Goal: Task Accomplishment & Management: Complete application form

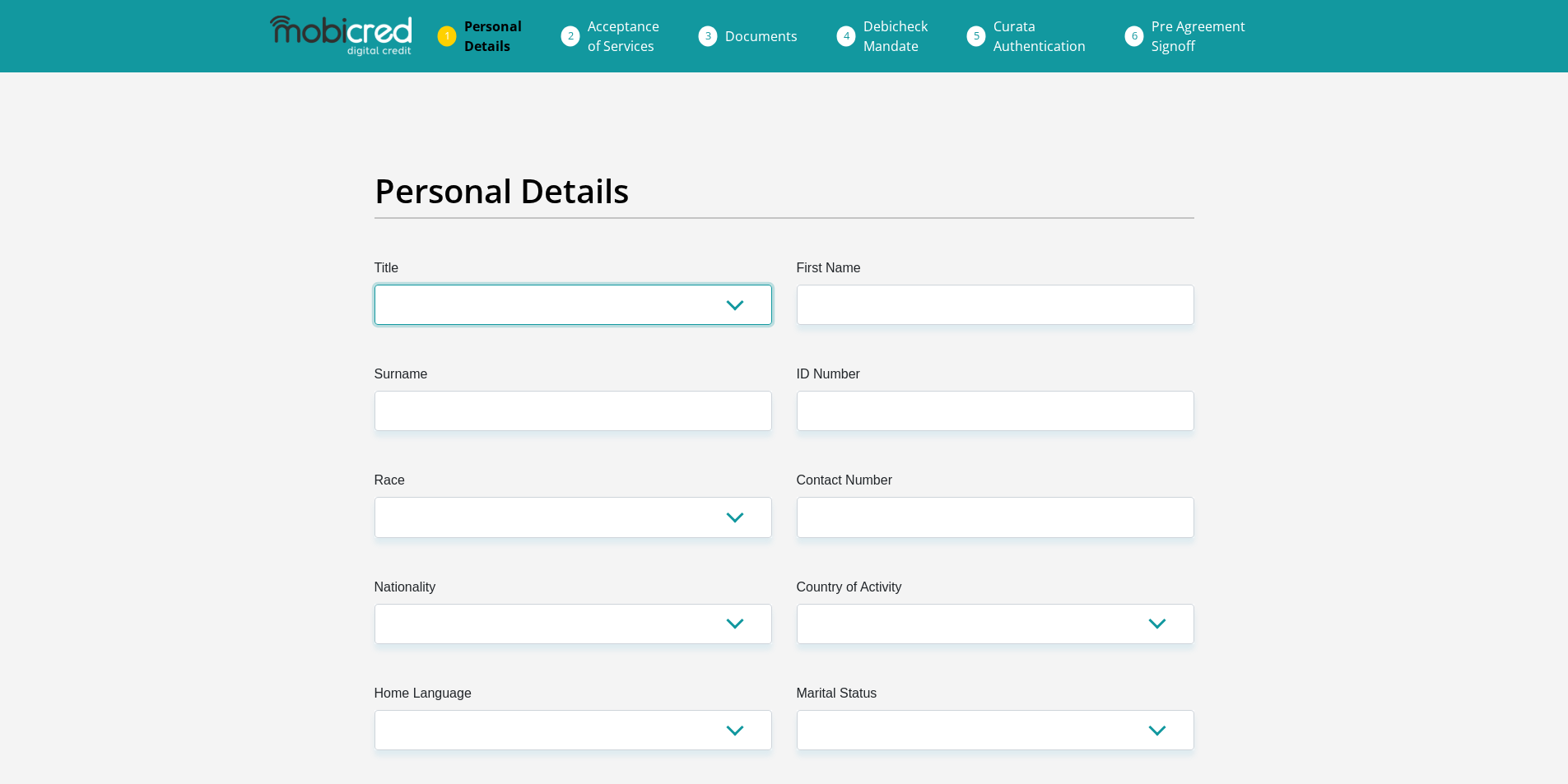
click at [483, 308] on select "Mr Ms Mrs Dr [PERSON_NAME]" at bounding box center [573, 305] width 397 height 40
select select "Ms"
click at [375, 285] on select "Mr Ms Mrs Dr [PERSON_NAME]" at bounding box center [573, 305] width 397 height 40
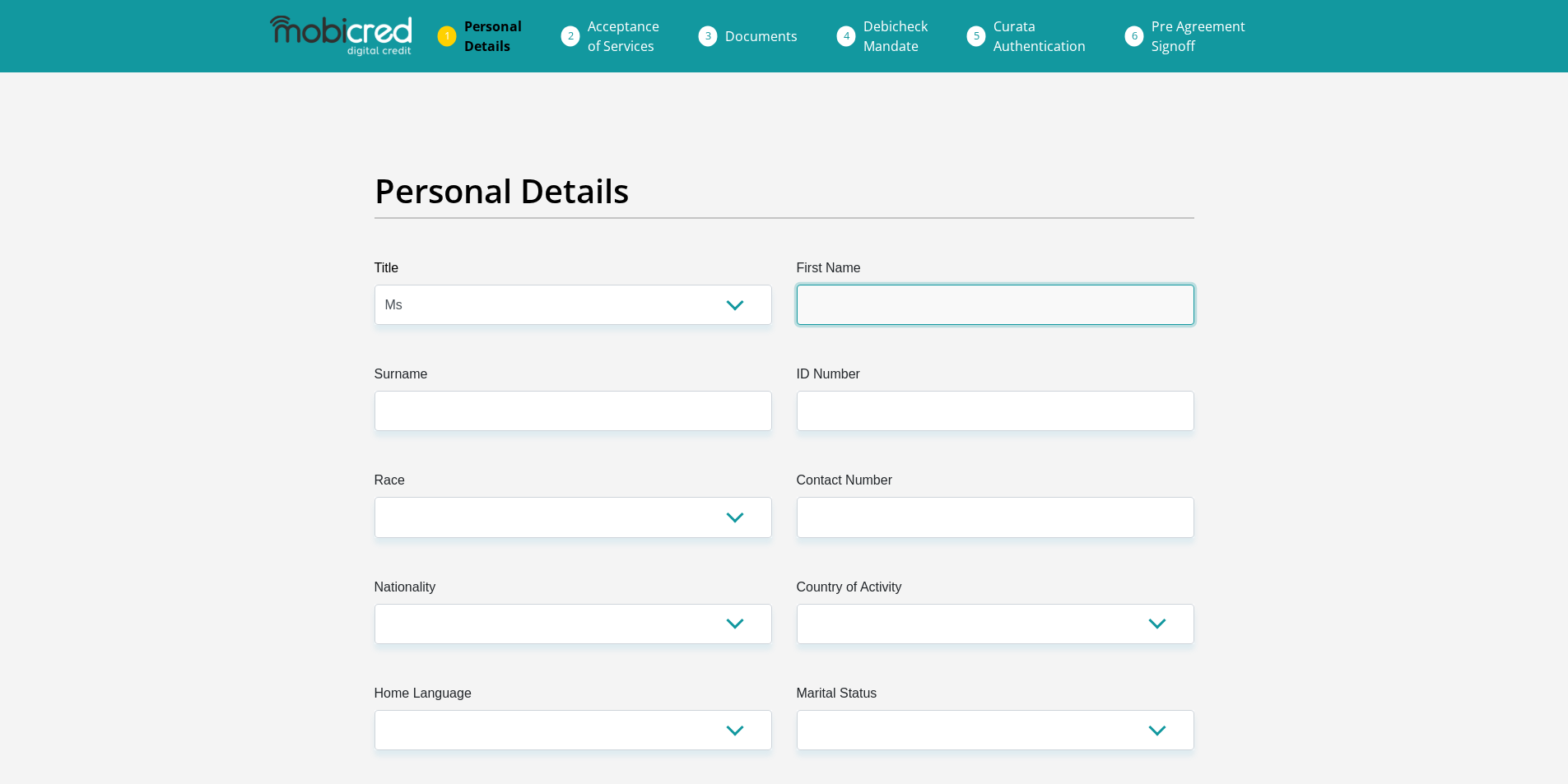
click at [882, 301] on input "First Name" at bounding box center [996, 305] width 397 height 40
type input "Tshegofatso"
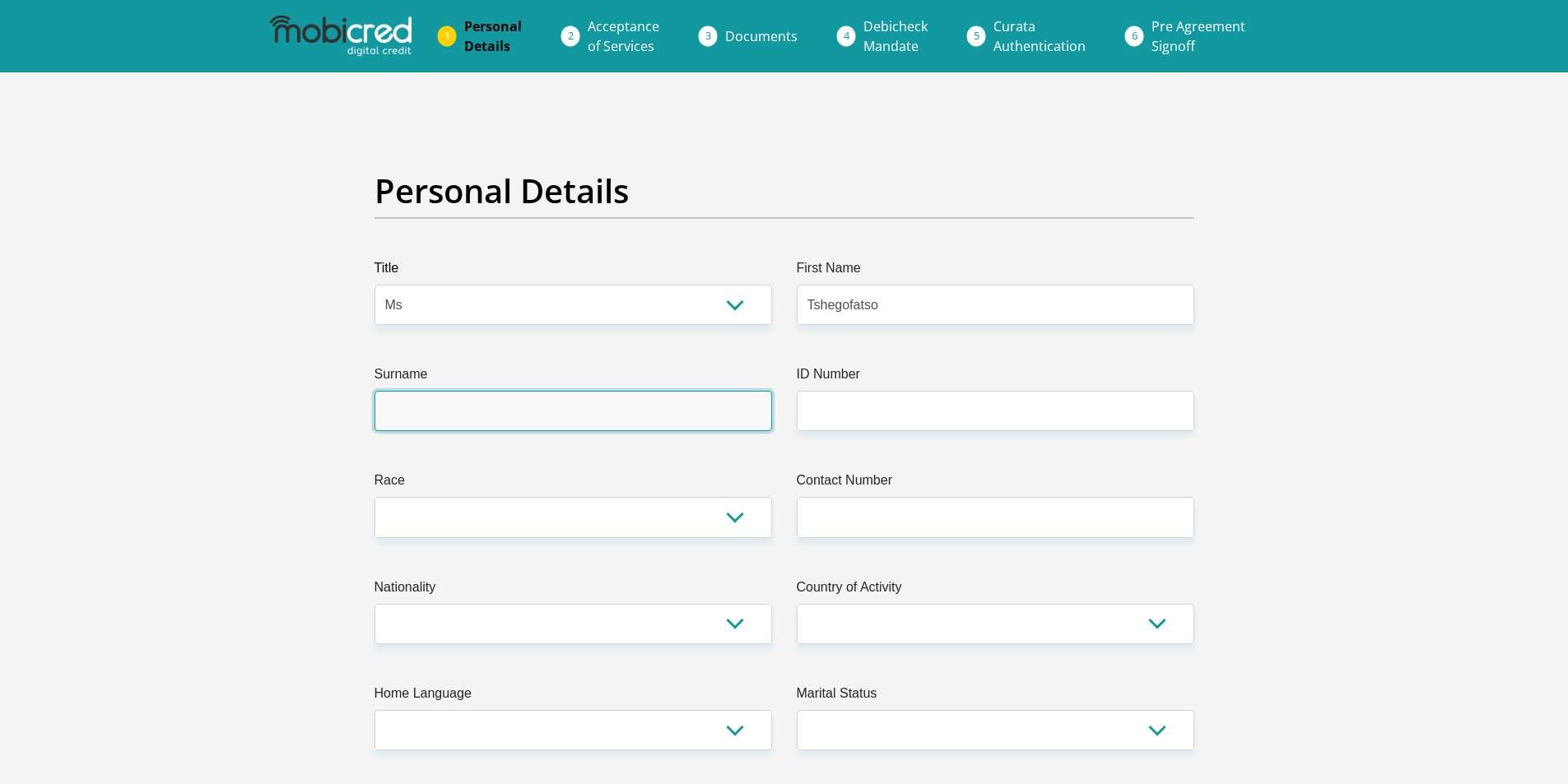
type input "Disoloane"
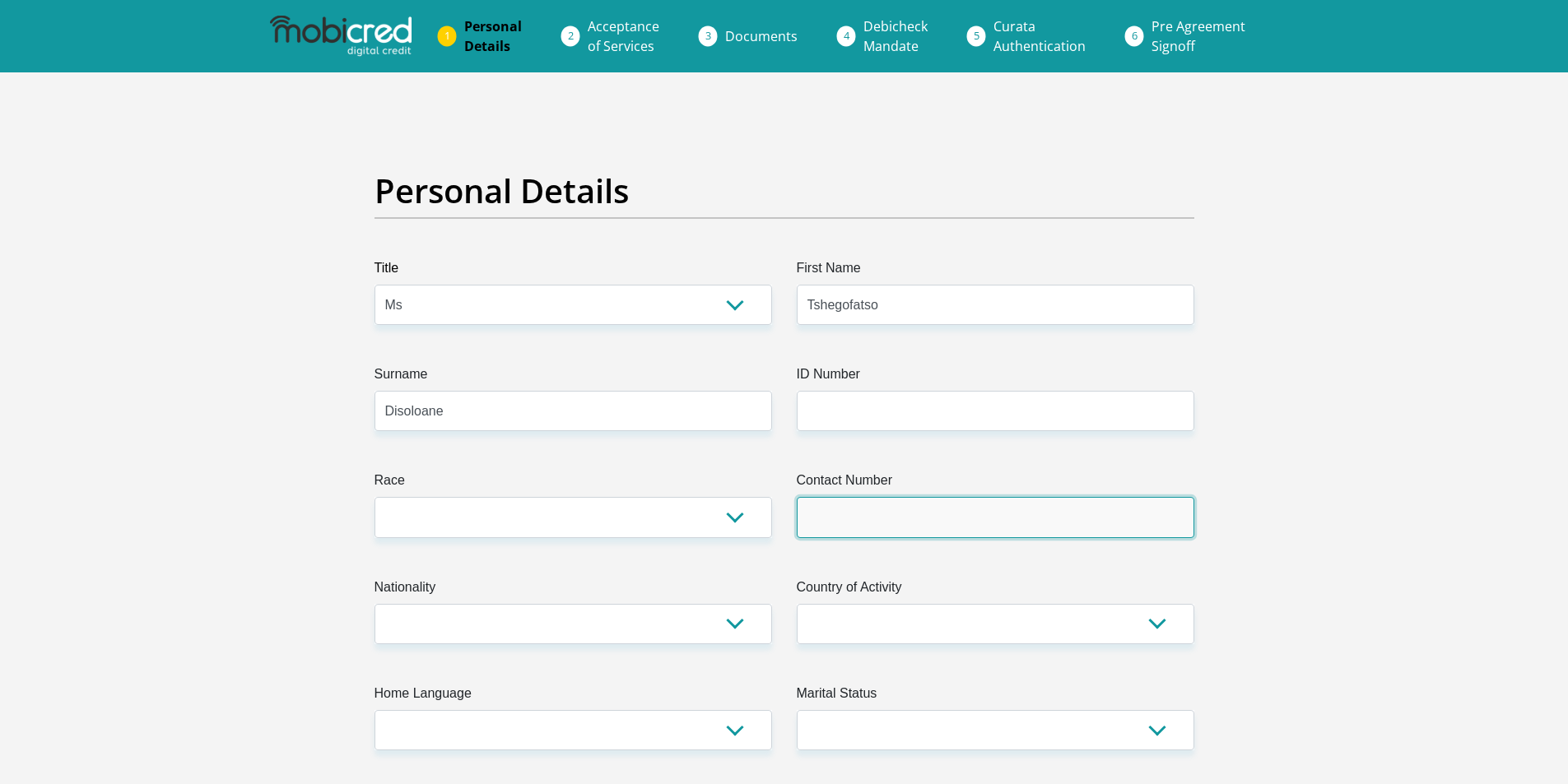
type input "0823974592"
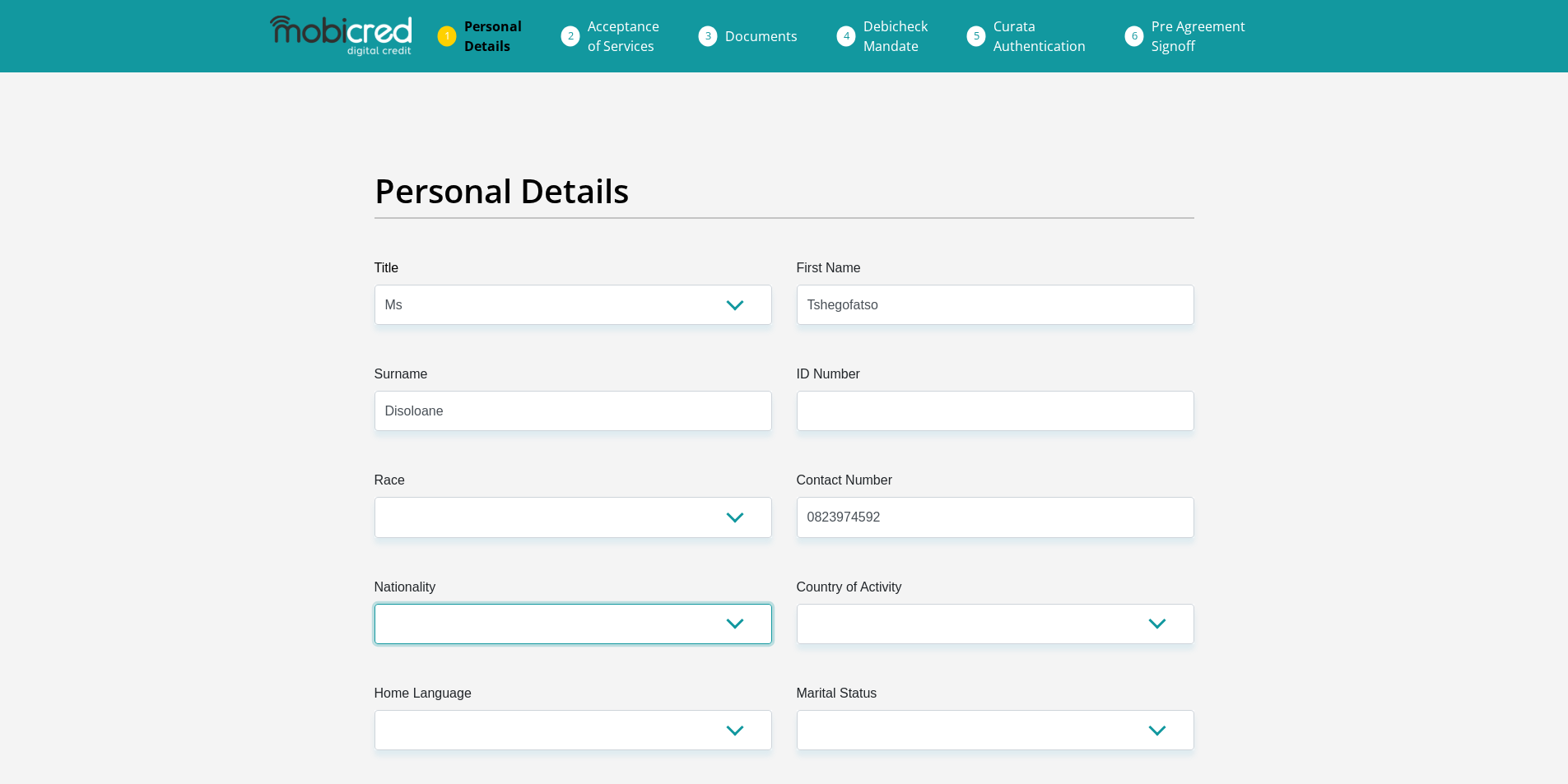
select select "ZAF"
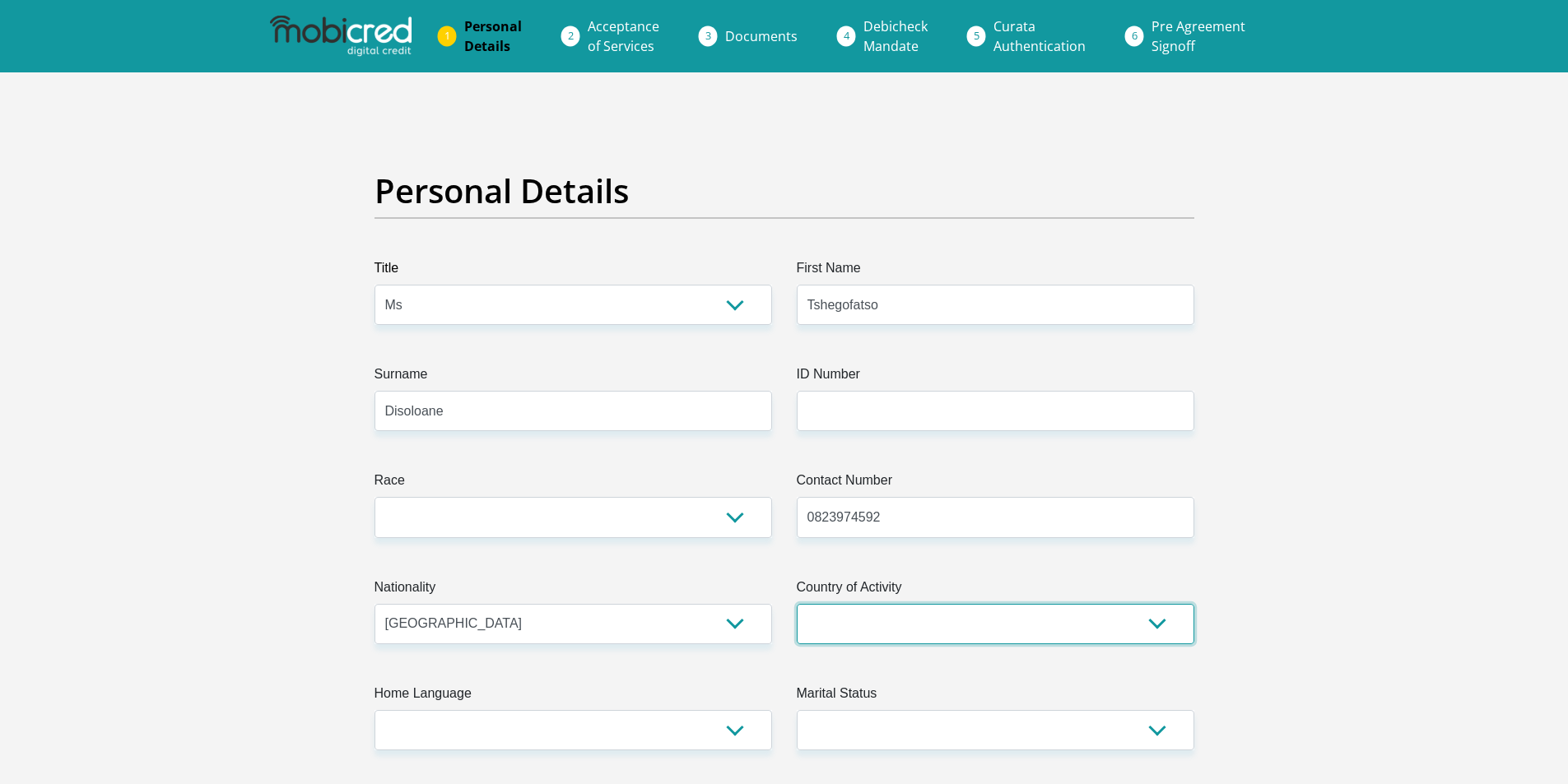
select select "ZAF"
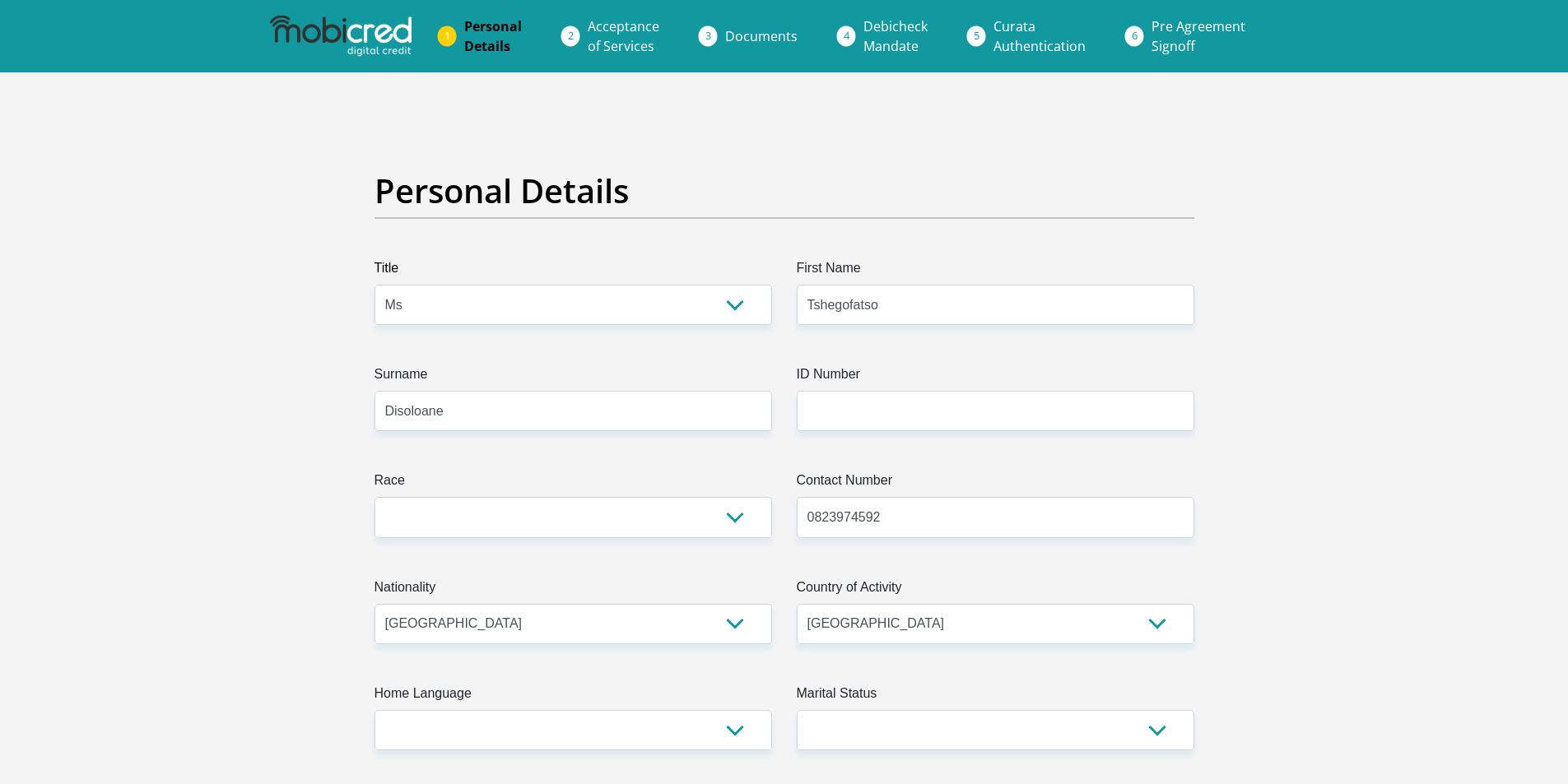
type input "[STREET_ADDRESS]"
type input "[GEOGRAPHIC_DATA]"
type input "2009"
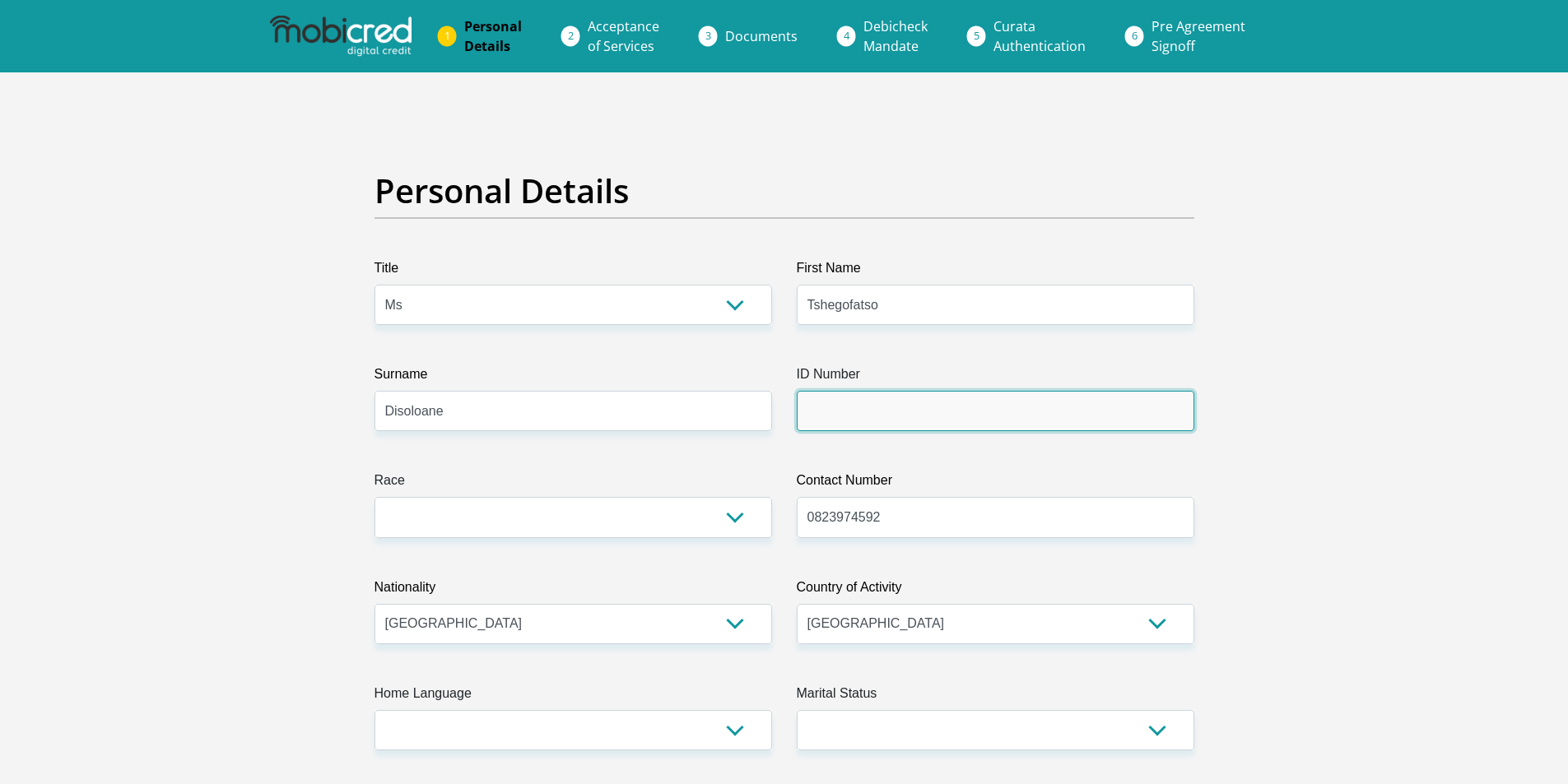
click at [866, 413] on input "ID Number" at bounding box center [996, 411] width 397 height 40
type input "9609100340081"
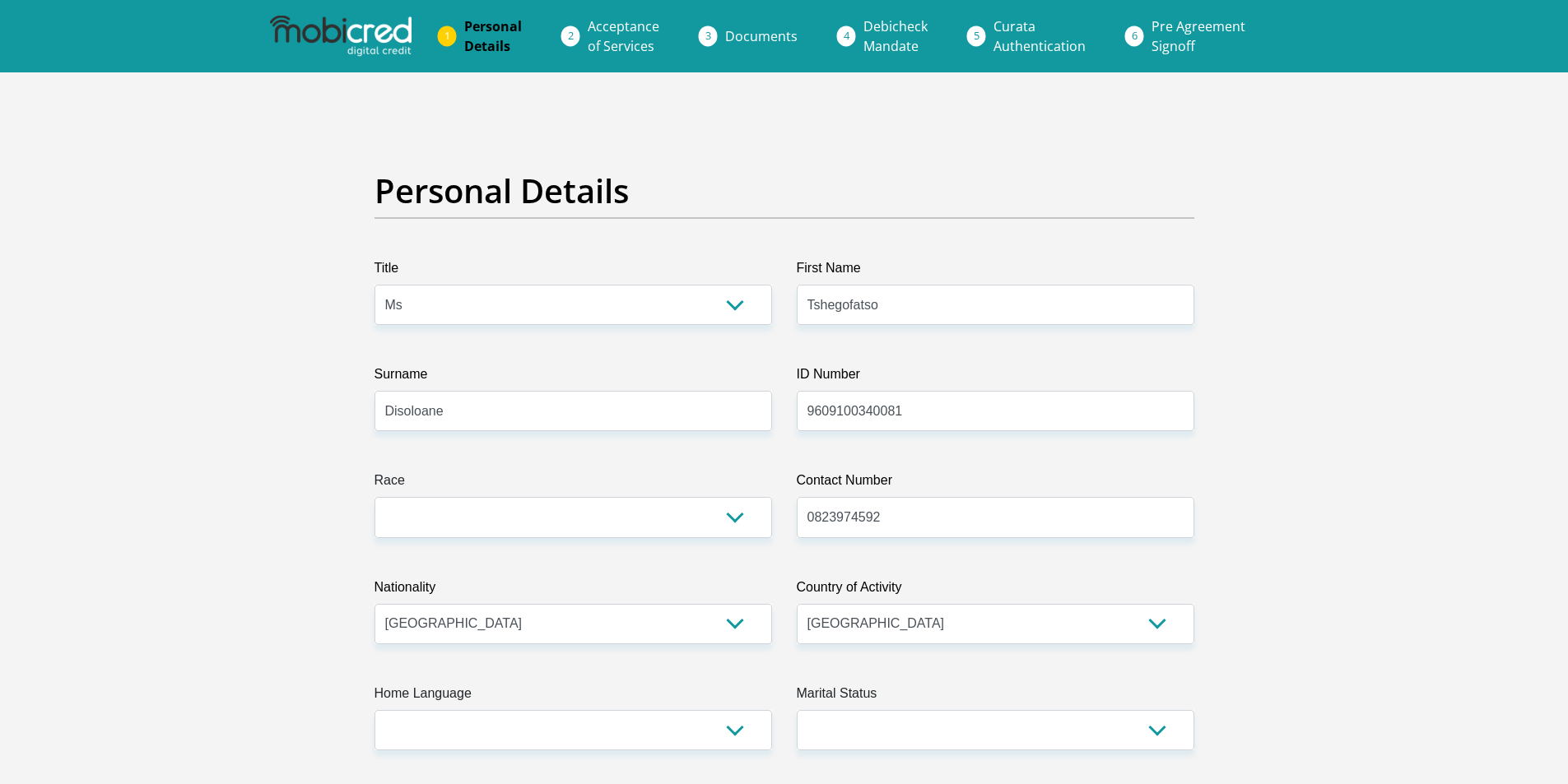
click at [554, 585] on label "Nationality" at bounding box center [573, 590] width 397 height 27
click at [554, 604] on select "[GEOGRAPHIC_DATA] [GEOGRAPHIC_DATA] [GEOGRAPHIC_DATA] [GEOGRAPHIC_DATA] [GEOGRA…" at bounding box center [573, 624] width 397 height 40
click at [719, 521] on select "Black Coloured Indian White Other" at bounding box center [573, 517] width 397 height 40
select select "1"
click at [375, 497] on select "Black Coloured Indian White Other" at bounding box center [573, 517] width 397 height 40
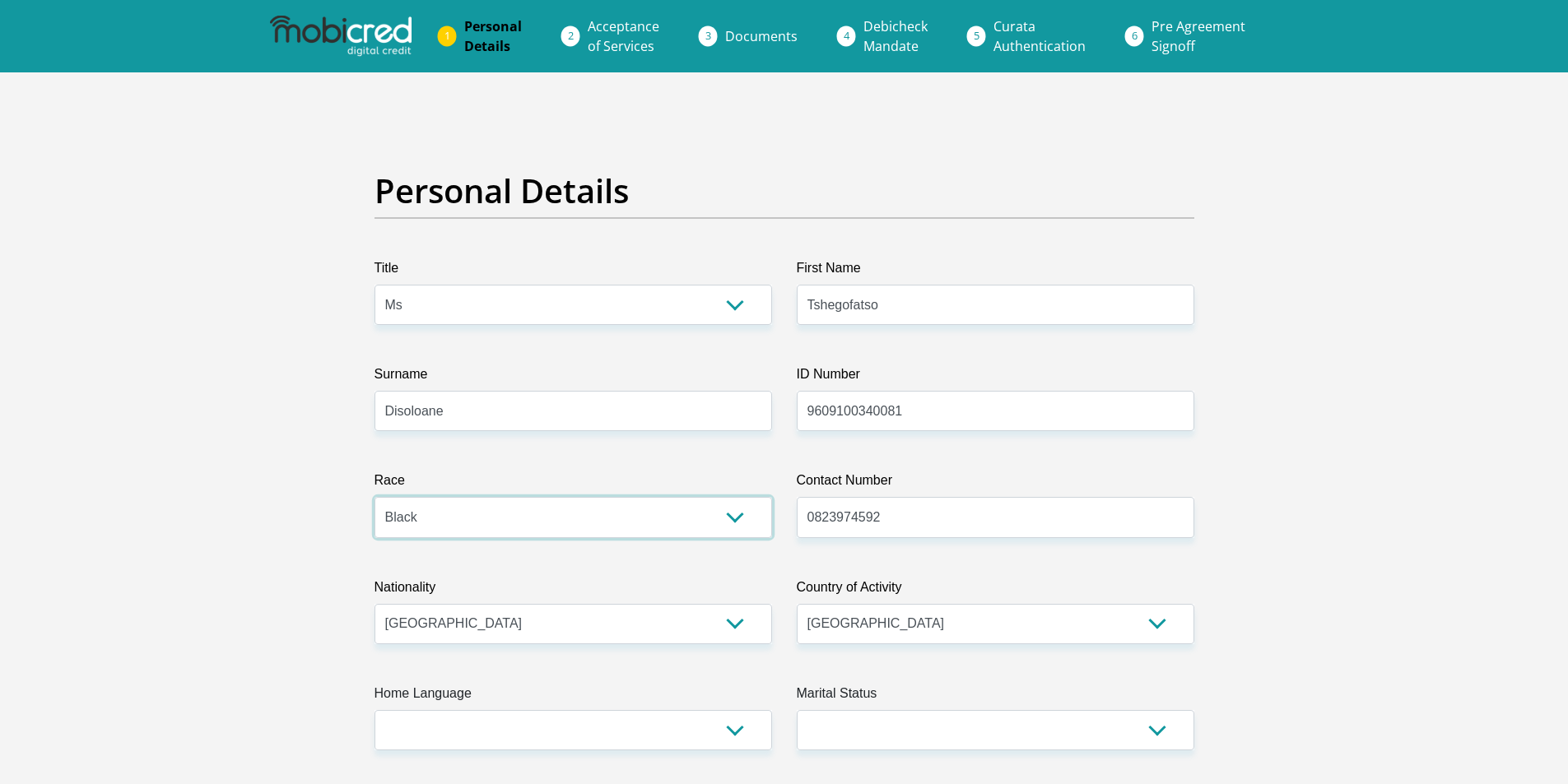
scroll to position [686, 0]
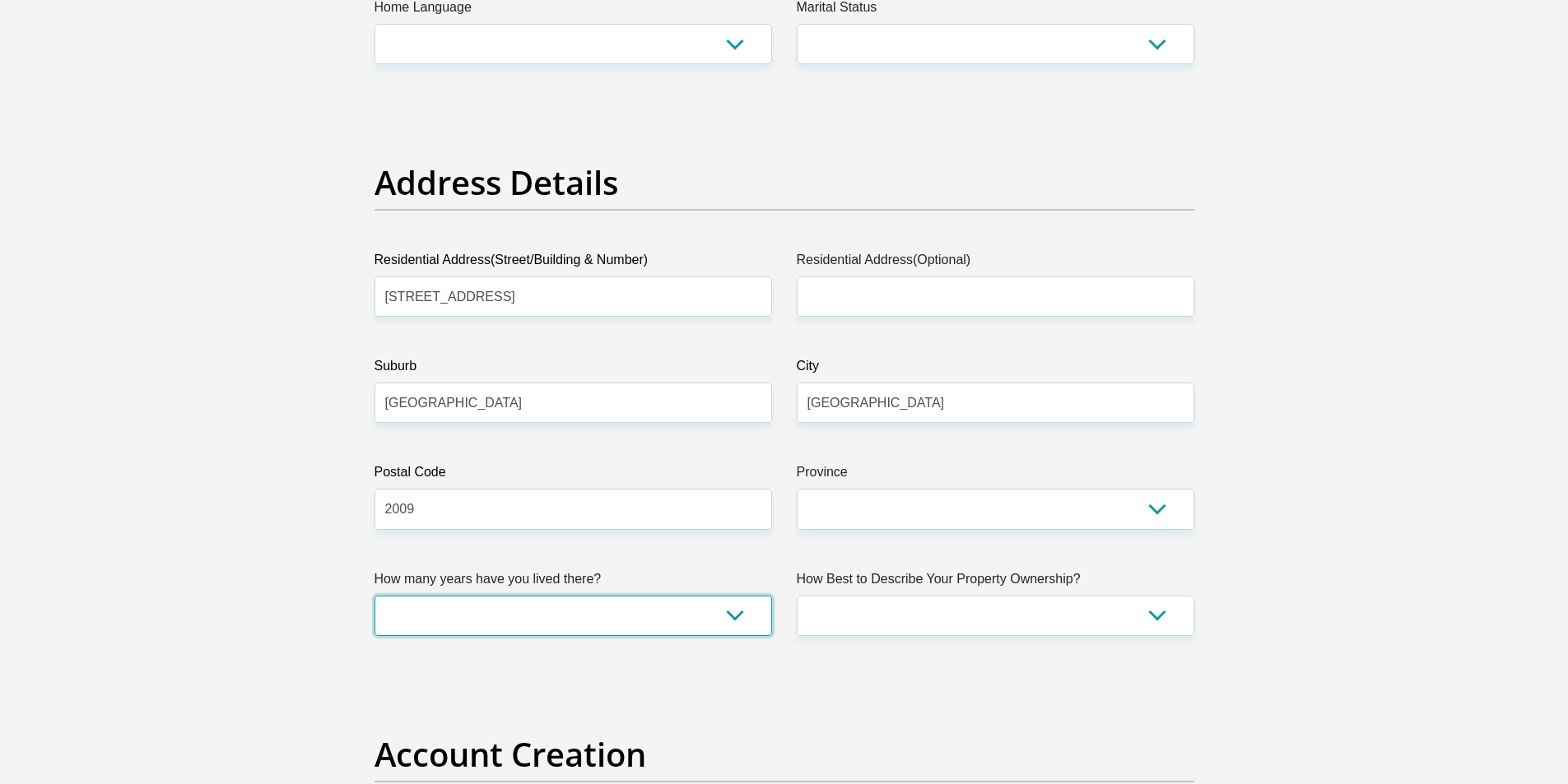
click at [674, 625] on select "less than 1 year 1-3 years 3-5 years 5+ years" at bounding box center [573, 615] width 397 height 40
select select "2"
click at [375, 595] on select "less than 1 year 1-3 years 3-5 years 5+ years" at bounding box center [573, 615] width 397 height 40
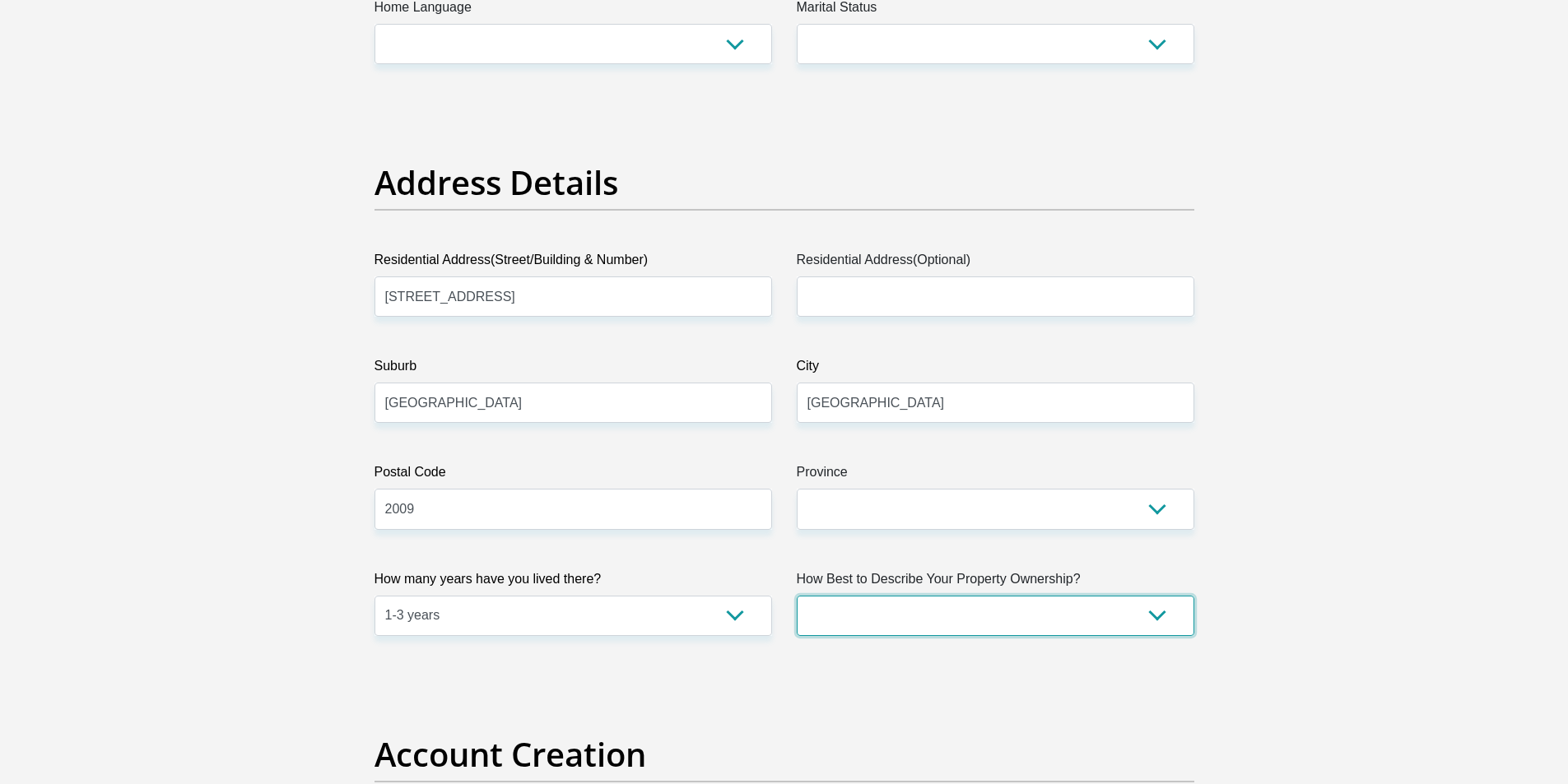
click at [1000, 627] on select "Owned Rented Family Owned Company Dwelling" at bounding box center [996, 615] width 397 height 40
select select "Company Dwelling"
click at [797, 595] on select "Owned Rented Family Owned Company Dwelling" at bounding box center [996, 615] width 397 height 40
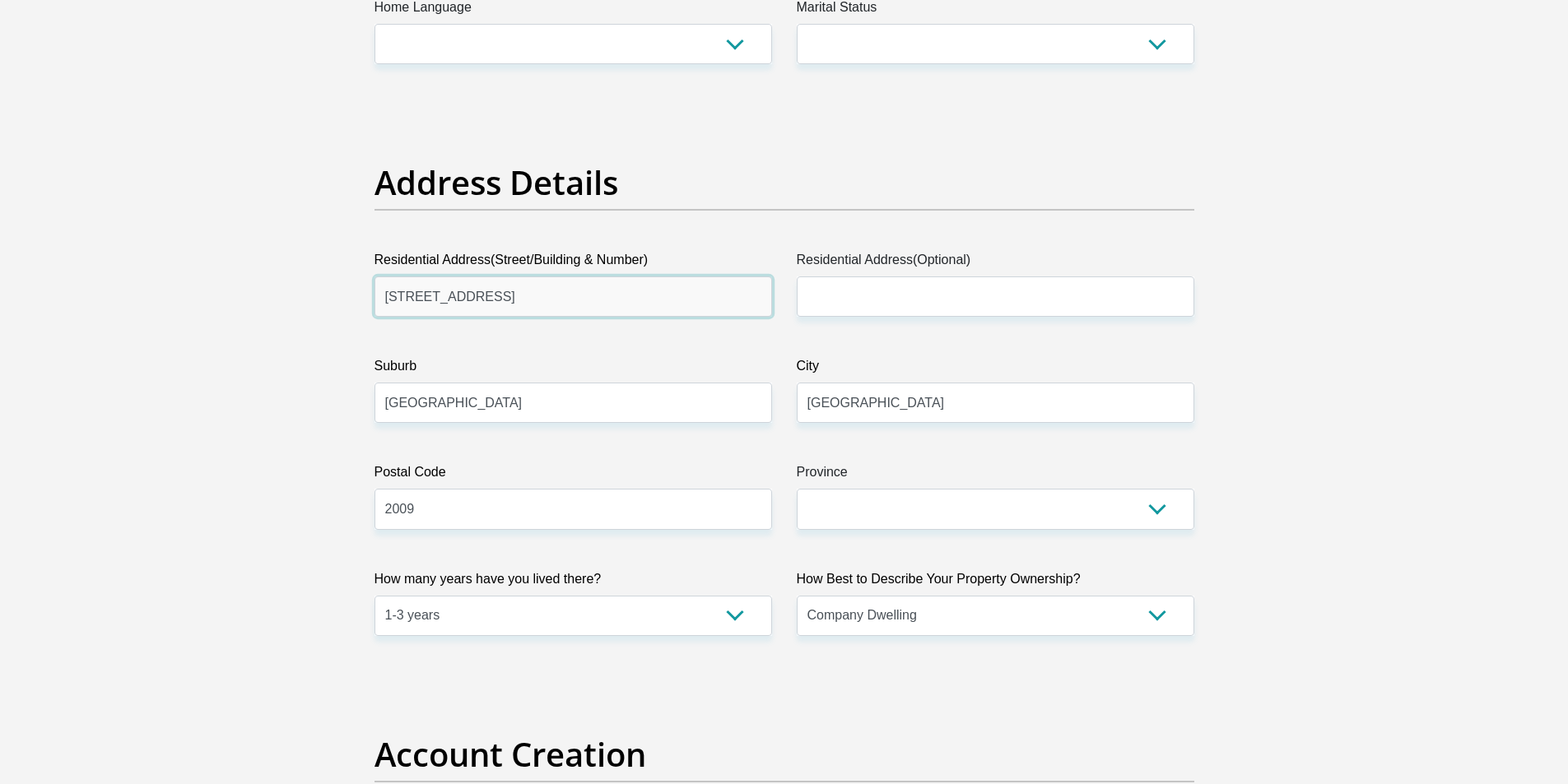
drag, startPoint x: 540, startPoint y: 289, endPoint x: 357, endPoint y: 293, distance: 183.0
type input "[STREET_ADDRESS]"
click at [485, 364] on label "Suburb" at bounding box center [573, 369] width 397 height 27
click at [485, 382] on input "[GEOGRAPHIC_DATA]" at bounding box center [573, 402] width 397 height 40
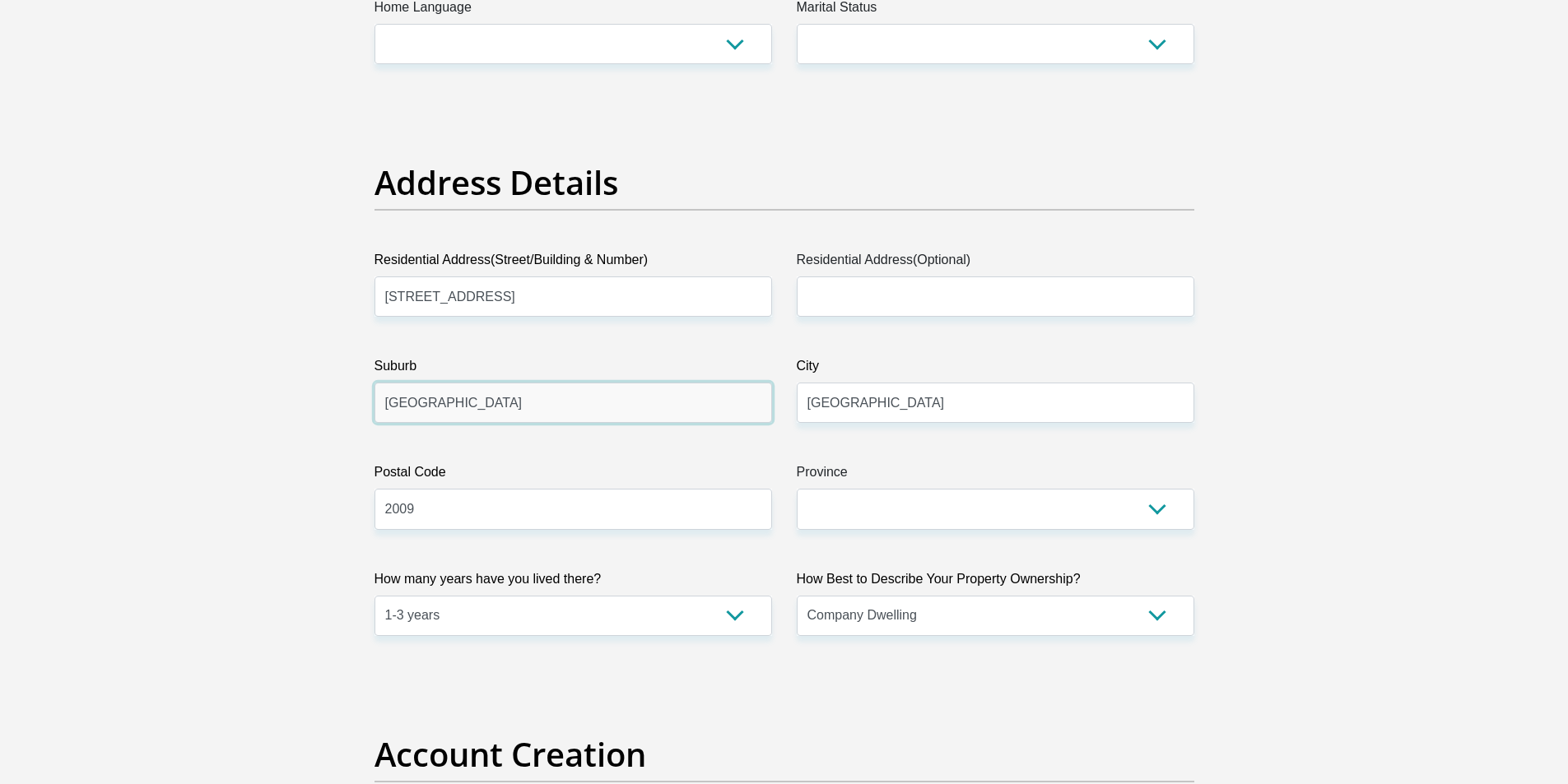
scroll to position [1372, 0]
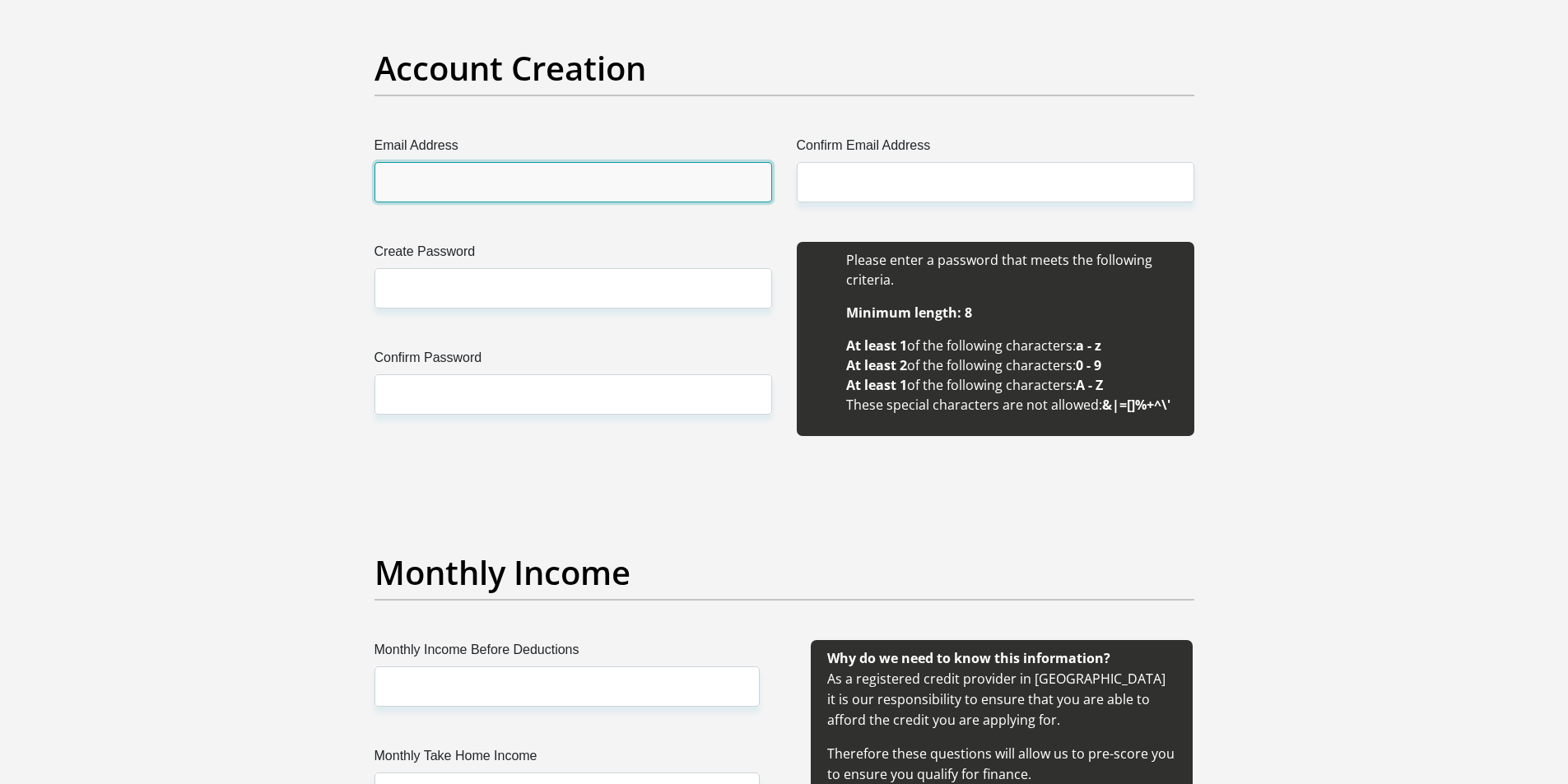
click at [522, 183] on input "Email Address" at bounding box center [573, 182] width 397 height 40
type input "[EMAIL_ADDRESS][DOMAIN_NAME]"
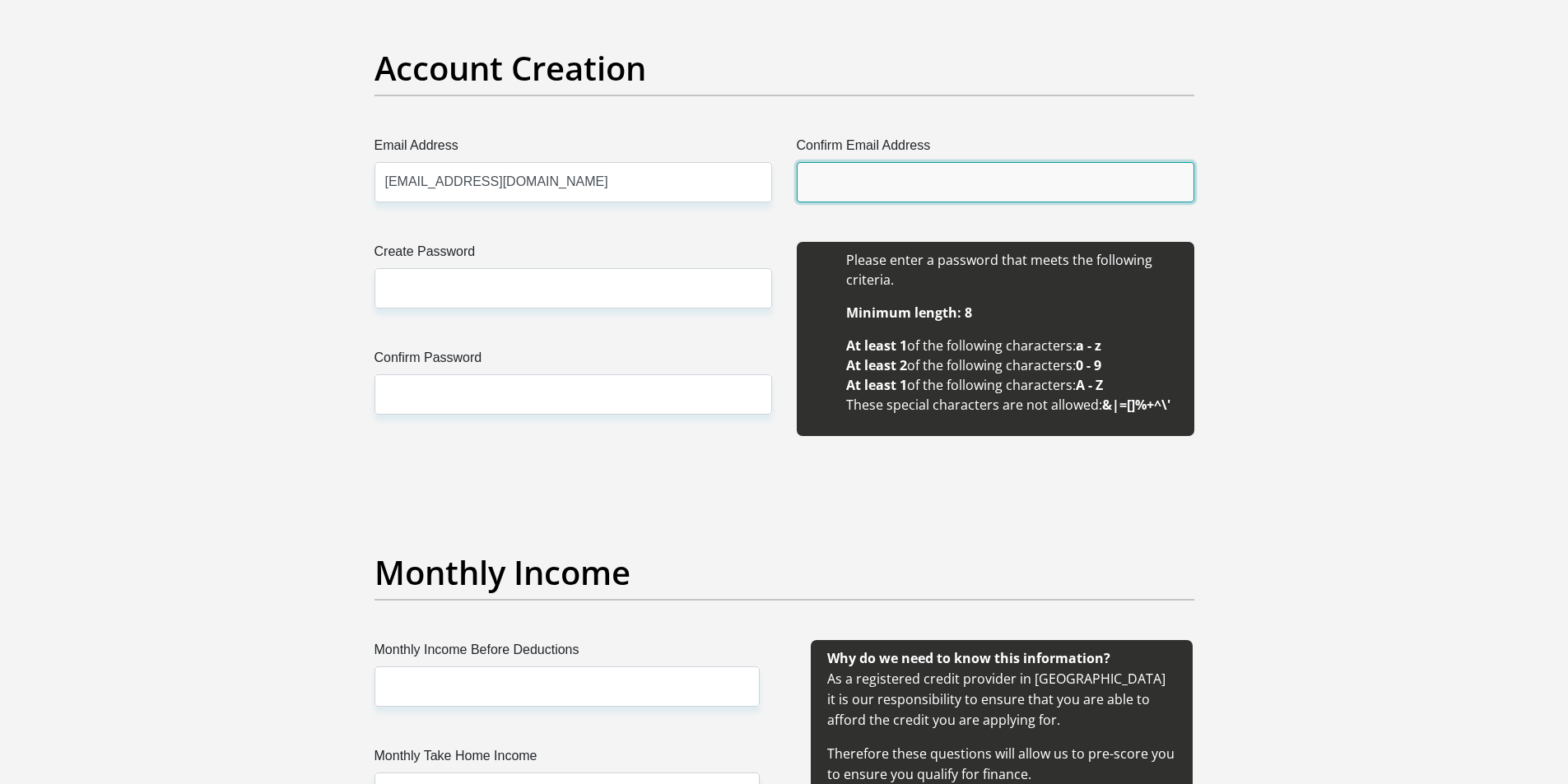
type input "[EMAIL_ADDRESS][DOMAIN_NAME]"
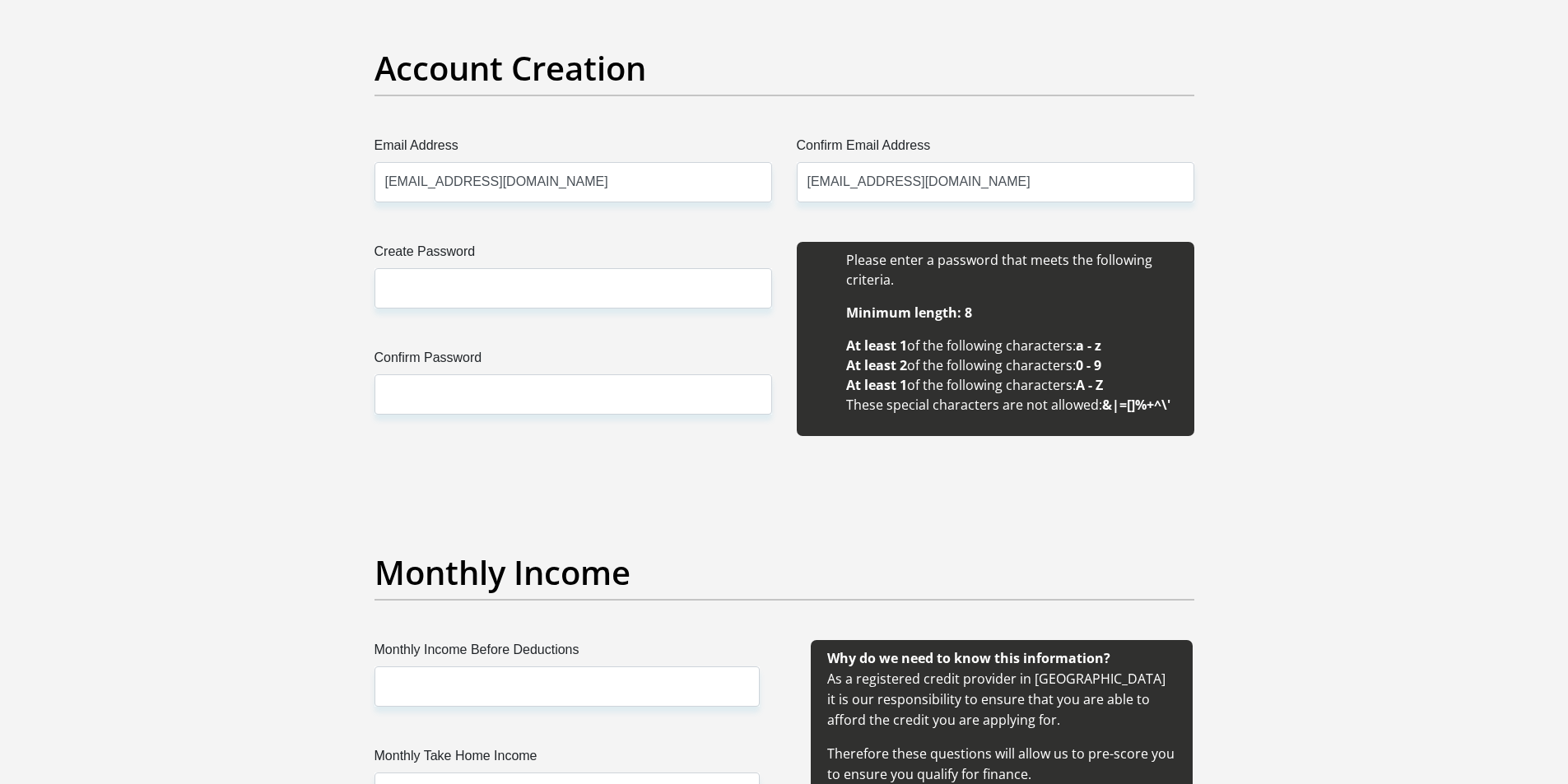
type input "Tshegofatso"
type input "Disoloane"
type input "0823974592"
click at [543, 302] on input "Create Password" at bounding box center [573, 288] width 397 height 40
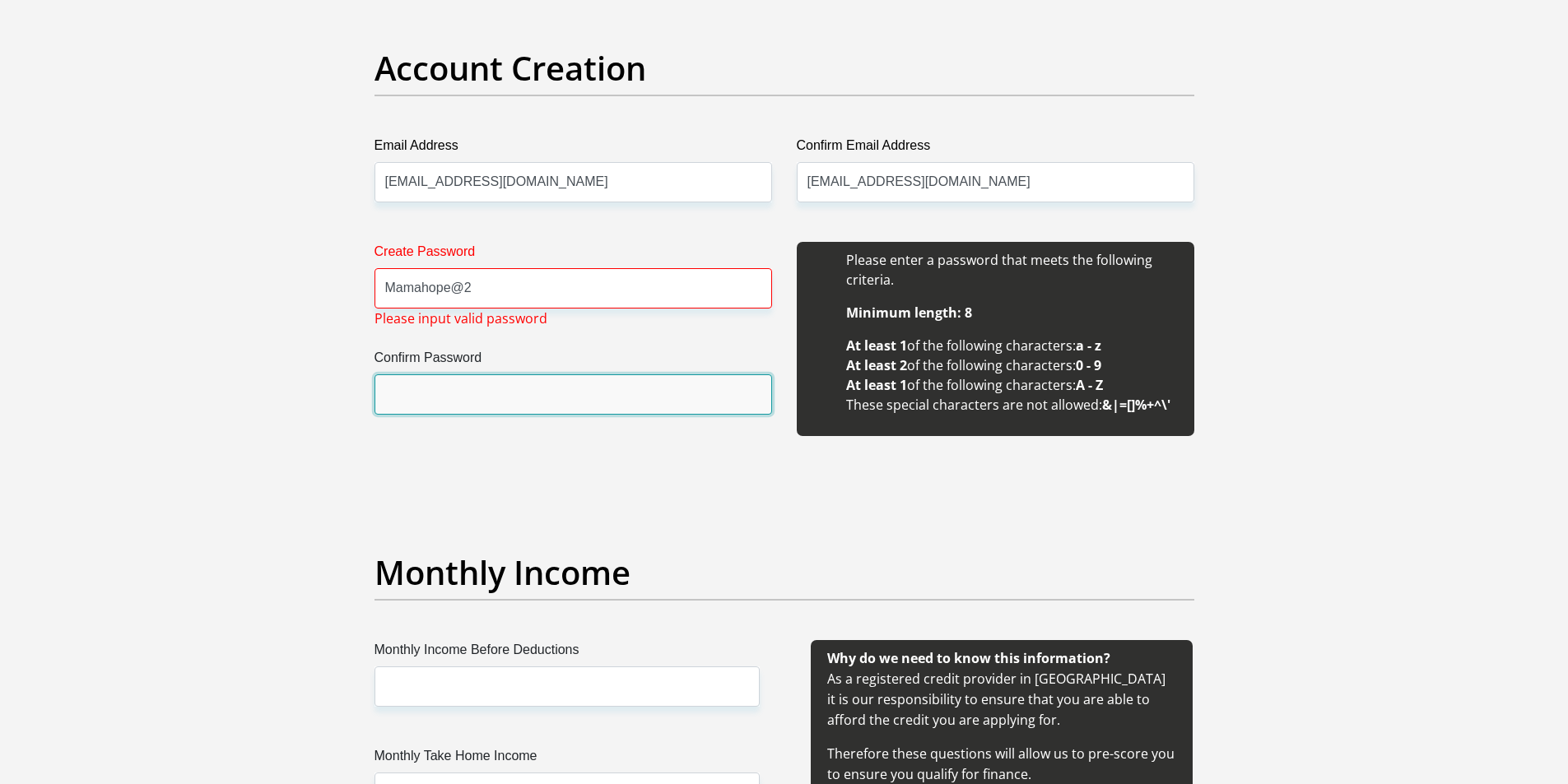
click at [525, 393] on input "Confirm Password" at bounding box center [573, 394] width 397 height 40
click at [540, 395] on input "Confirm Password" at bounding box center [573, 394] width 397 height 40
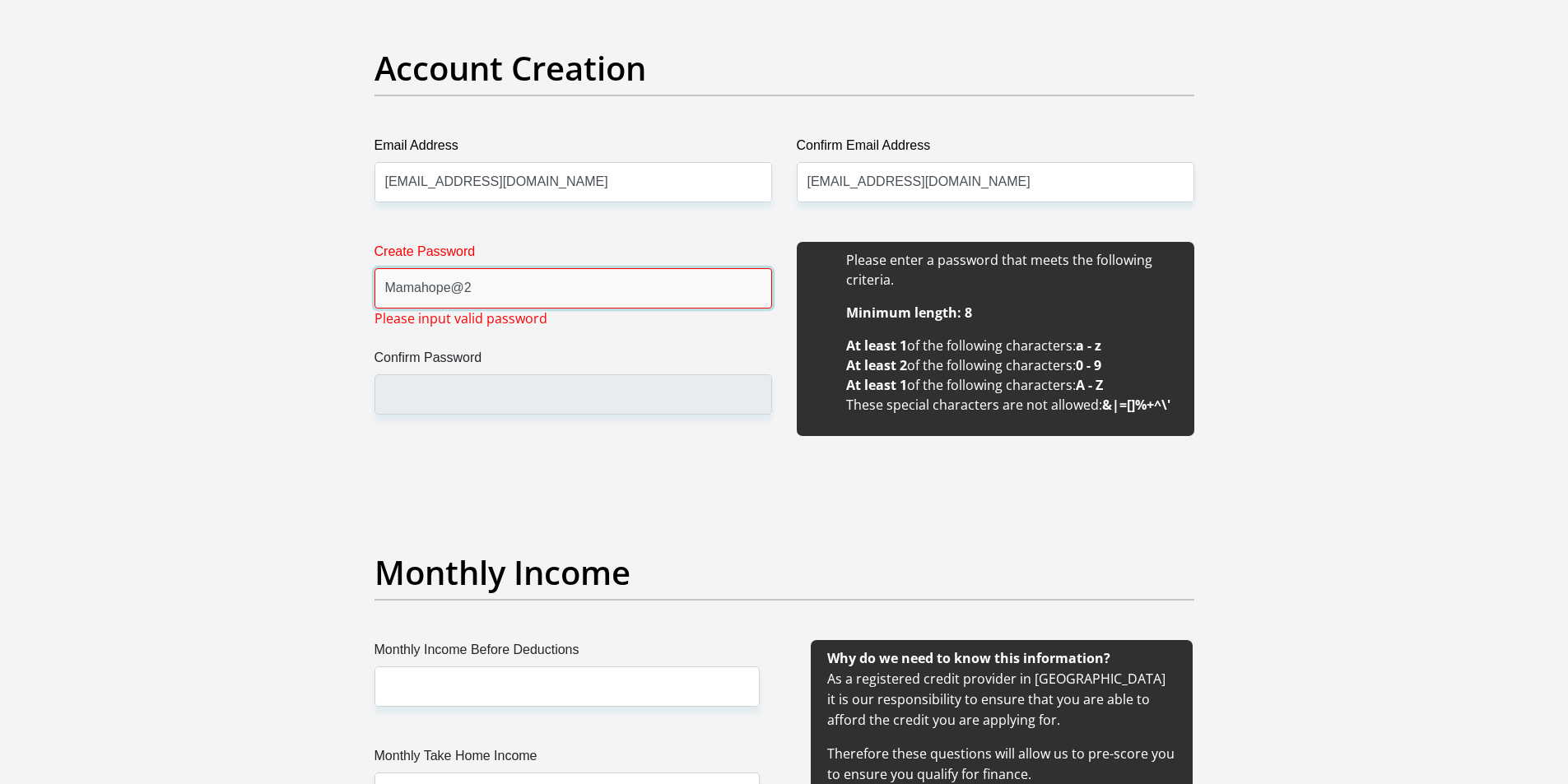
click at [489, 291] on input "Mamahope@2" at bounding box center [573, 288] width 397 height 40
click at [554, 287] on input "Mamahope/2" at bounding box center [573, 288] width 397 height 40
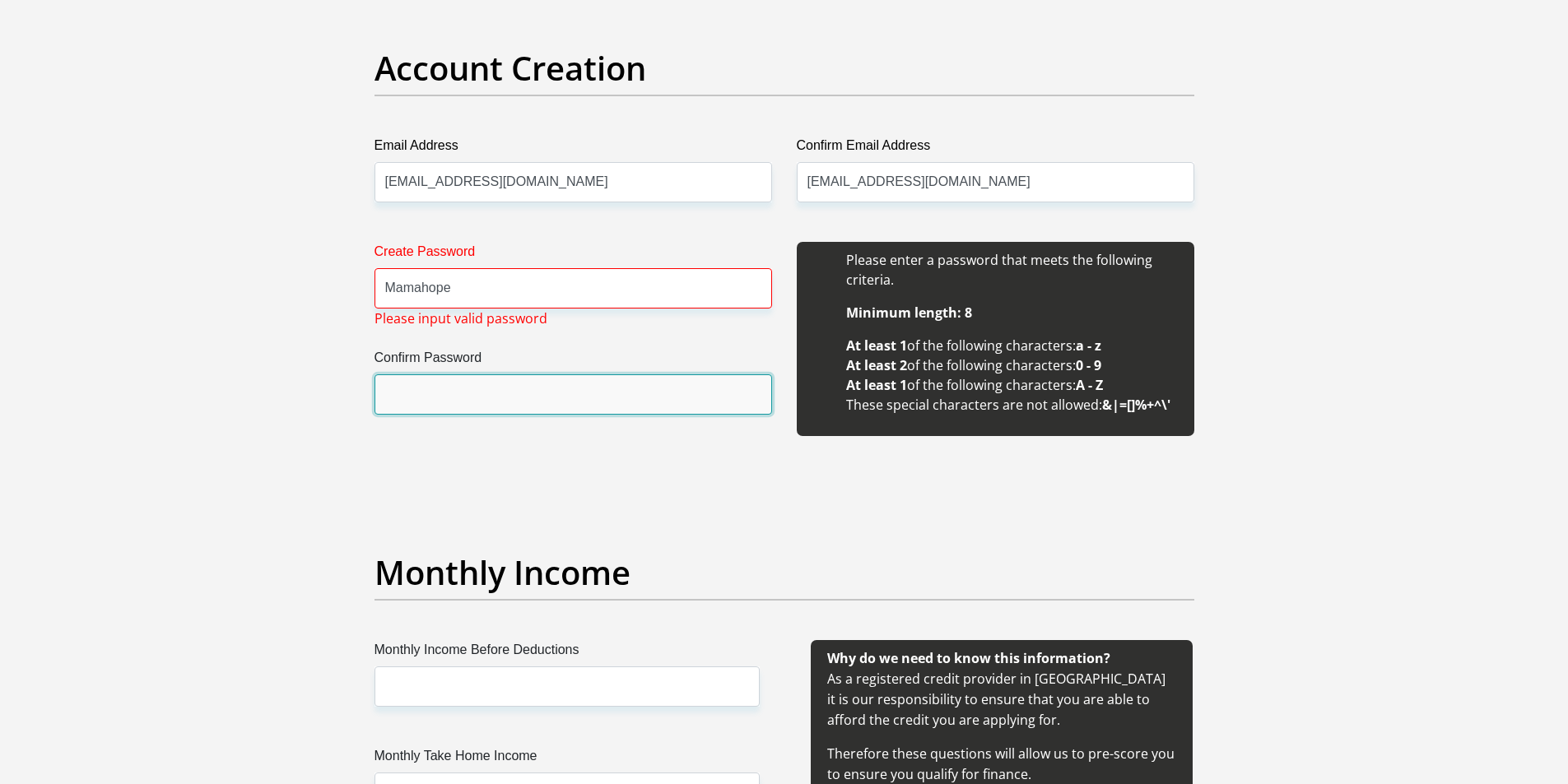
click at [419, 392] on input "Confirm Password" at bounding box center [573, 394] width 397 height 40
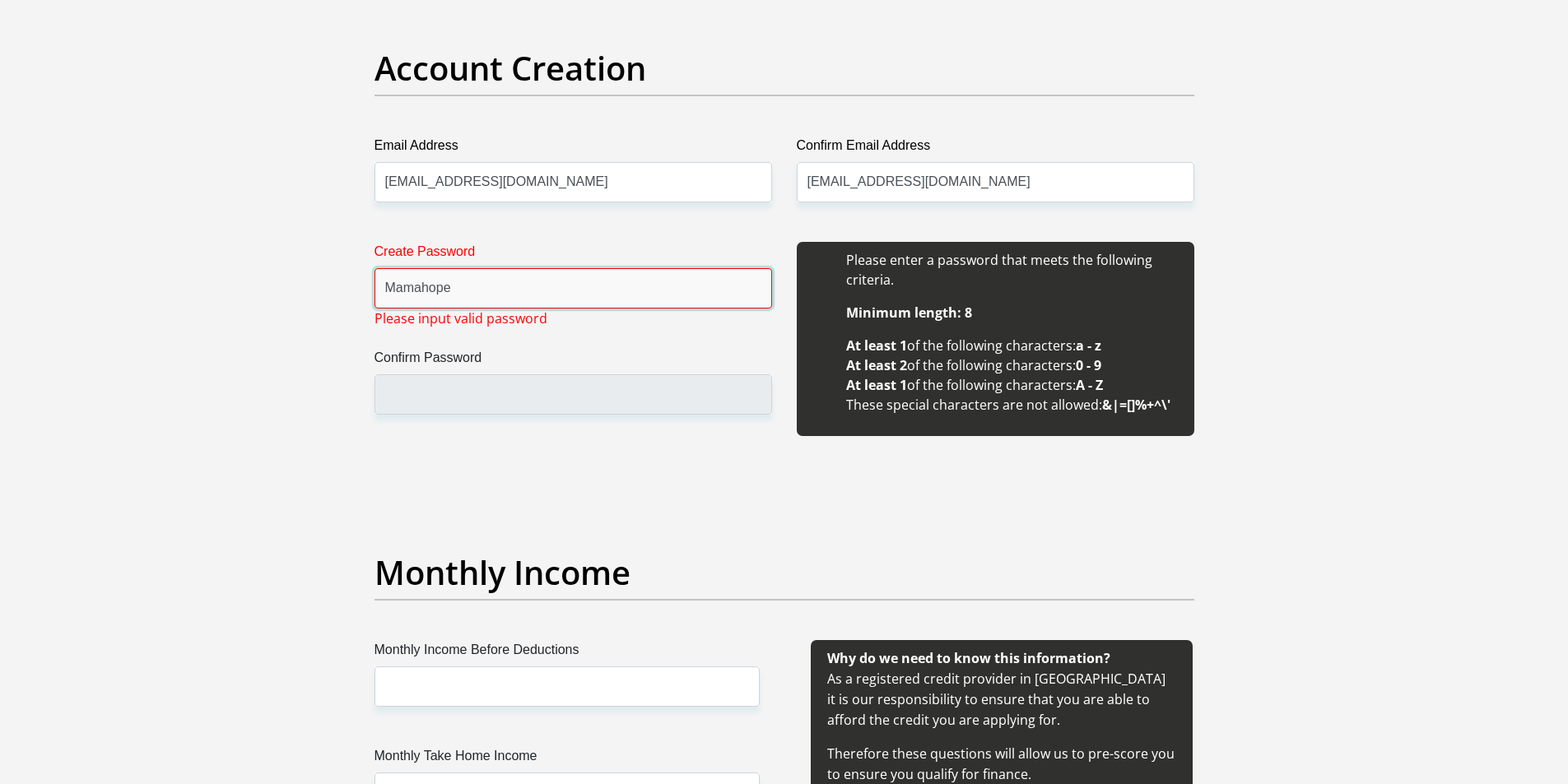
click at [471, 297] on input "Mamahope" at bounding box center [573, 288] width 397 height 40
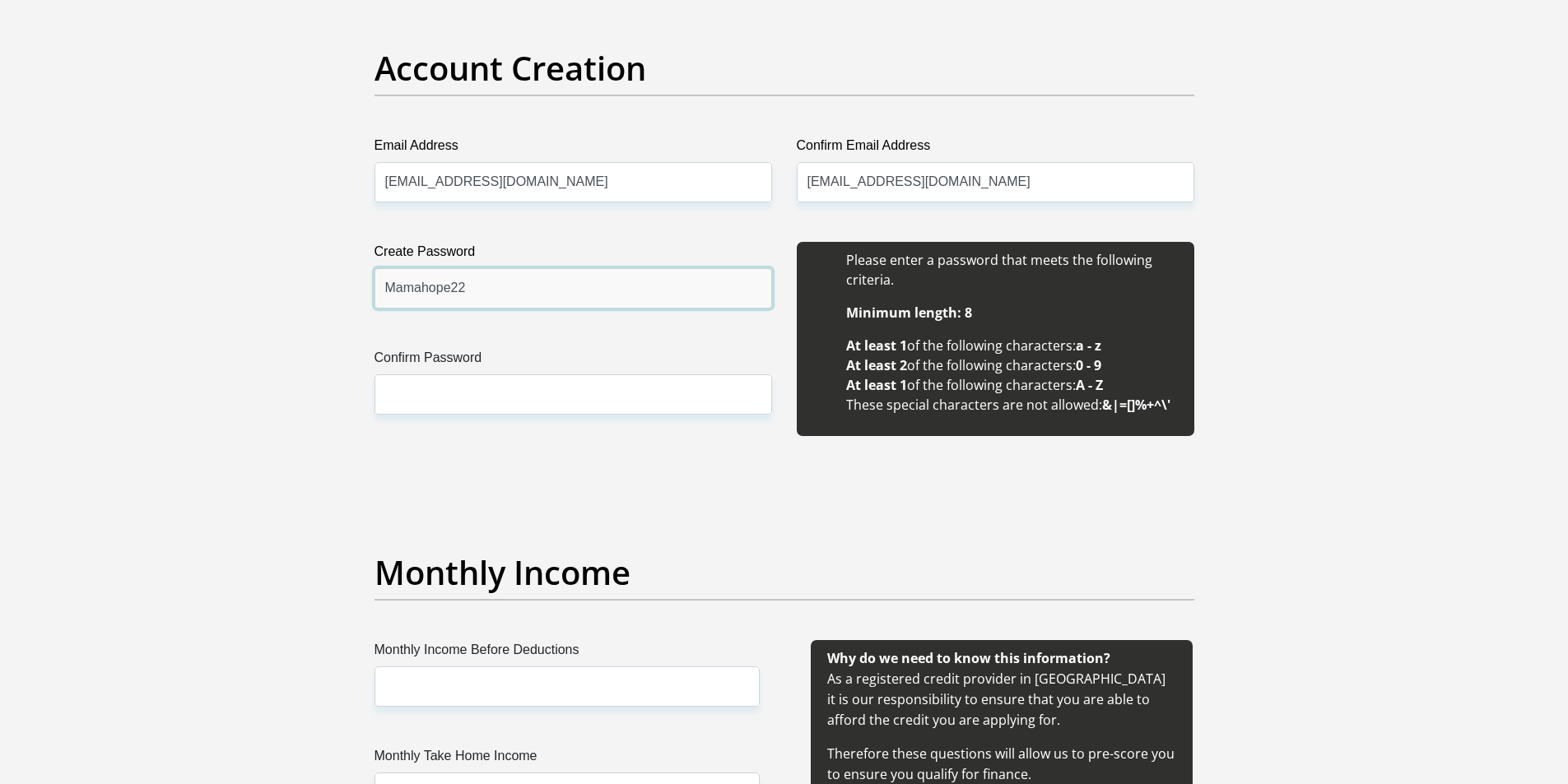
type input "Mamahope22"
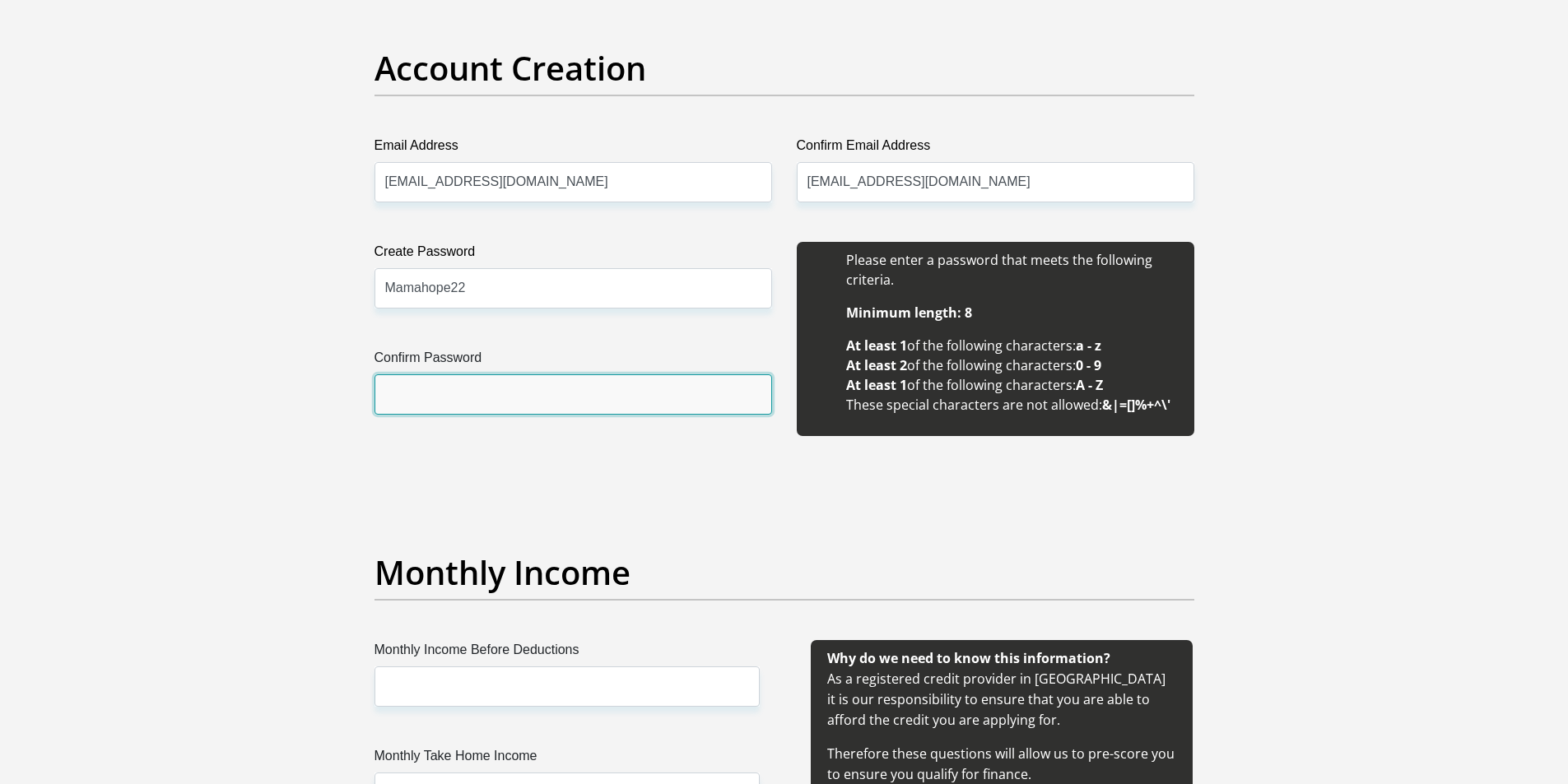
click at [461, 396] on input "Confirm Password" at bounding box center [573, 394] width 397 height 40
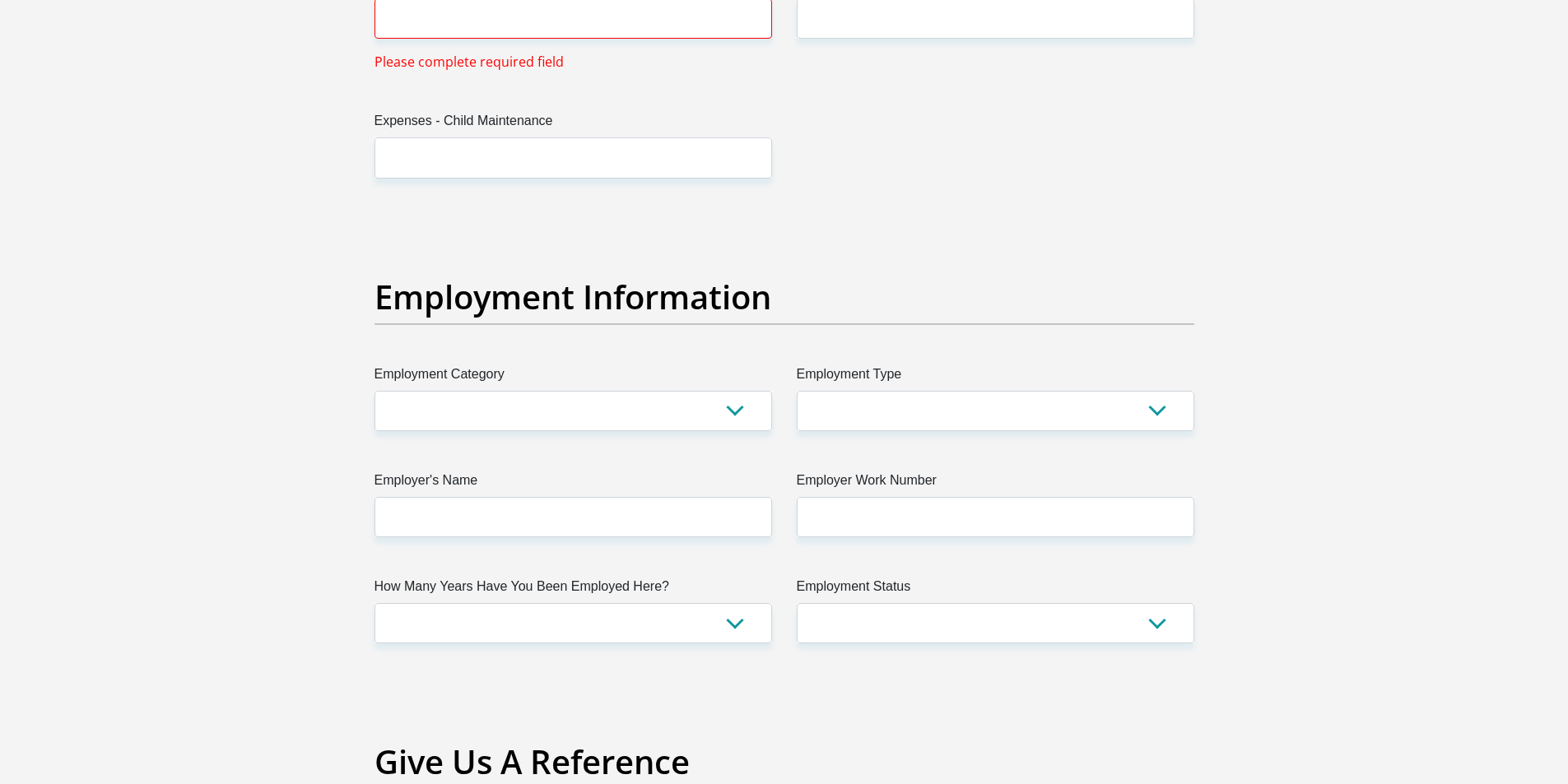
scroll to position [2058, 0]
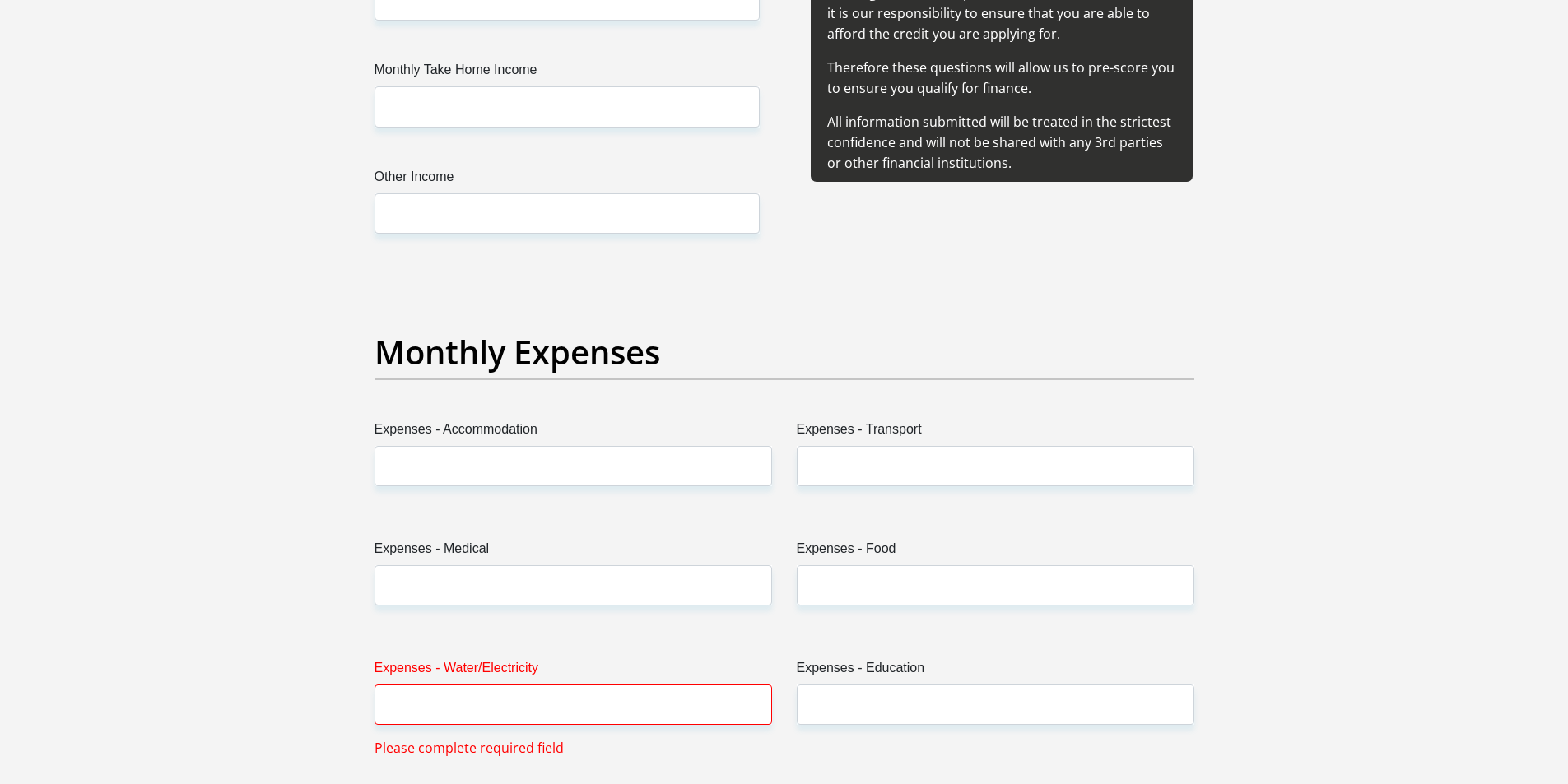
type input "Mamahope22"
click at [432, 468] on input "Expenses - Accommodation" at bounding box center [573, 466] width 397 height 40
type input "1"
type input "2500"
click at [848, 463] on input "Expenses - Transport" at bounding box center [996, 466] width 397 height 40
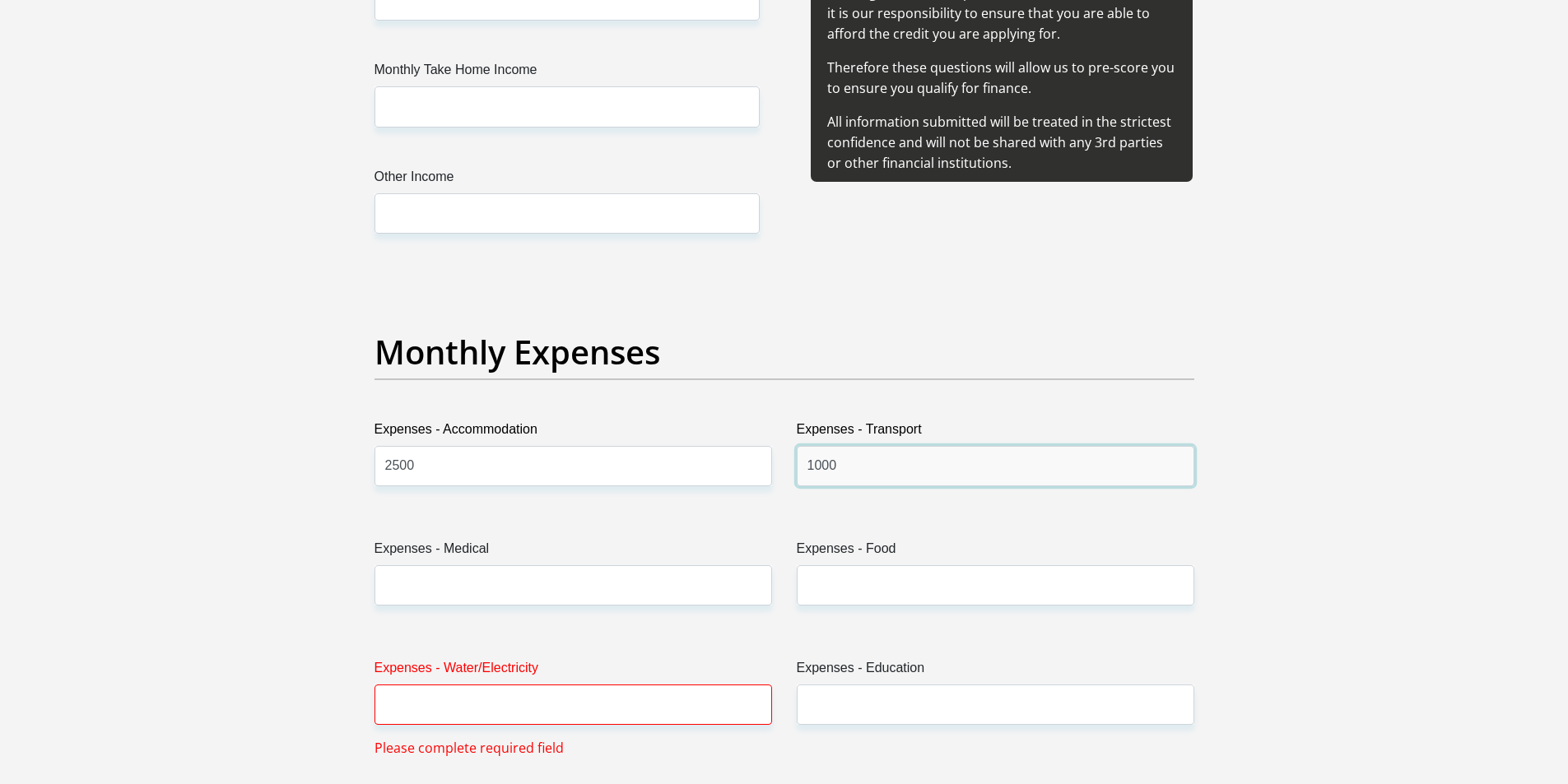
type input "1000"
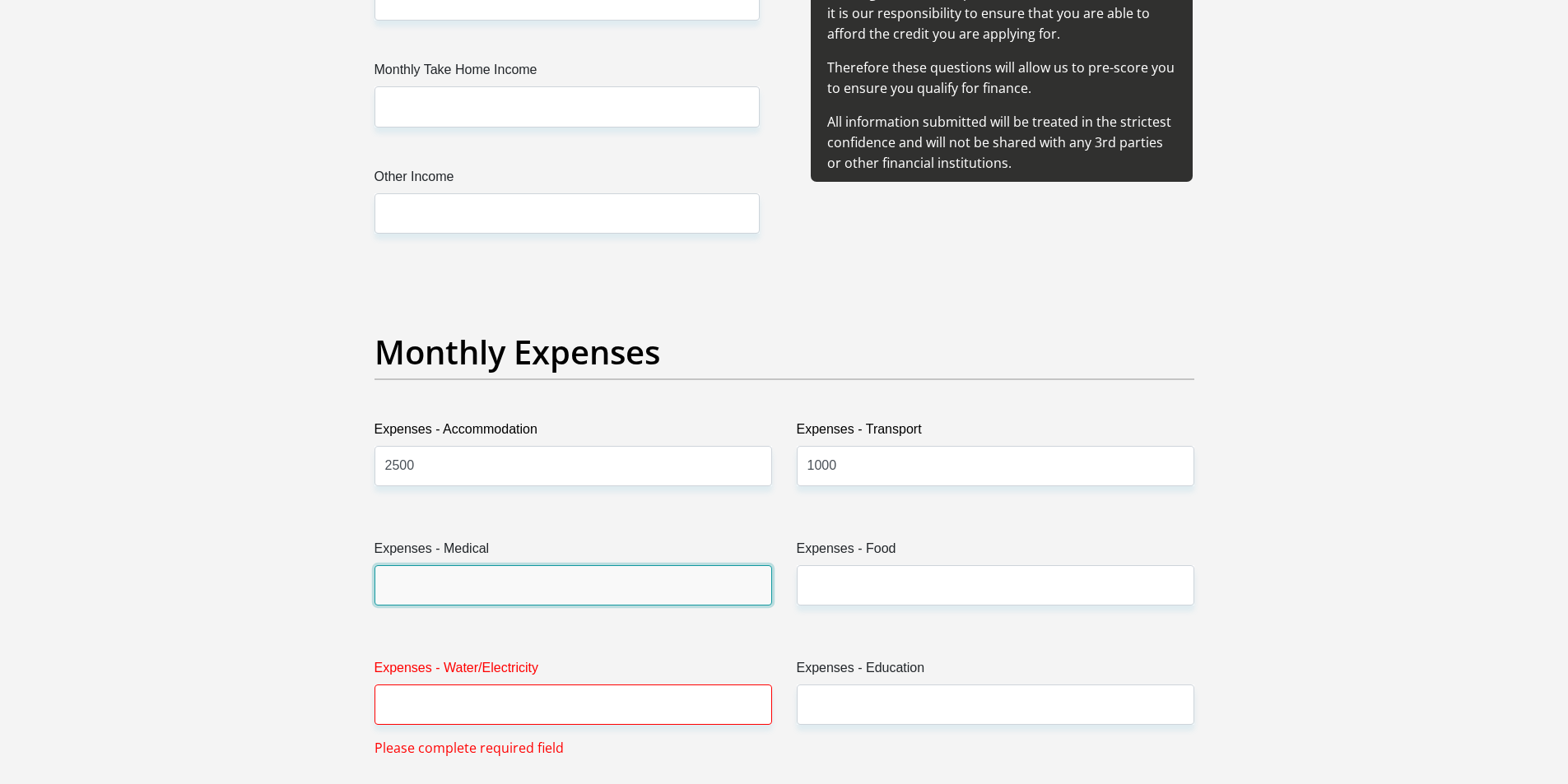
click at [484, 581] on input "Expenses - Medical" at bounding box center [573, 585] width 397 height 40
type input "0"
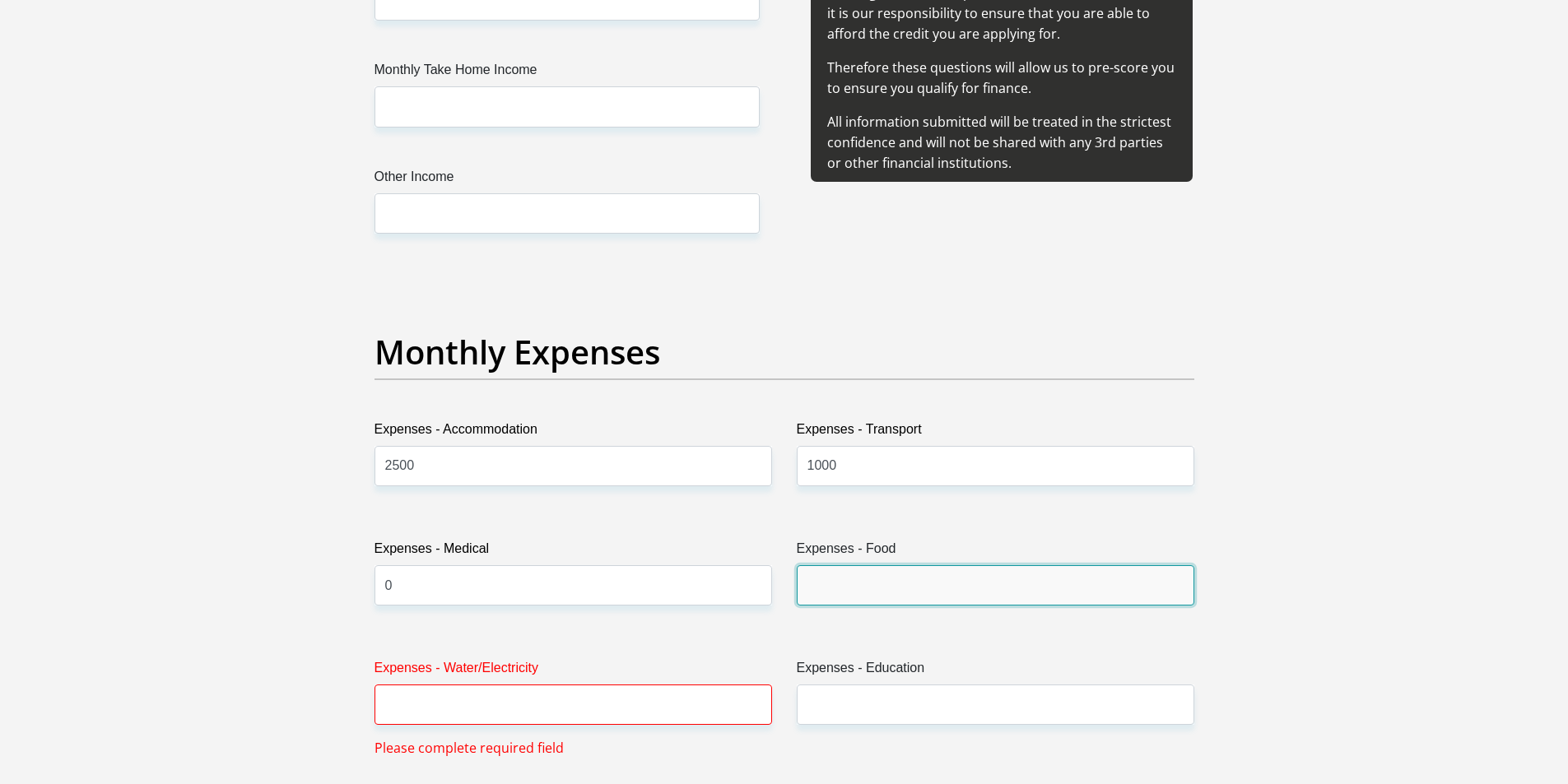
click at [888, 585] on input "Expenses - Food" at bounding box center [996, 585] width 397 height 40
type input "600"
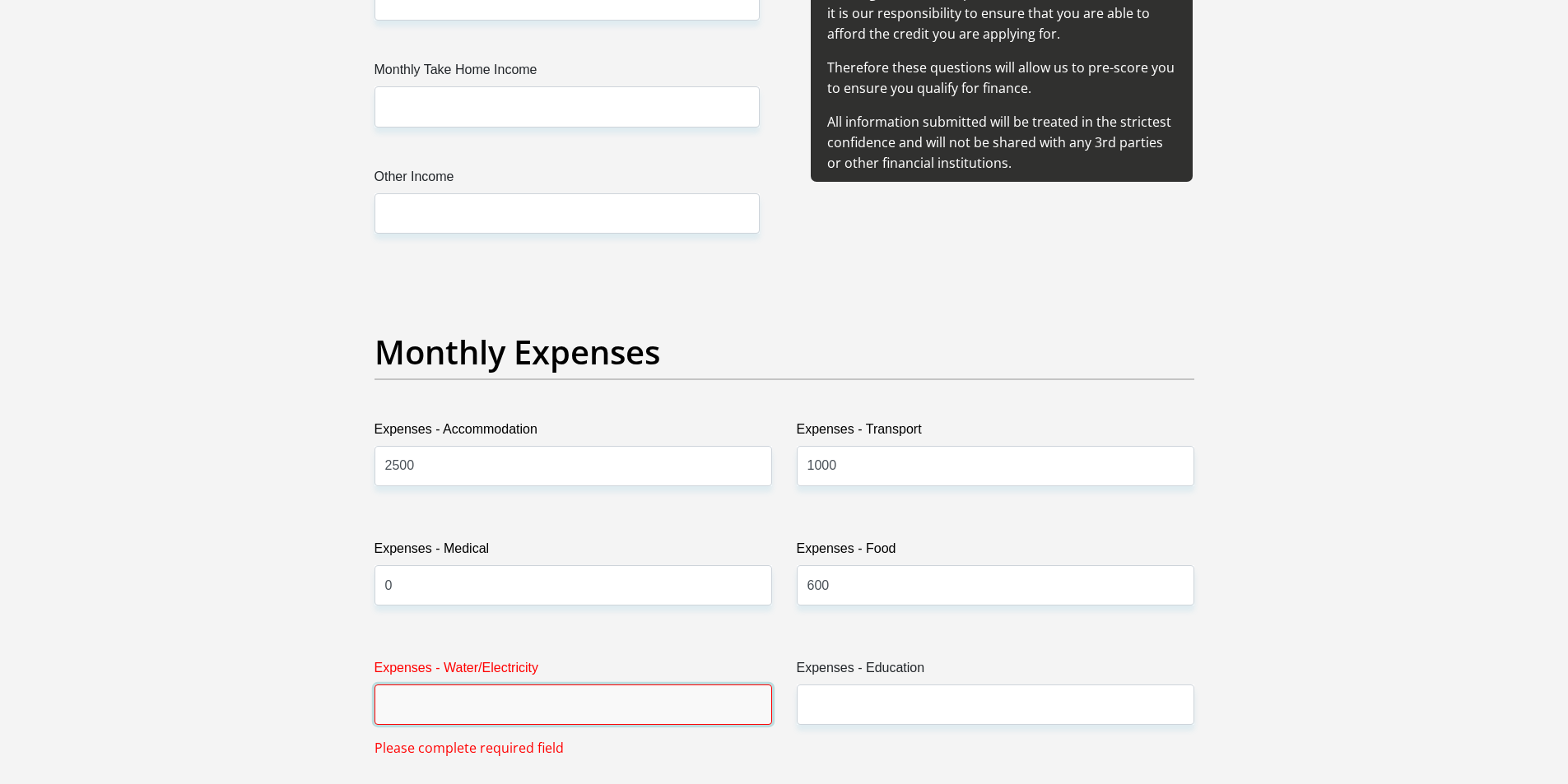
click at [557, 711] on input "Expenses - Water/Electricity" at bounding box center [573, 704] width 397 height 40
type input "1"
type input "200"
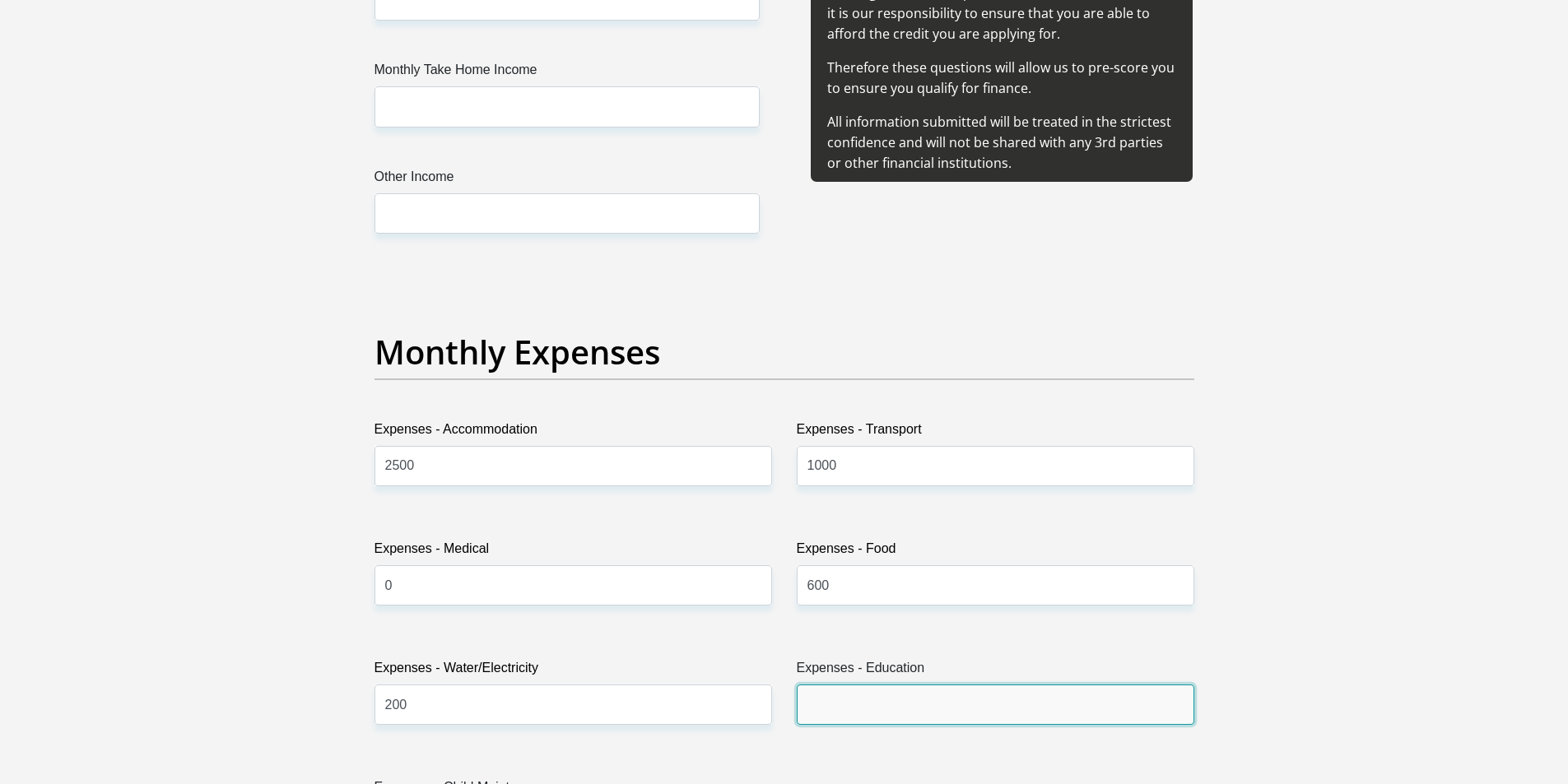
click at [974, 699] on input "Expenses - Education" at bounding box center [996, 704] width 397 height 40
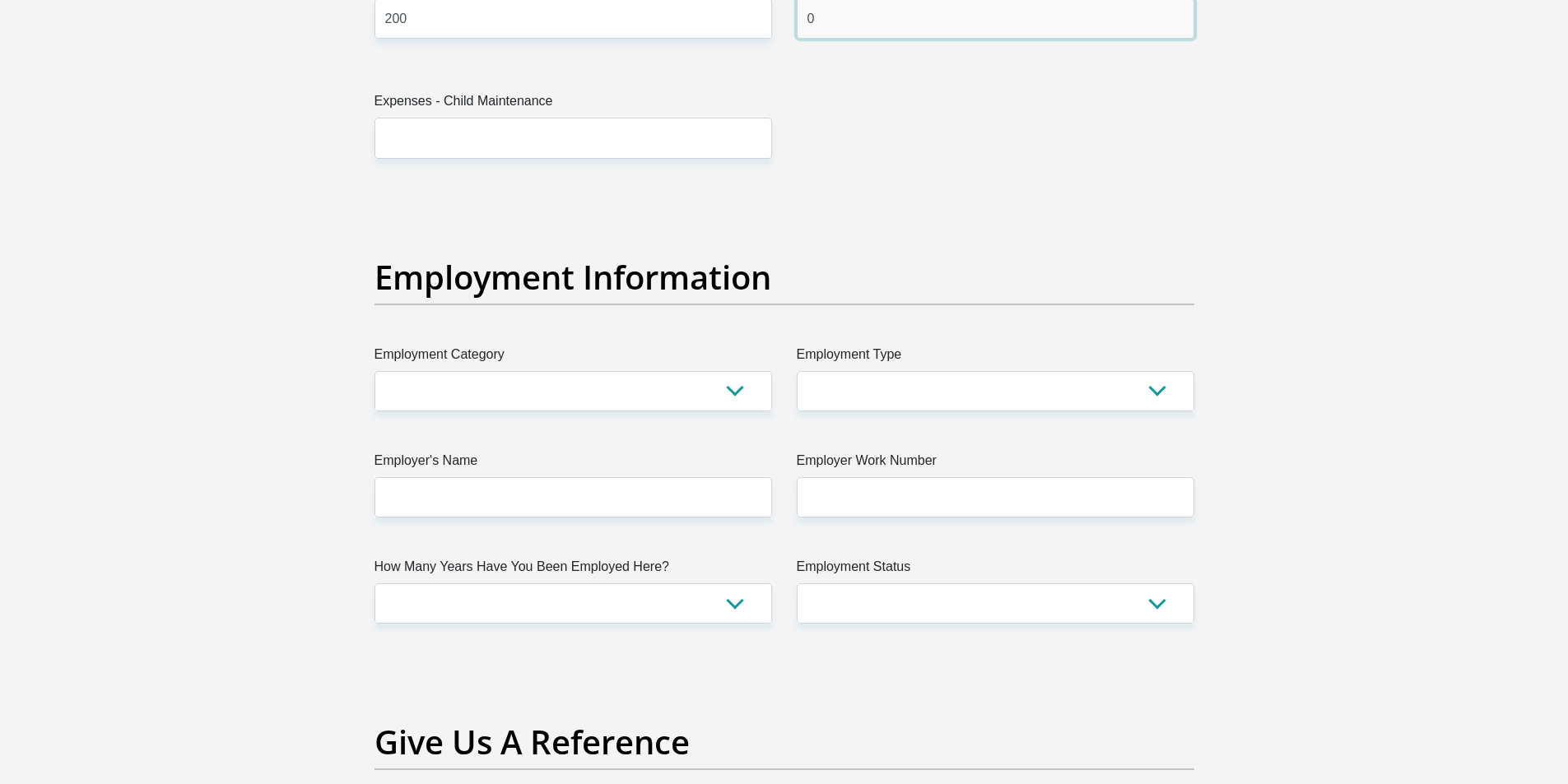
type input "0"
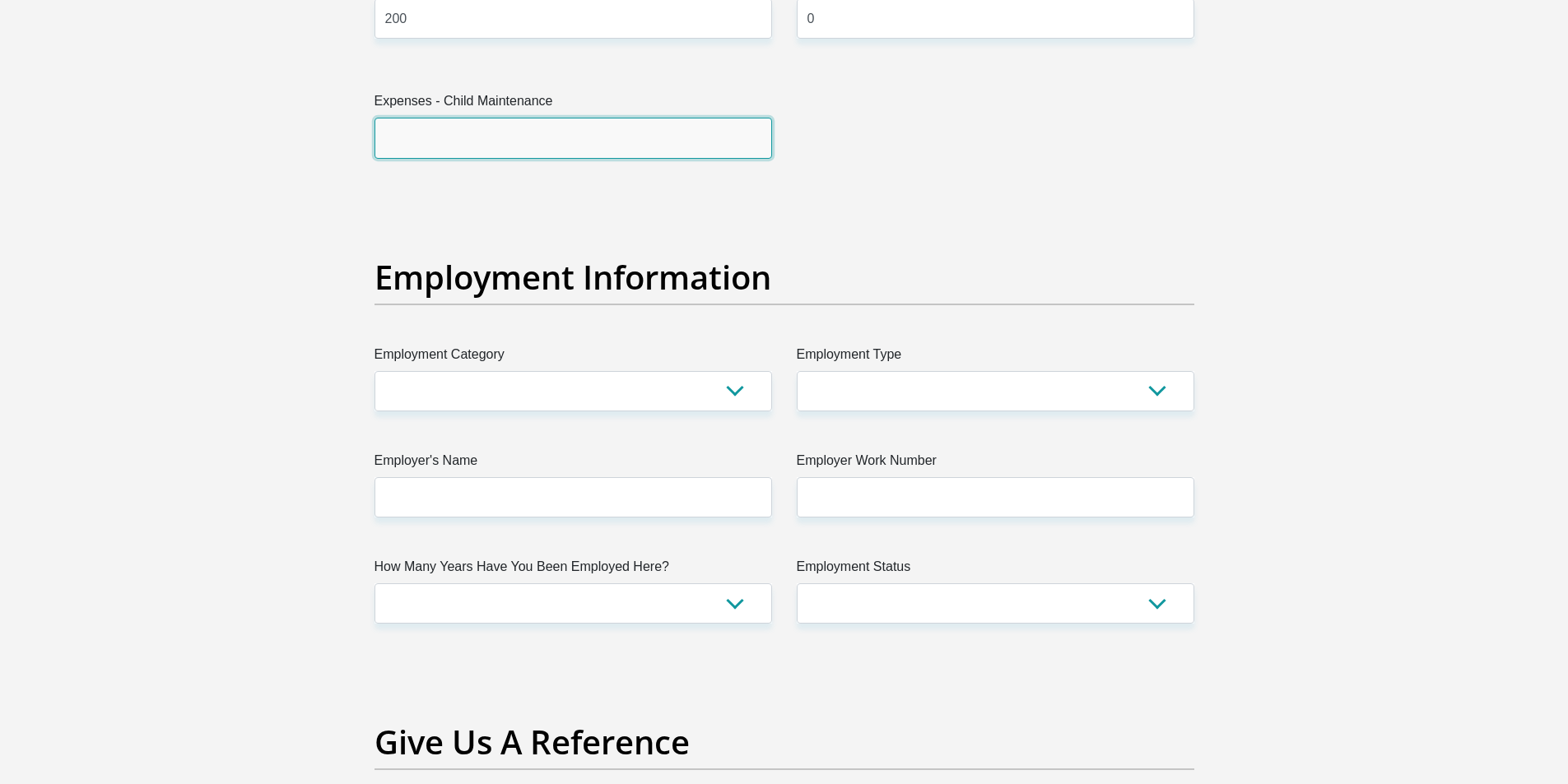
click at [489, 148] on input "Expenses - Child Maintenance" at bounding box center [573, 138] width 397 height 40
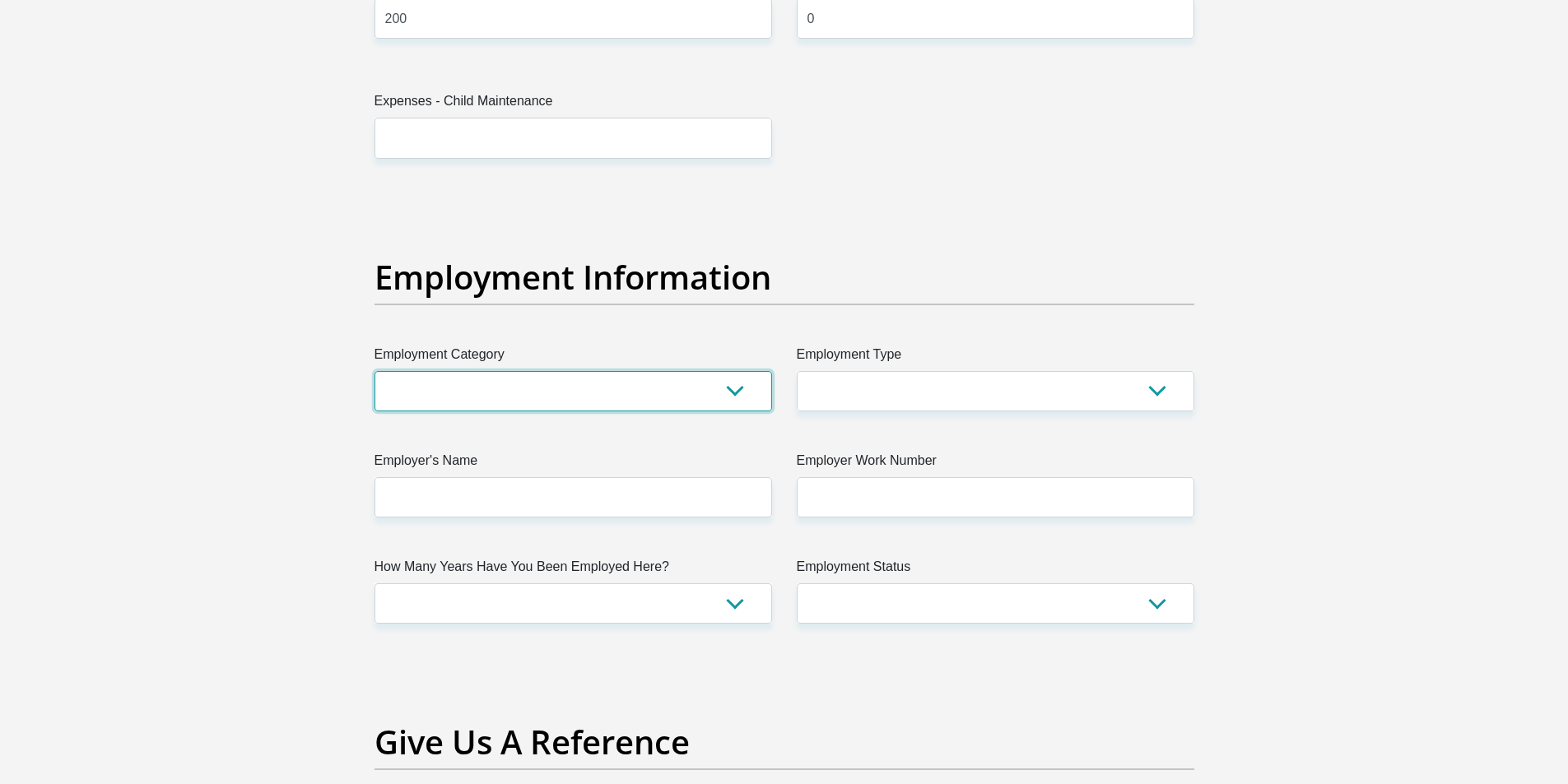
drag, startPoint x: 667, startPoint y: 377, endPoint x: 669, endPoint y: 393, distance: 16.1
click at [667, 377] on select "AGRICULTURE ALCOHOL & TOBACCO CONSTRUCTION MATERIALS METALLURGY EQUIPMENT FOR R…" at bounding box center [573, 391] width 397 height 40
click at [274, 429] on section "Personal Details Title Mr Ms Mrs Dr [PERSON_NAME] First Name [PERSON_NAME] Surn…" at bounding box center [784, 196] width 1568 height 5736
click at [499, 391] on select "AGRICULTURE ALCOHOL & TOBACCO CONSTRUCTION MATERIALS METALLURGY EQUIPMENT FOR R…" at bounding box center [573, 391] width 397 height 40
click at [270, 358] on section "Personal Details Title Mr Ms Mrs Dr [PERSON_NAME] First Name [PERSON_NAME] Surn…" at bounding box center [784, 196] width 1568 height 5736
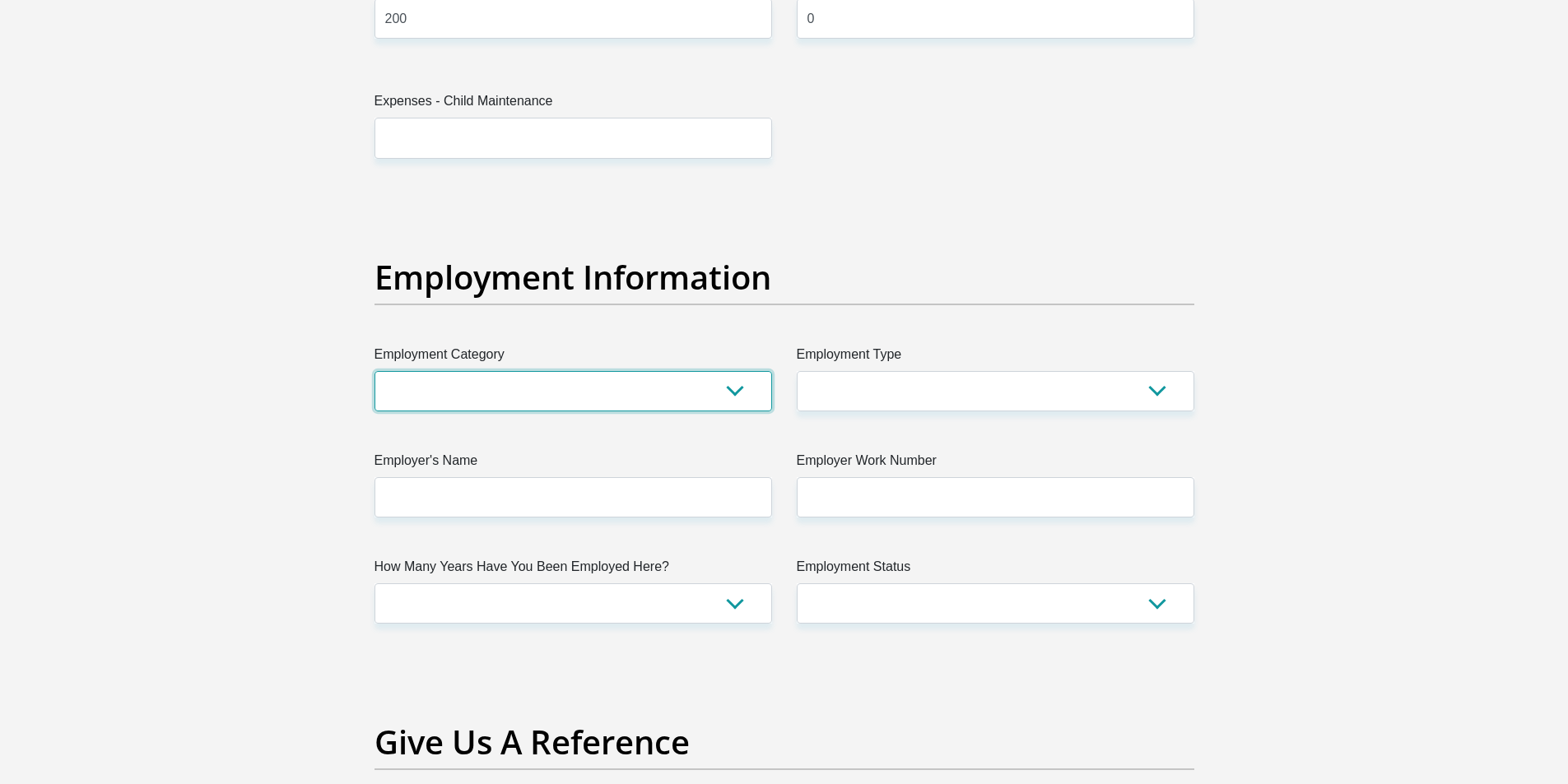
click at [540, 397] on select "AGRICULTURE ALCOHOL & TOBACCO CONSTRUCTION MATERIALS METALLURGY EQUIPMENT FOR R…" at bounding box center [573, 391] width 397 height 40
select select "71"
click at [375, 371] on select "AGRICULTURE ALCOHOL & TOBACCO CONSTRUCTION MATERIALS METALLURGY EQUIPMENT FOR R…" at bounding box center [573, 391] width 397 height 40
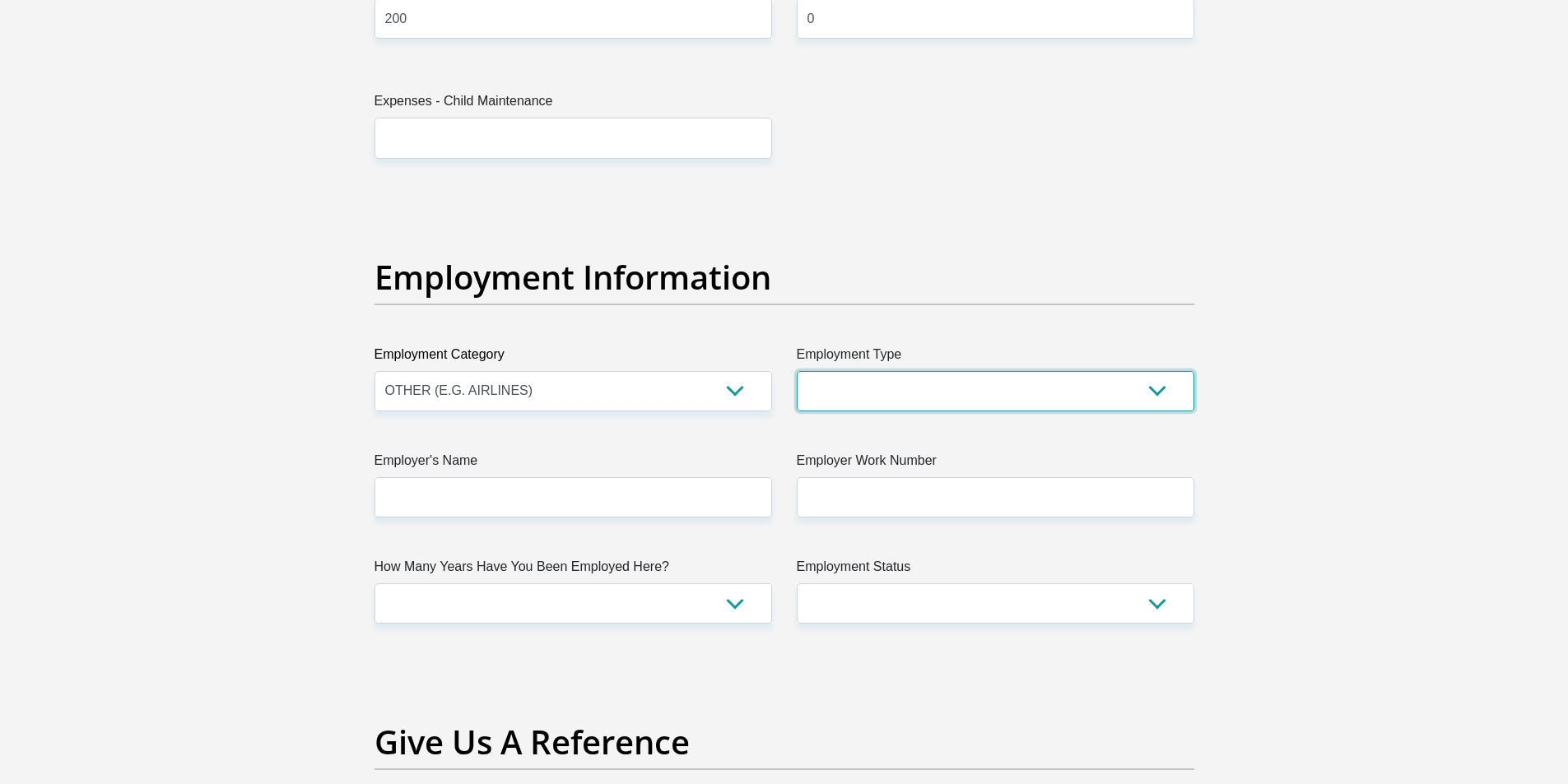
click at [859, 399] on select "College/Lecturer Craft Seller Creative Driver Executive Farmer Forces - Non Com…" at bounding box center [996, 391] width 397 height 40
select select "Production/Manufacturing"
click at [797, 371] on select "College/Lecturer Craft Seller Creative Driver Executive Farmer Forces - Non Com…" at bounding box center [996, 391] width 397 height 40
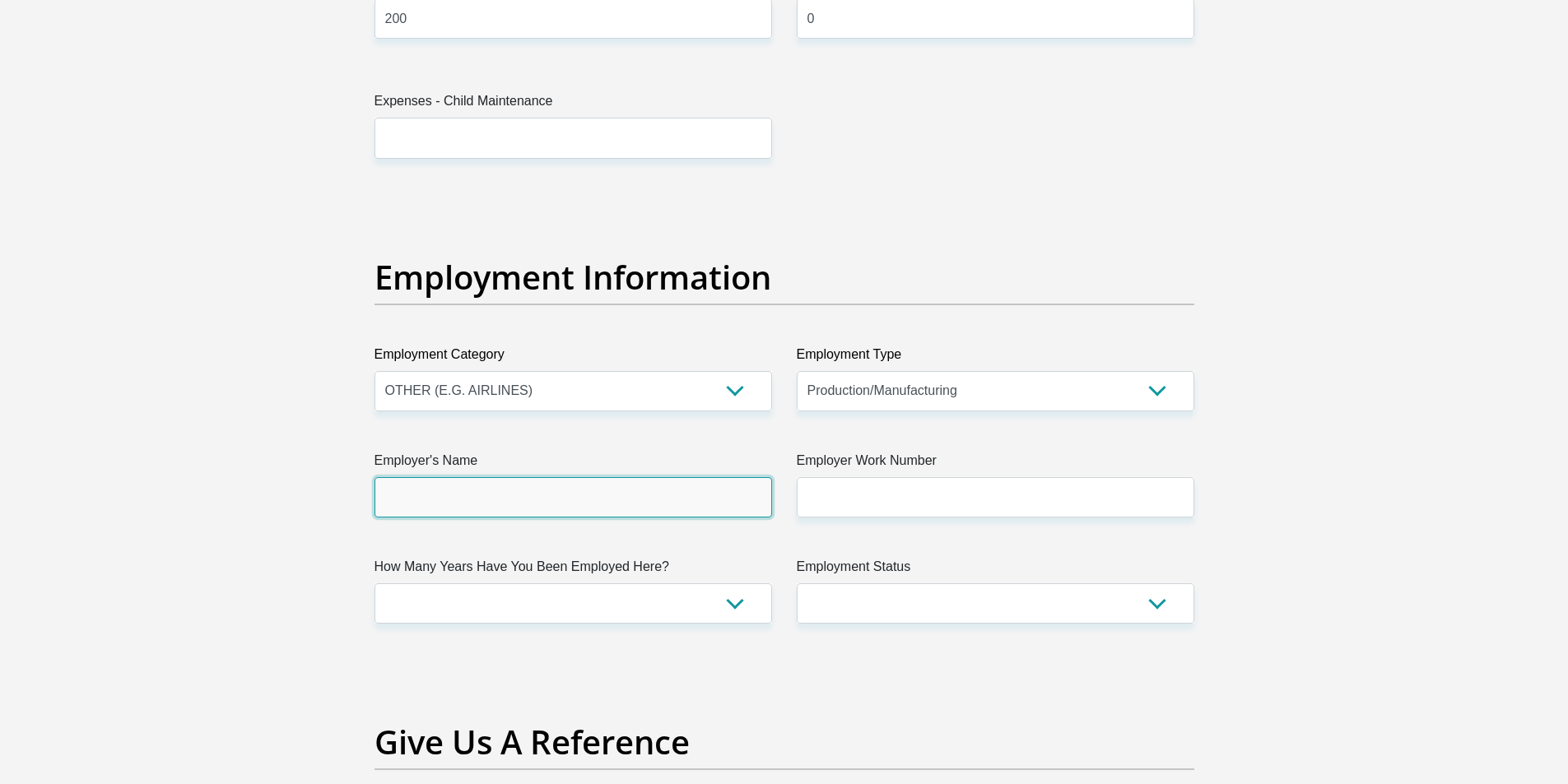
click at [553, 512] on input "Employer's Name" at bounding box center [573, 497] width 397 height 40
type input "JohnMoffatProlock"
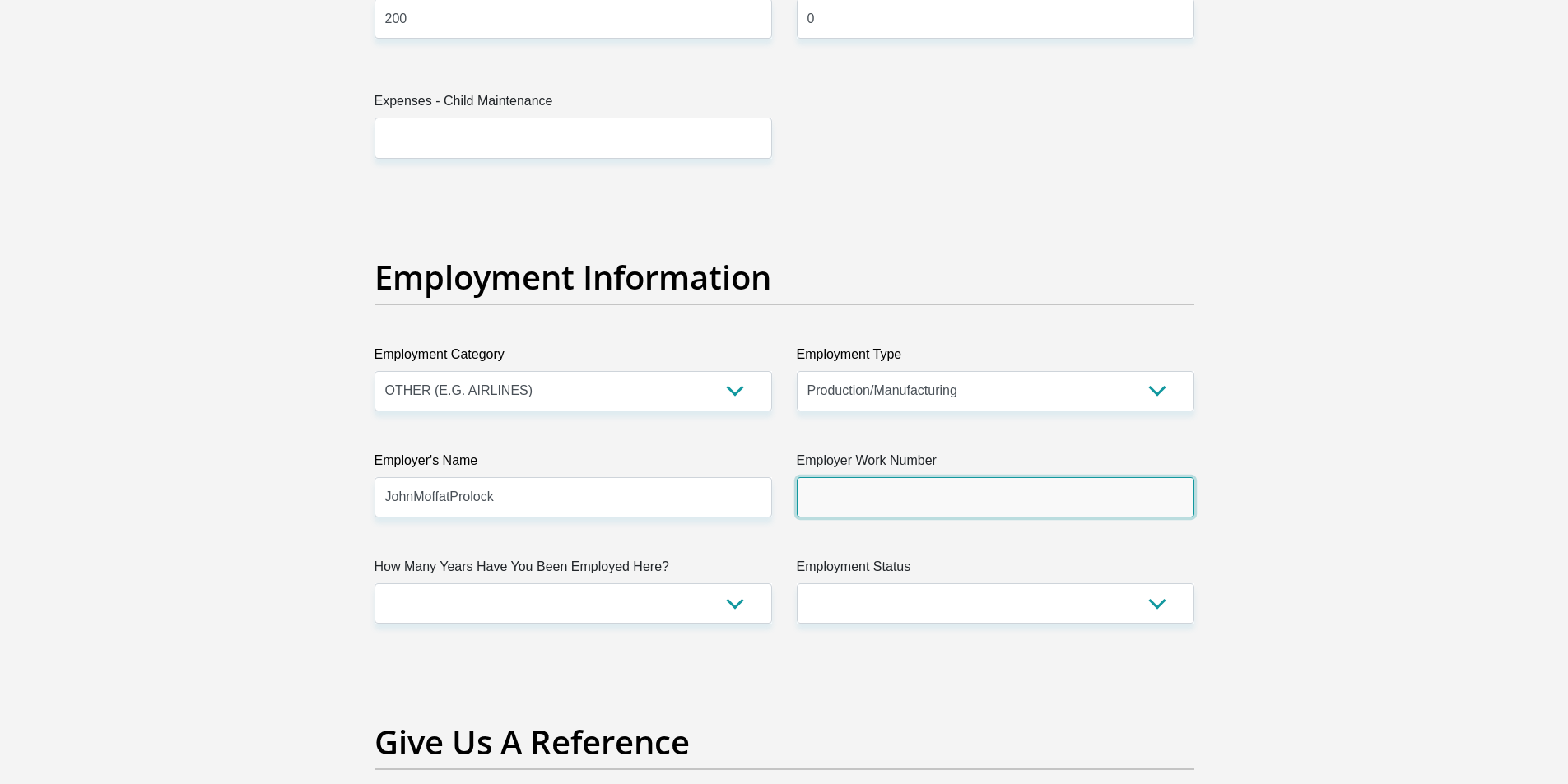
click at [958, 477] on input "Employer Work Number" at bounding box center [996, 497] width 397 height 40
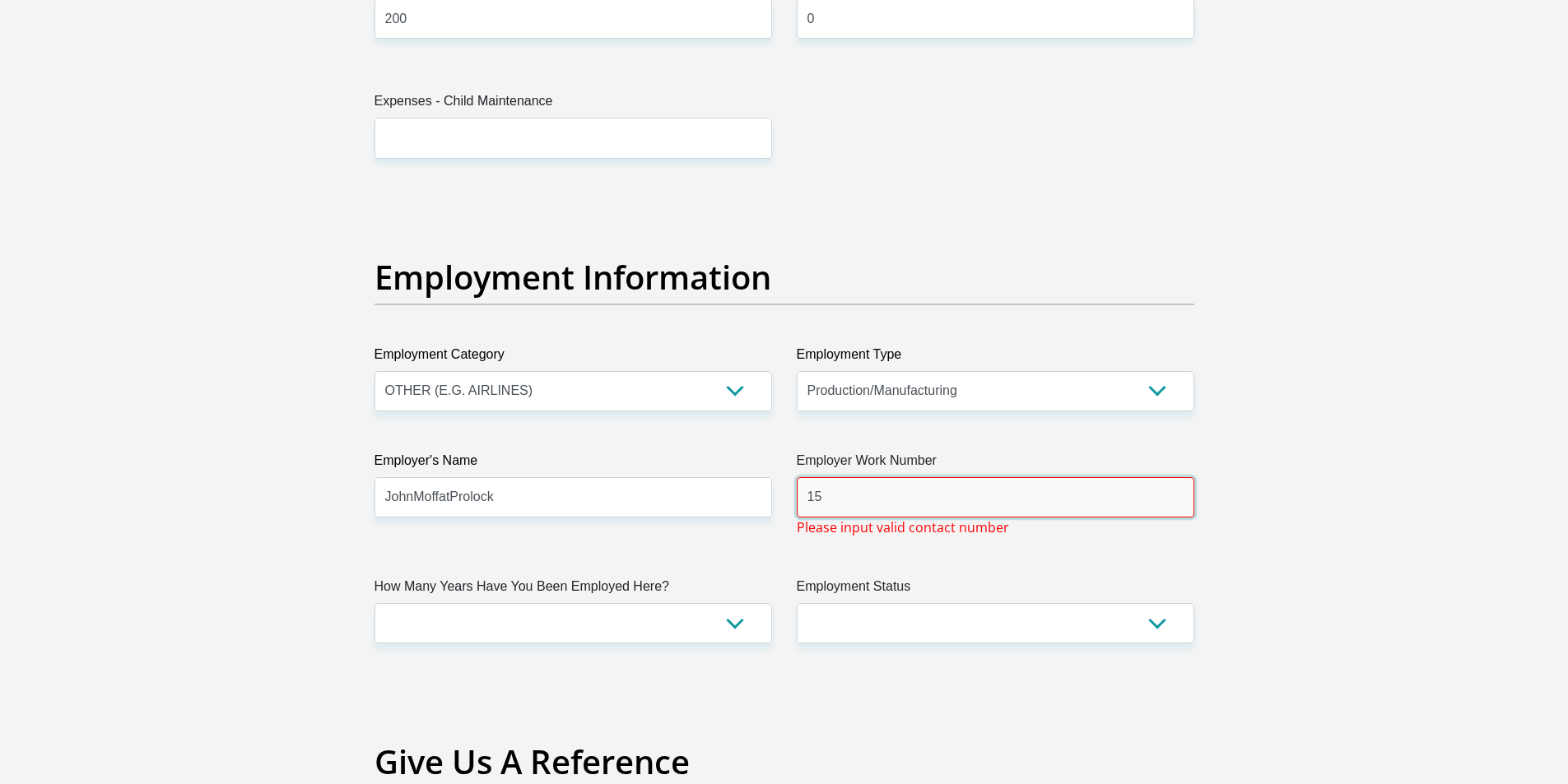
type input "1"
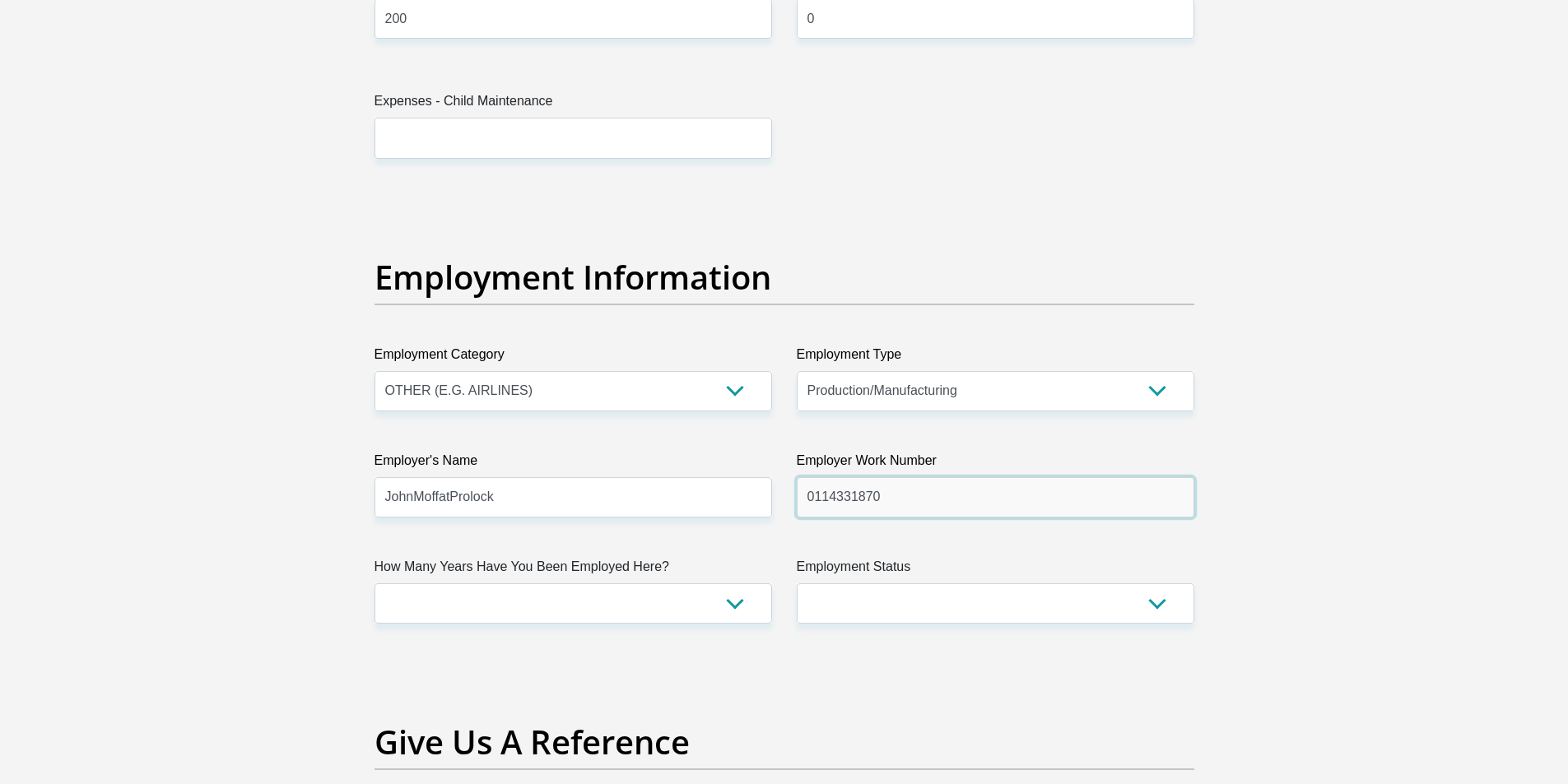
type input "0114331870"
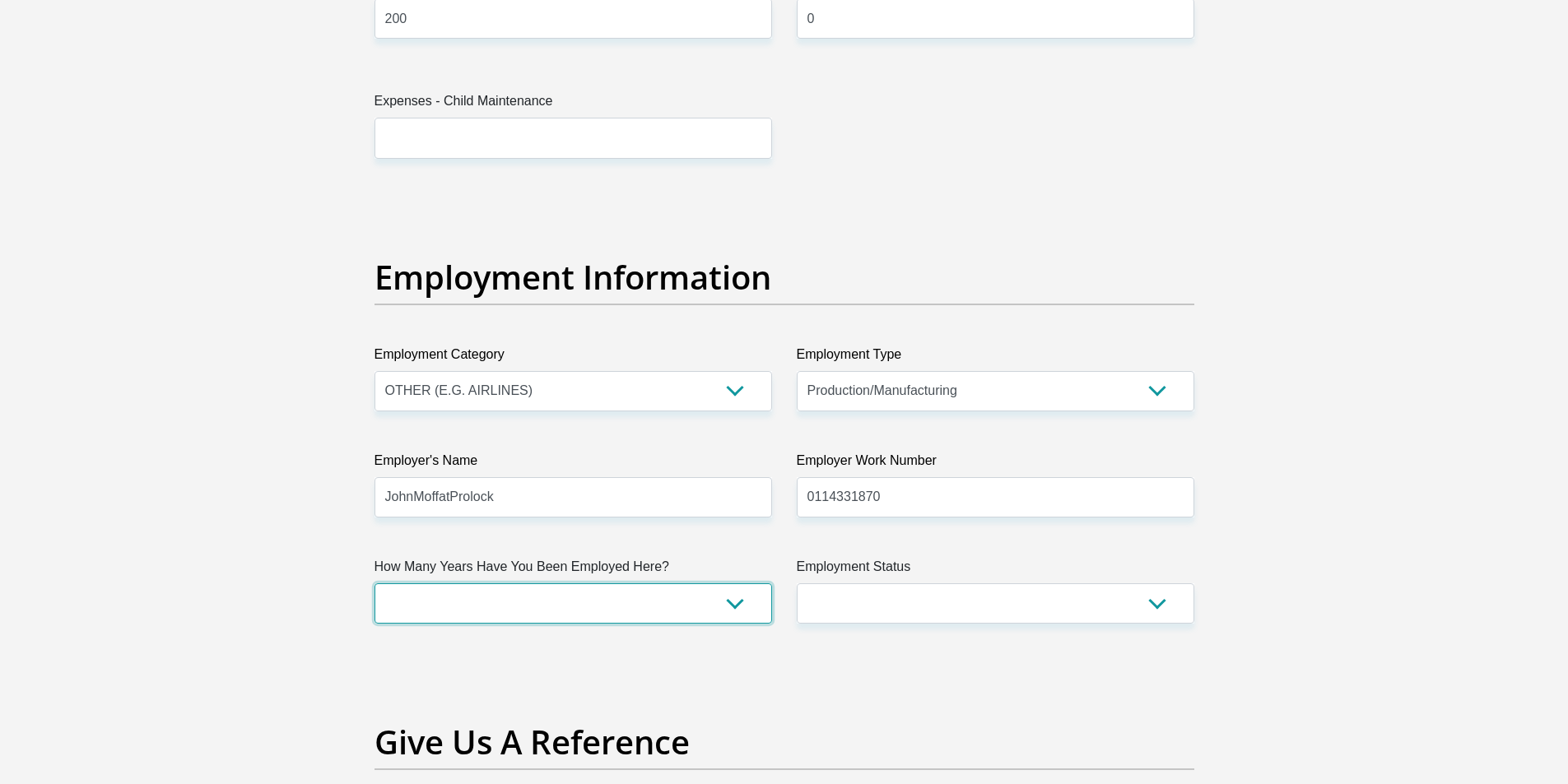
click at [498, 605] on select "less than 1 year 1-3 years 3-5 years 5+ years" at bounding box center [573, 603] width 397 height 40
select select "24"
click at [375, 584] on select "less than 1 year 1-3 years 3-5 years 5+ years" at bounding box center [573, 603] width 397 height 40
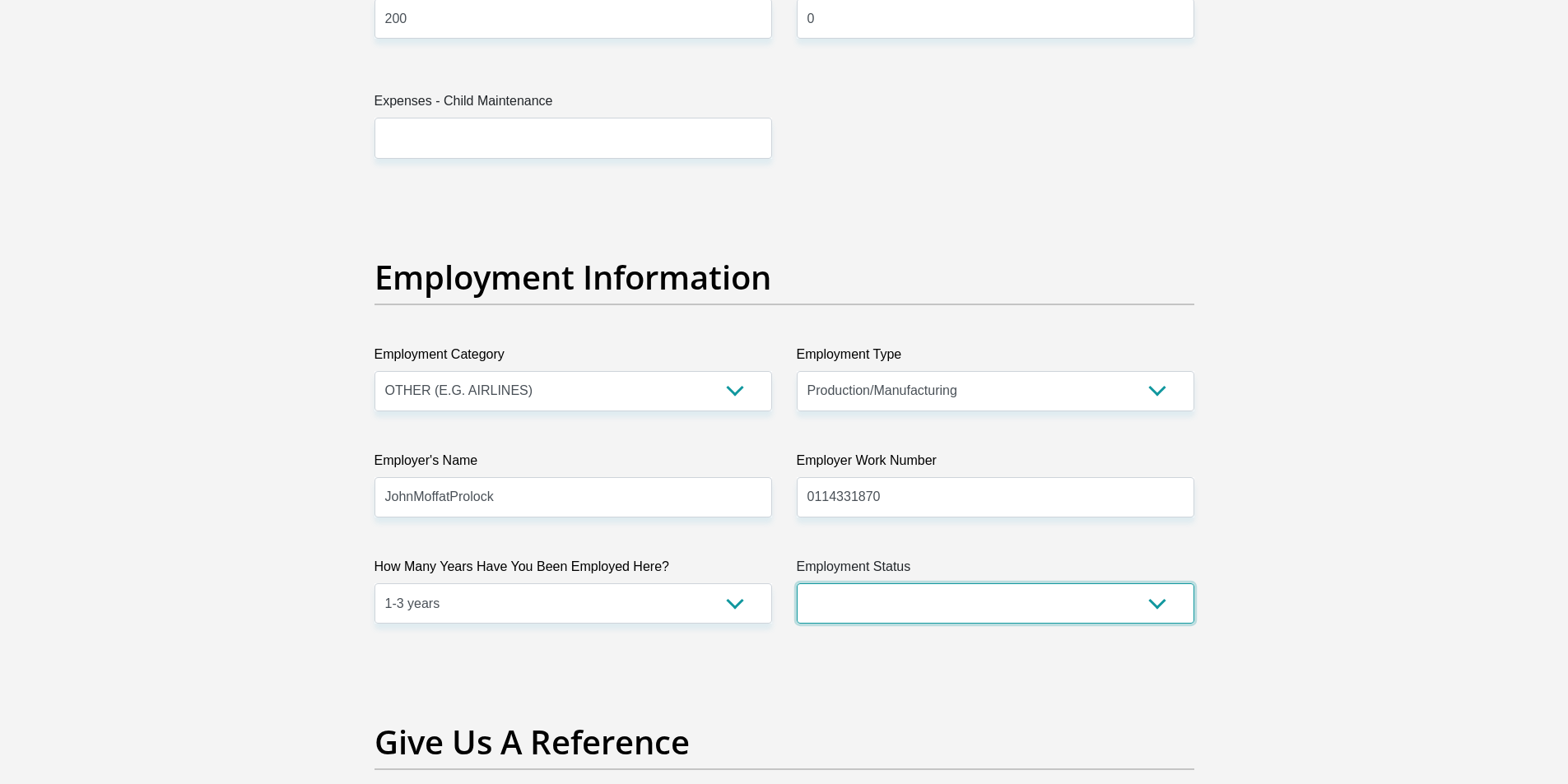
click at [950, 604] on select "Permanent/Full-time Part-time/Casual [DEMOGRAPHIC_DATA] Worker Self-Employed Ho…" at bounding box center [996, 603] width 397 height 40
select select "1"
click at [797, 584] on select "Permanent/Full-time Part-time/Casual [DEMOGRAPHIC_DATA] Worker Self-Employed Ho…" at bounding box center [996, 603] width 397 height 40
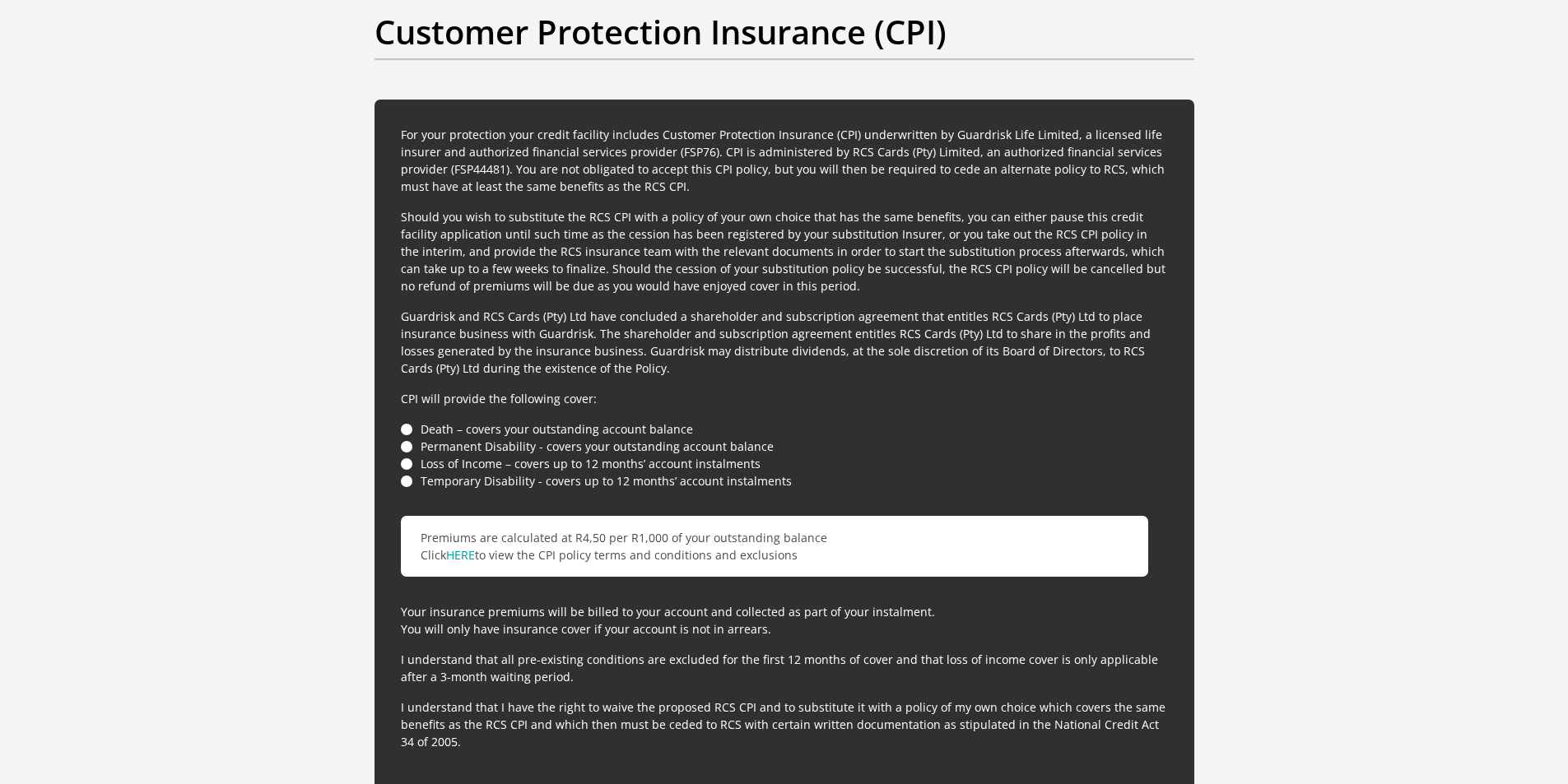
scroll to position [3747, 0]
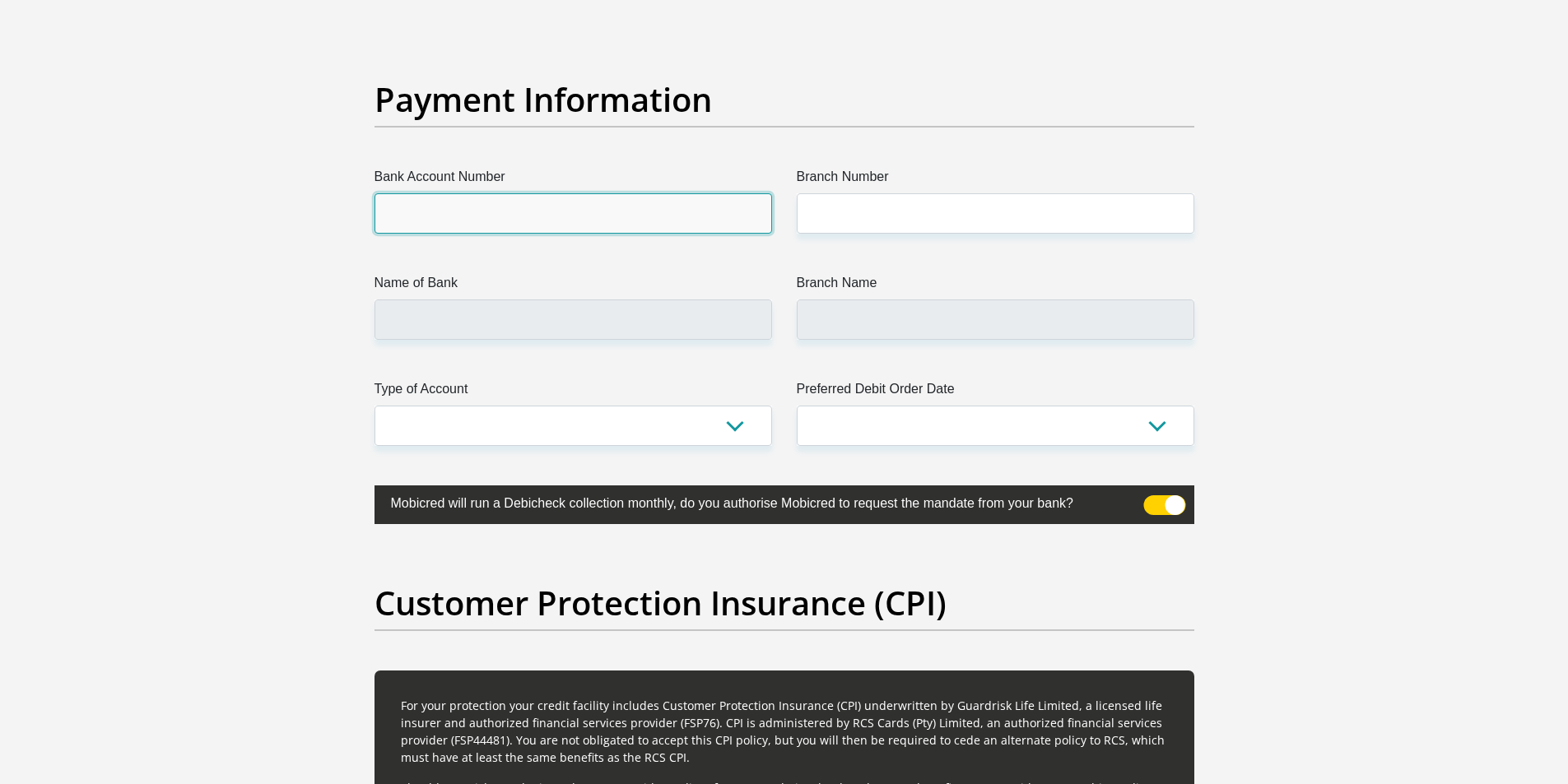
click at [450, 199] on input "Bank Account Number" at bounding box center [573, 213] width 397 height 40
type input "Capitec"
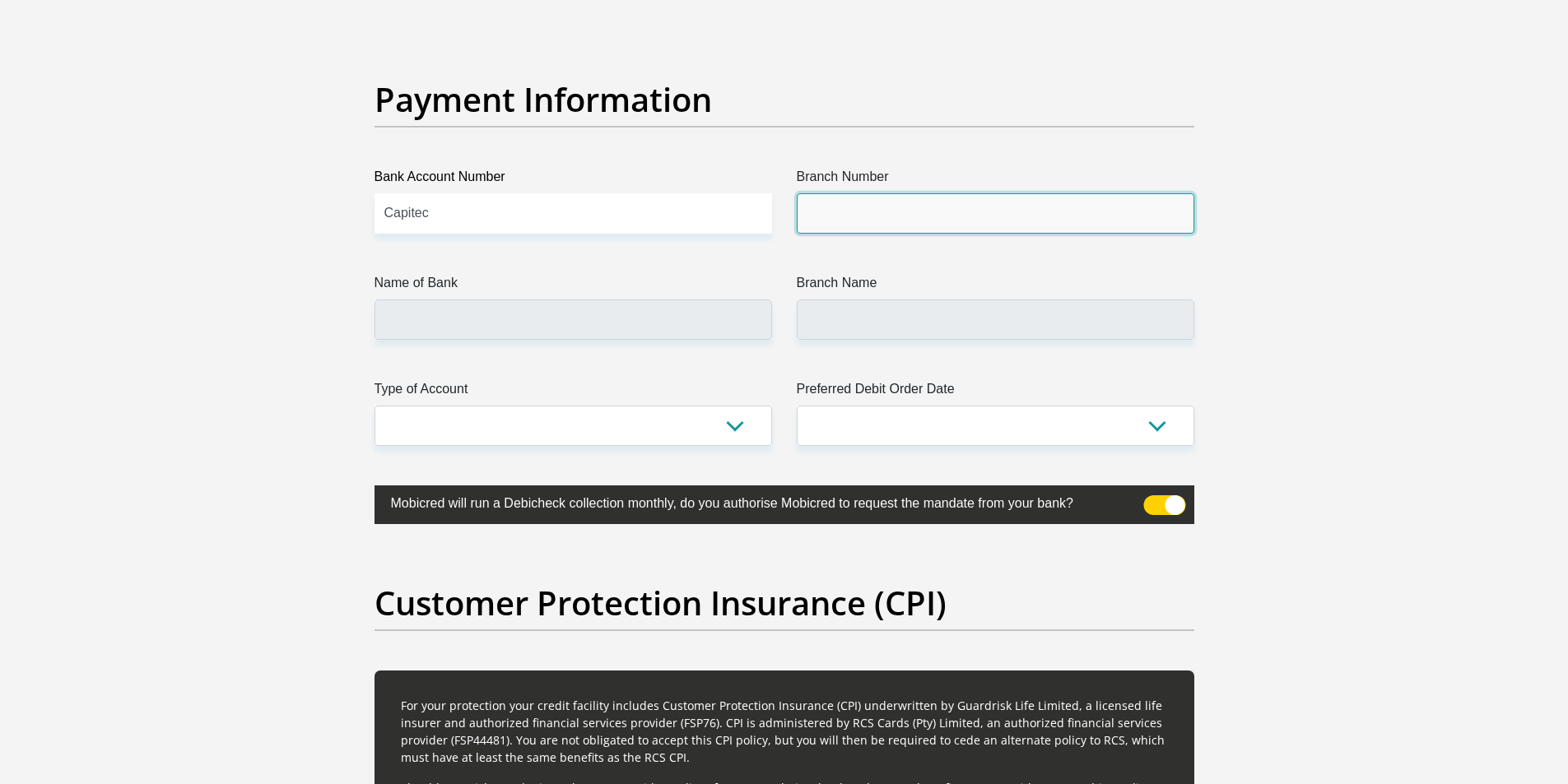
click at [839, 213] on input "Branch Number" at bounding box center [996, 213] width 397 height 40
type input "470100"
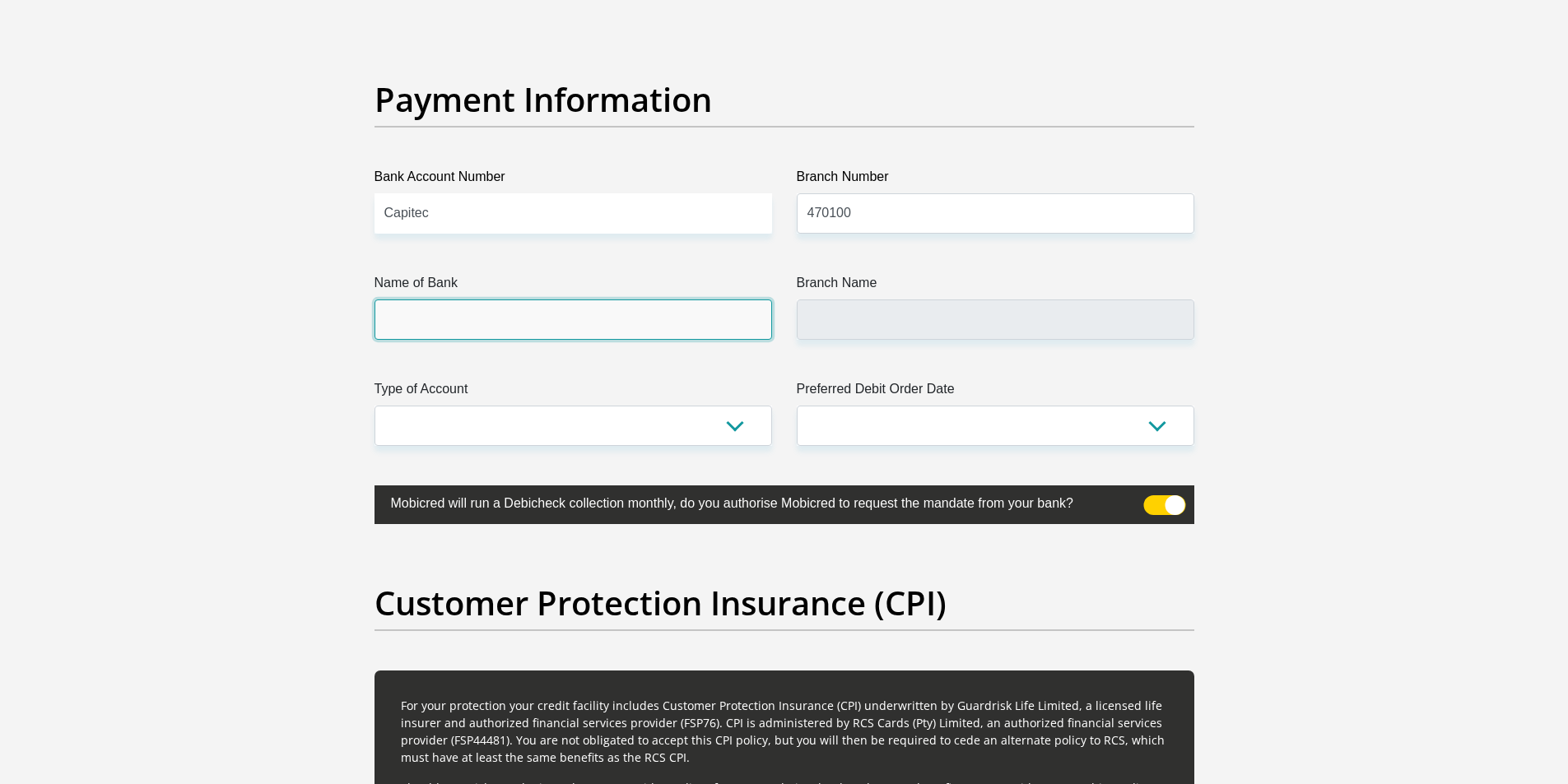
click at [545, 329] on input "Name of Bank" at bounding box center [573, 319] width 397 height 40
drag, startPoint x: 468, startPoint y: 219, endPoint x: 363, endPoint y: 220, distance: 105.0
click at [363, 220] on div "Bank Account Number Capitec" at bounding box center [573, 200] width 423 height 67
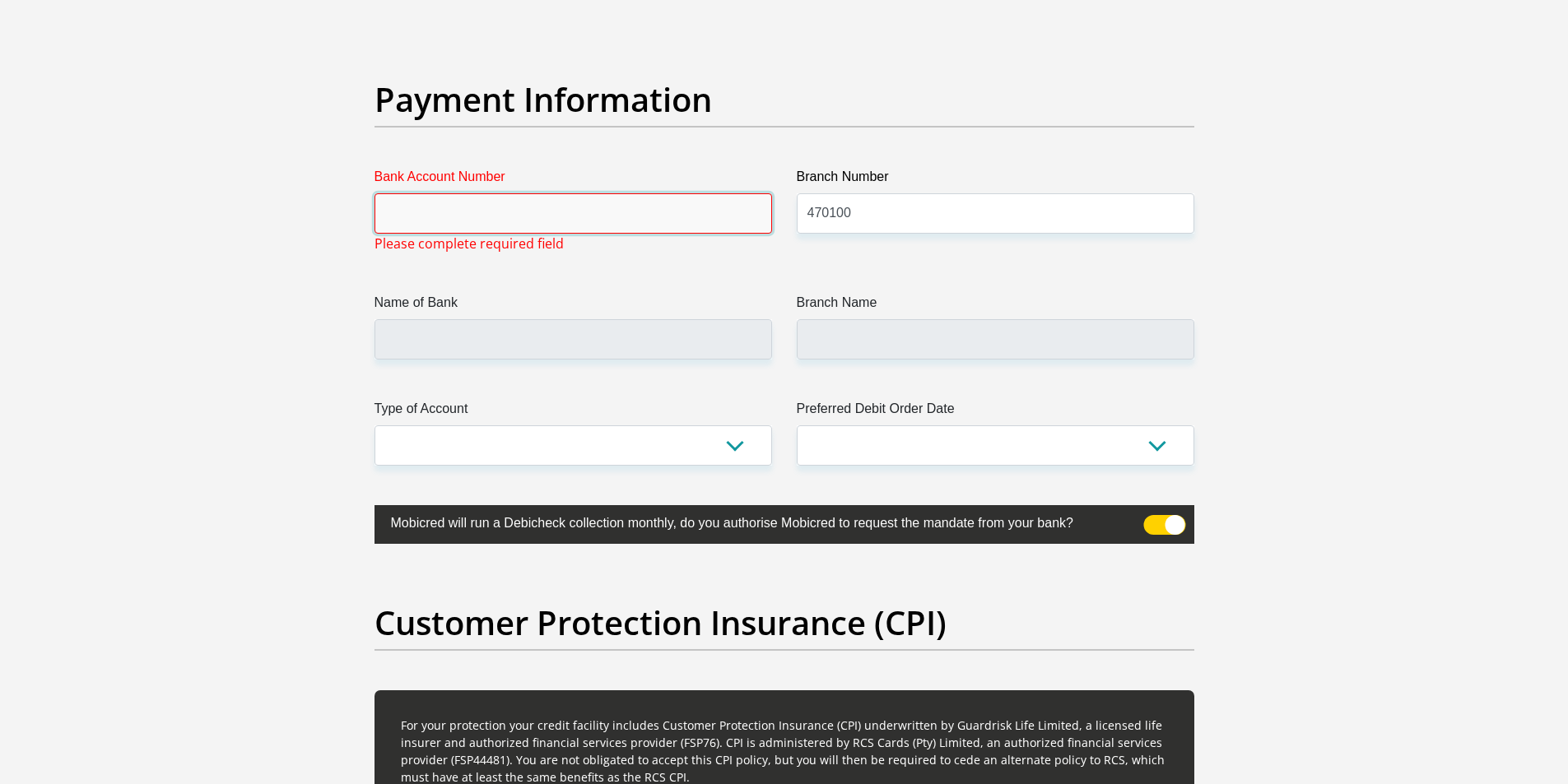
click at [485, 205] on input "Bank Account Number" at bounding box center [573, 213] width 397 height 40
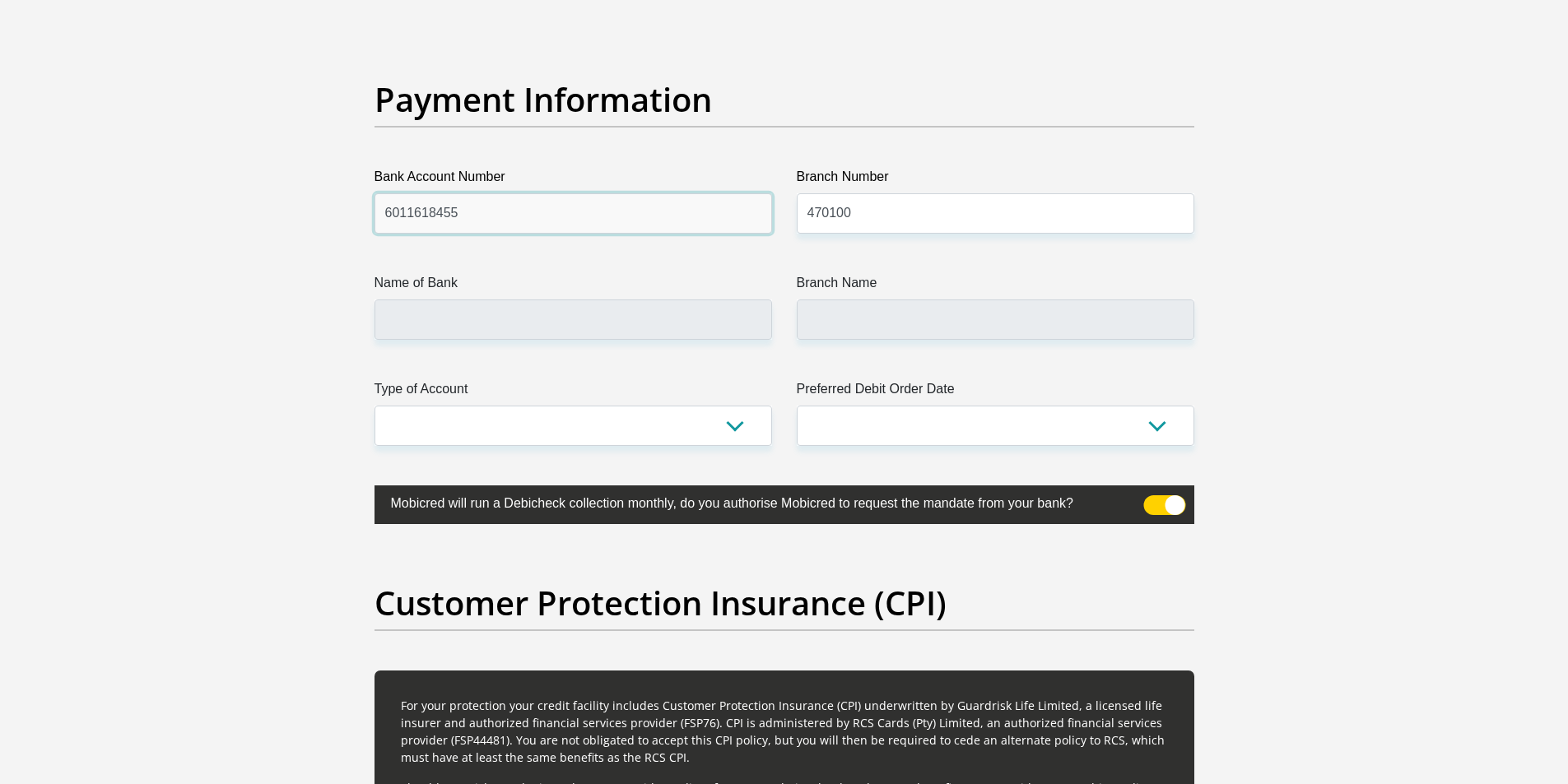
type input "6011618455"
click at [446, 335] on input "Name of Bank" at bounding box center [573, 319] width 397 height 40
click at [828, 215] on input "470100" at bounding box center [996, 213] width 397 height 40
click at [671, 321] on input "Name of Bank" at bounding box center [573, 319] width 397 height 40
click at [887, 215] on input "470100" at bounding box center [996, 213] width 397 height 40
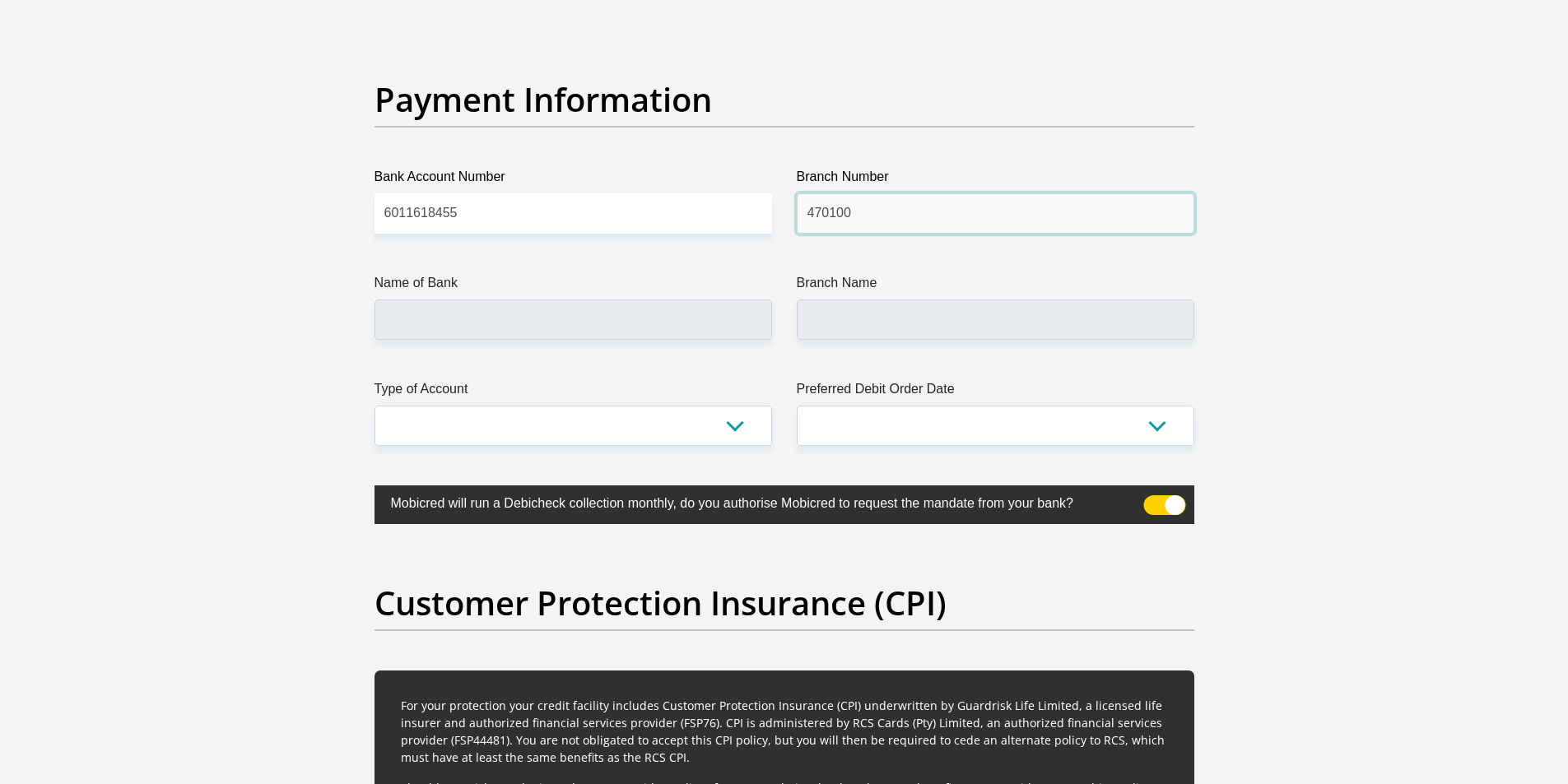
click at [839, 211] on input "470100" at bounding box center [996, 213] width 397 height 40
type input "470010"
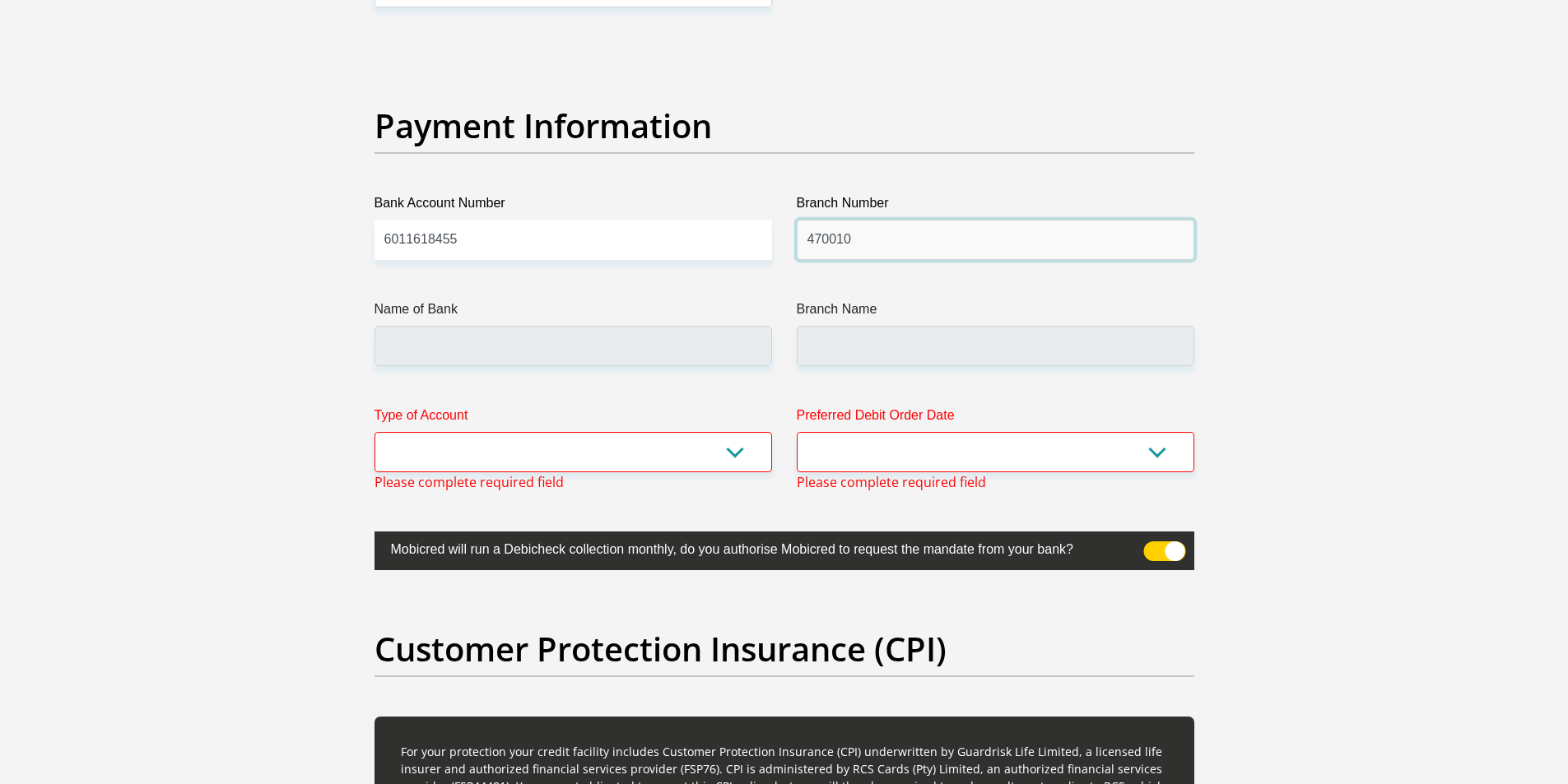
type input "CAPITEC BANK LIMITED"
type input "CAPITEC BANK CPC"
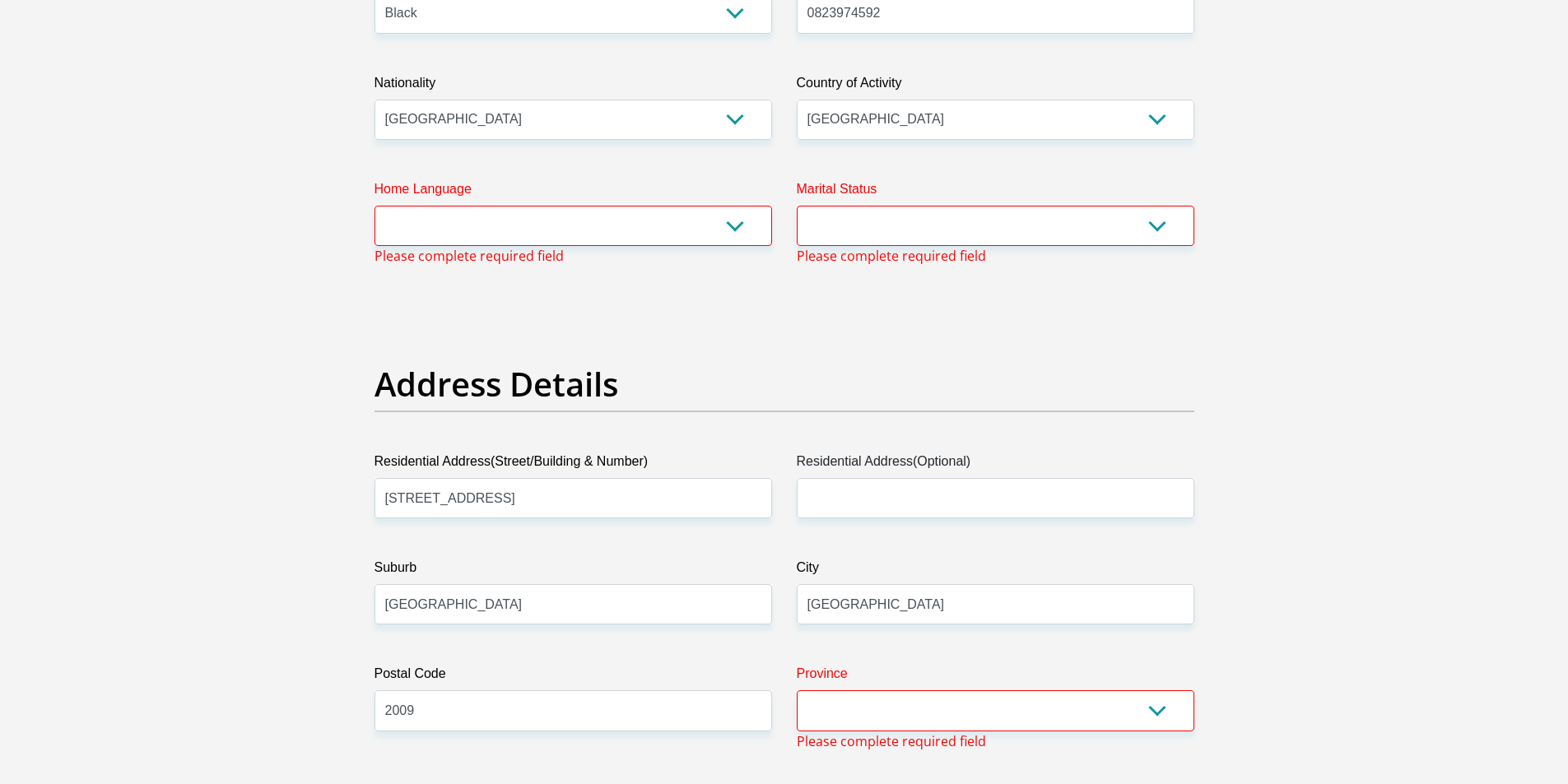
scroll to position [503, 0]
click at [633, 220] on select "Afrikaans English Sepedi South Ndebele Southern Sotho Swati Tsonga Tswana Venda…" at bounding box center [573, 226] width 397 height 40
select select "nso"
click at [375, 206] on select "Afrikaans English Sepedi South Ndebele Southern Sotho Swati Tsonga Tswana Venda…" at bounding box center [573, 226] width 397 height 40
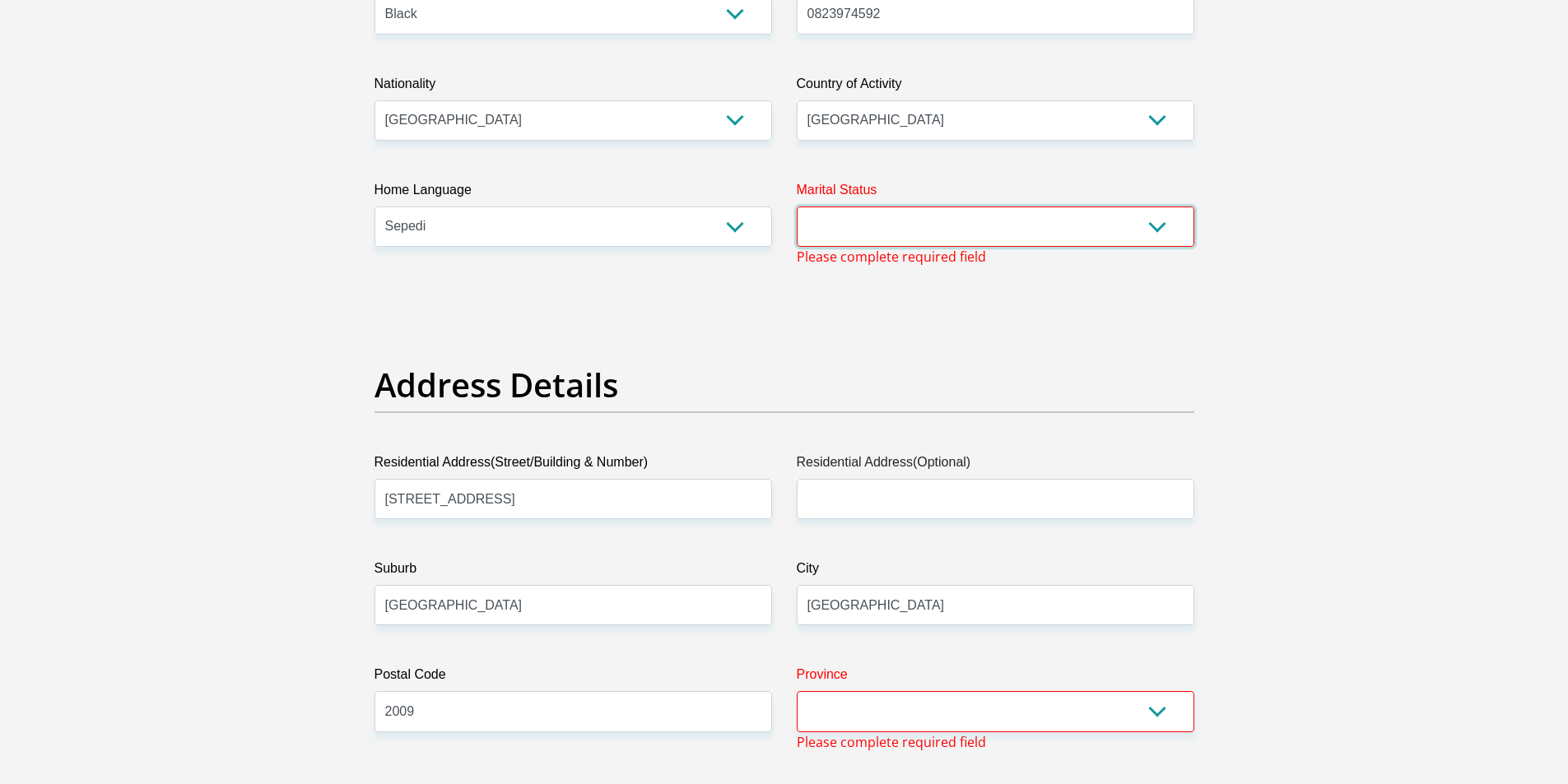
click at [929, 218] on select "Married ANC Single Divorced Widowed Married COP or Customary Law" at bounding box center [996, 226] width 397 height 40
select select "2"
click at [797, 206] on select "Married ANC Single Divorced Widowed Married COP or Customary Law" at bounding box center [996, 226] width 397 height 40
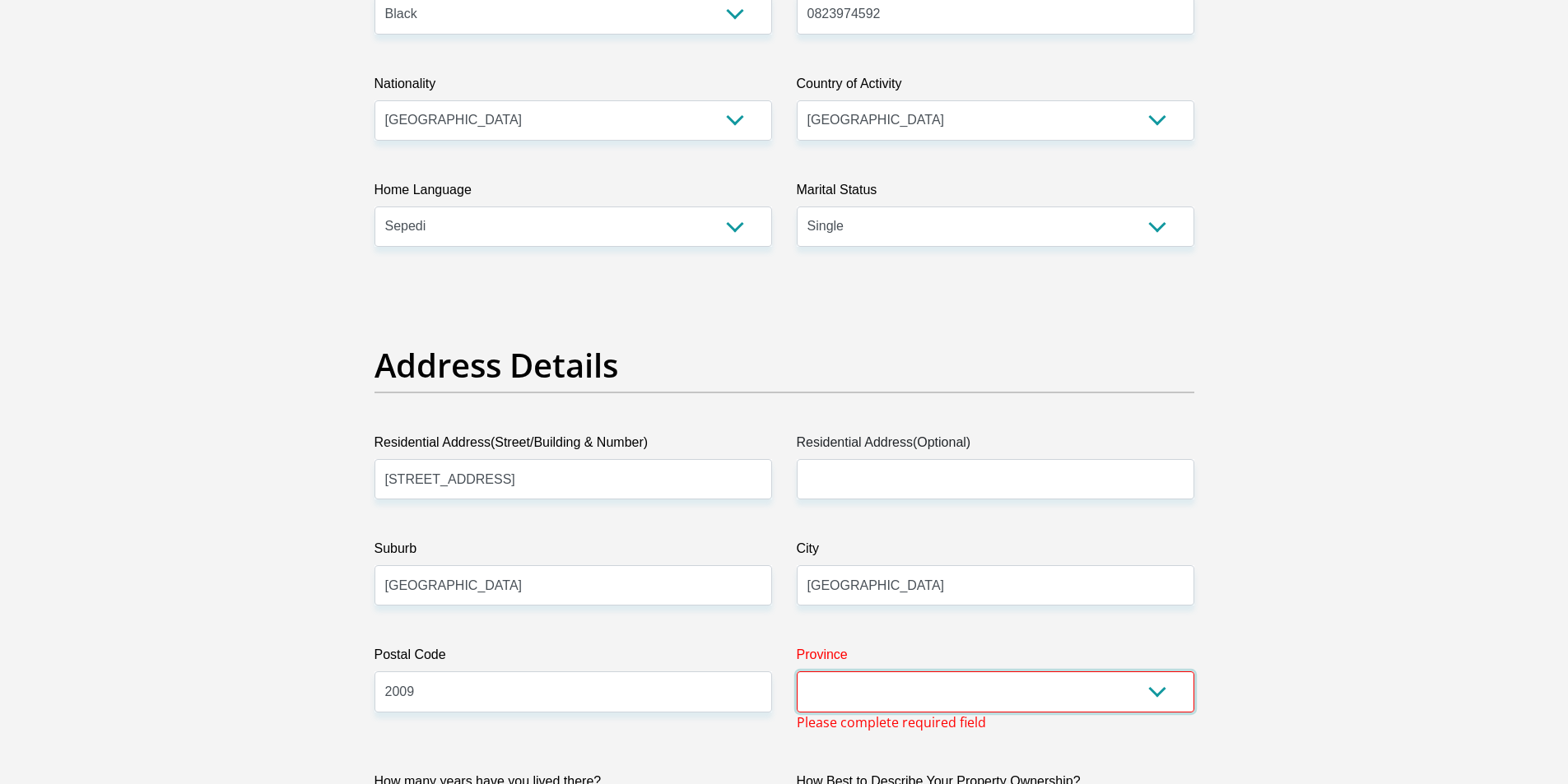
click at [891, 692] on select "Eastern Cape Free State [GEOGRAPHIC_DATA] [GEOGRAPHIC_DATA][DATE] [GEOGRAPHIC_D…" at bounding box center [996, 691] width 397 height 40
select select "Gauteng"
click at [797, 671] on select "Eastern Cape Free State [GEOGRAPHIC_DATA] [GEOGRAPHIC_DATA][DATE] [GEOGRAPHIC_D…" at bounding box center [996, 691] width 397 height 40
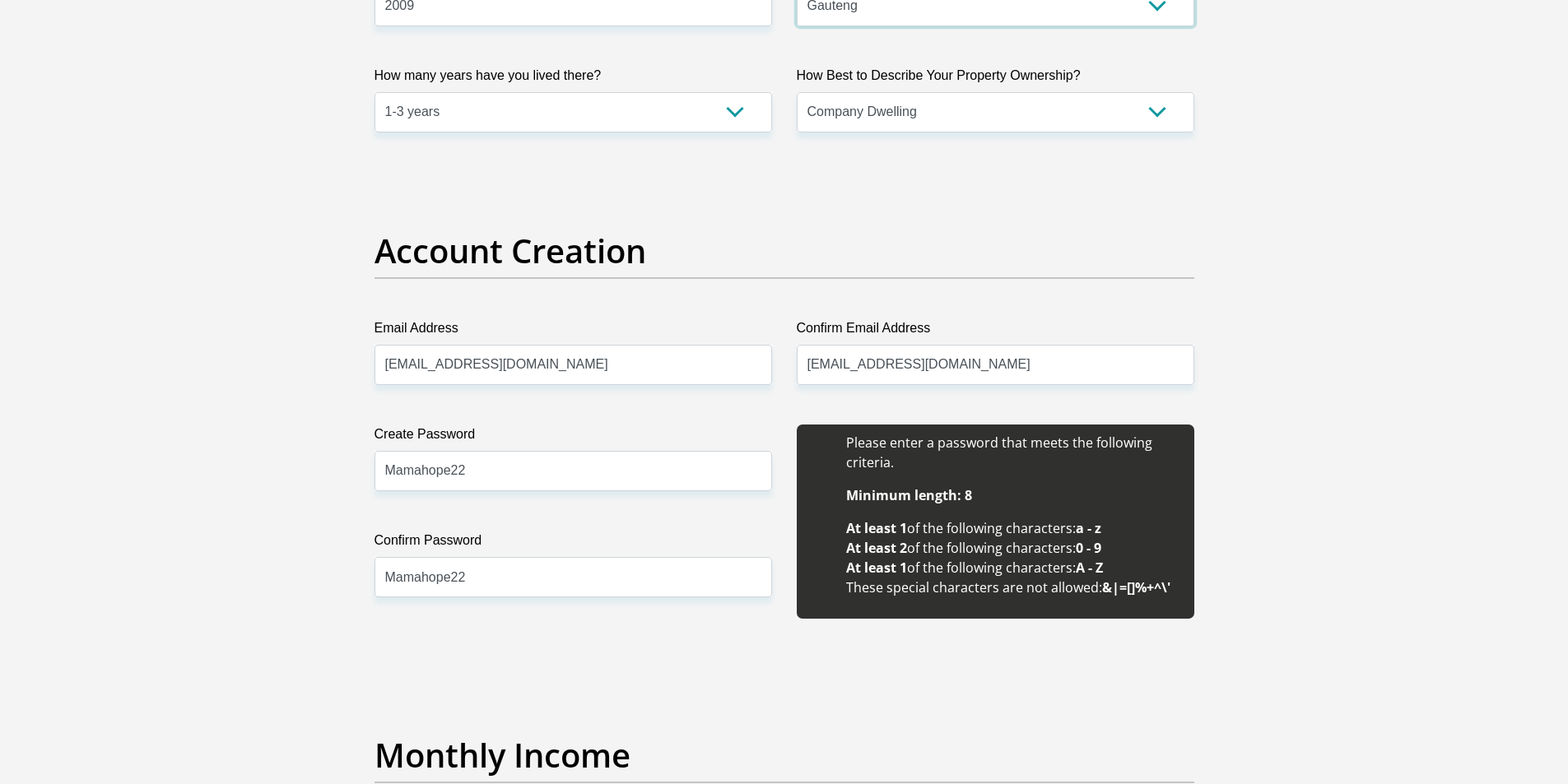
scroll to position [1876, 0]
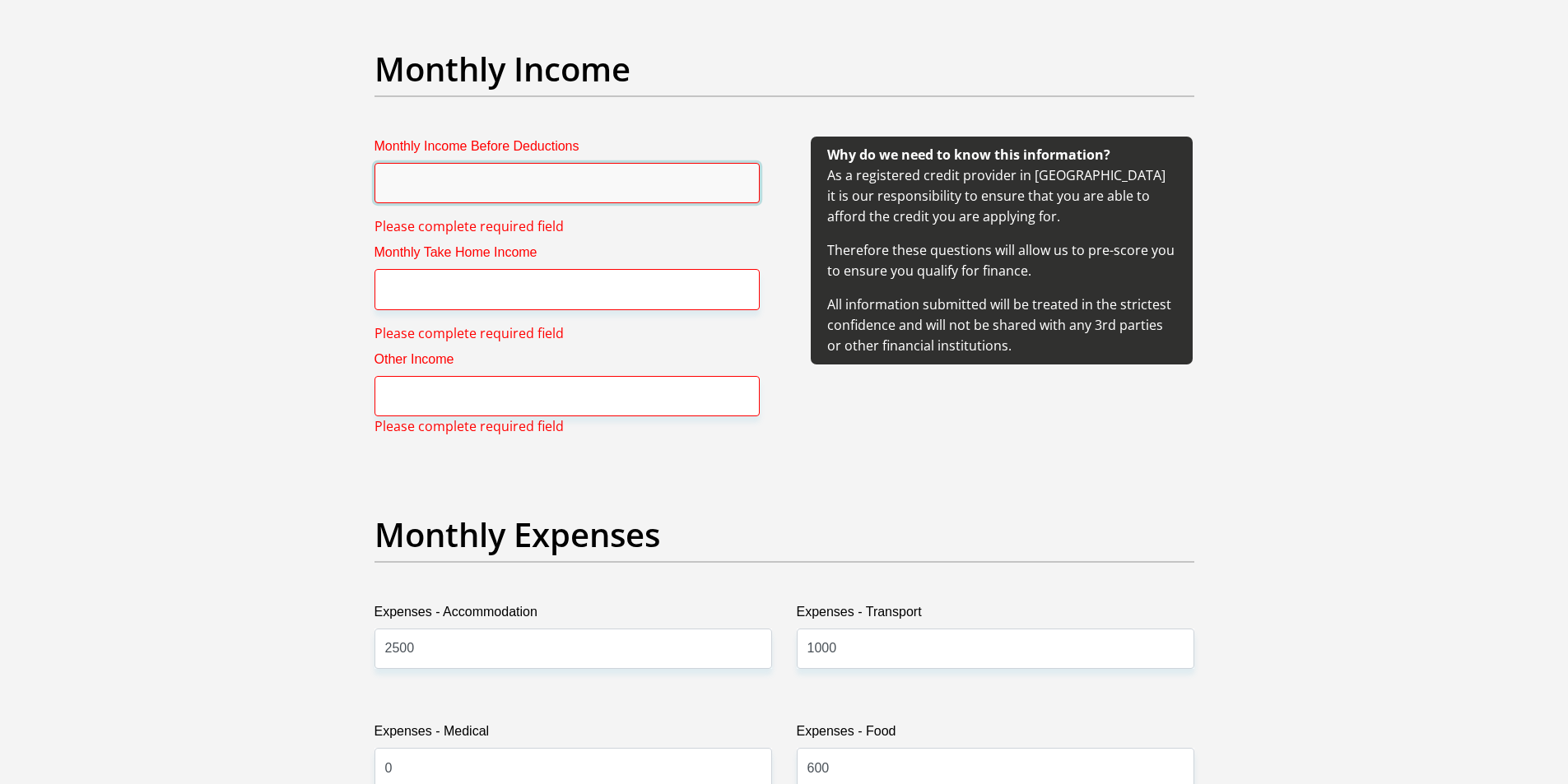
click at [409, 171] on input "Monthly Income Before Deductions" at bounding box center [567, 183] width 385 height 40
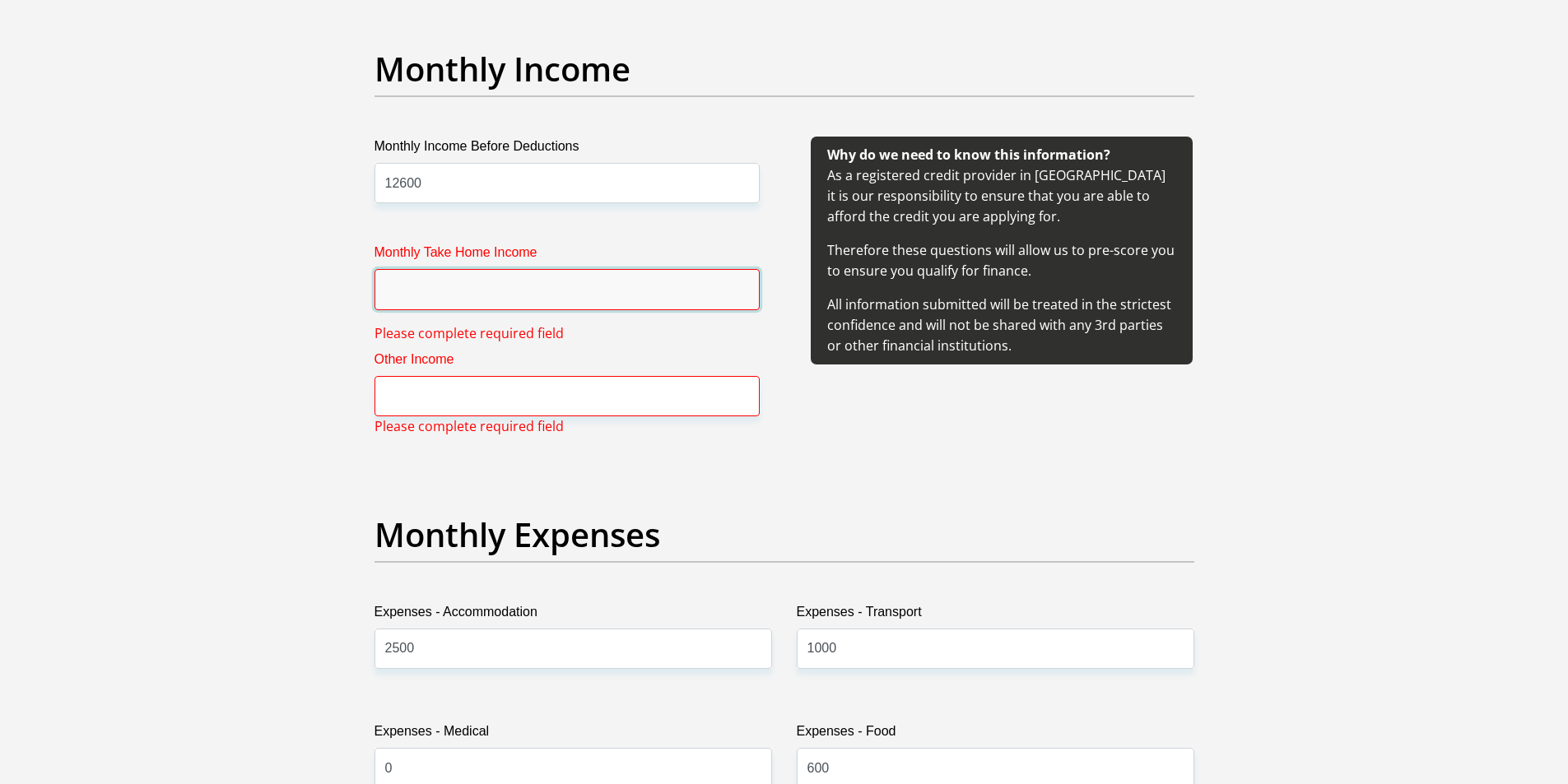
click at [516, 286] on input "Monthly Take Home Income" at bounding box center [567, 289] width 385 height 40
drag, startPoint x: 484, startPoint y: 188, endPoint x: 384, endPoint y: 187, distance: 100.0
click at [384, 187] on input "12600" at bounding box center [567, 183] width 385 height 40
type input "14560"
click at [386, 291] on input "Monthly Take Home Income" at bounding box center [567, 289] width 385 height 40
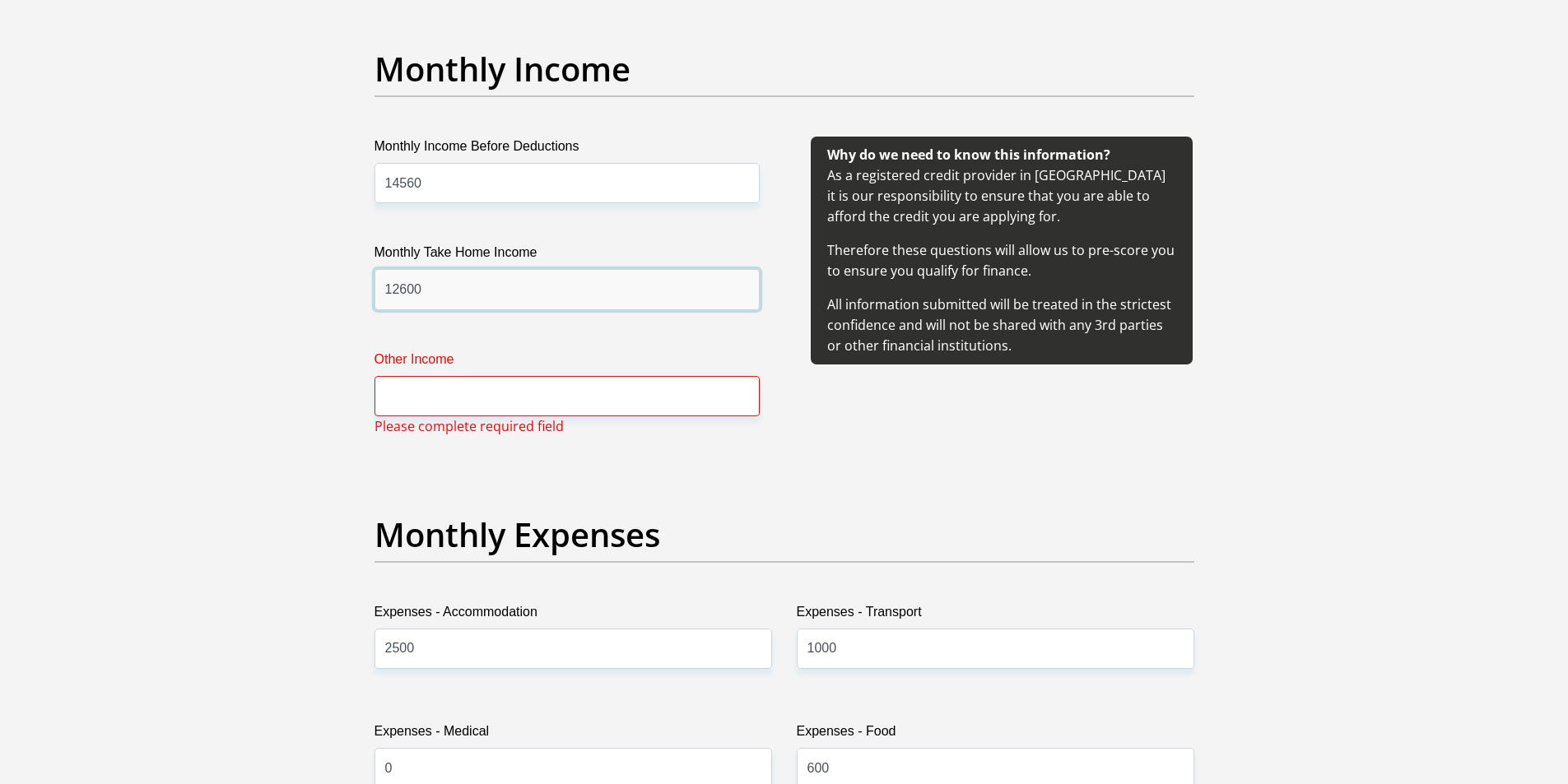
type input "12600"
click at [457, 386] on input "Other Income" at bounding box center [567, 396] width 385 height 40
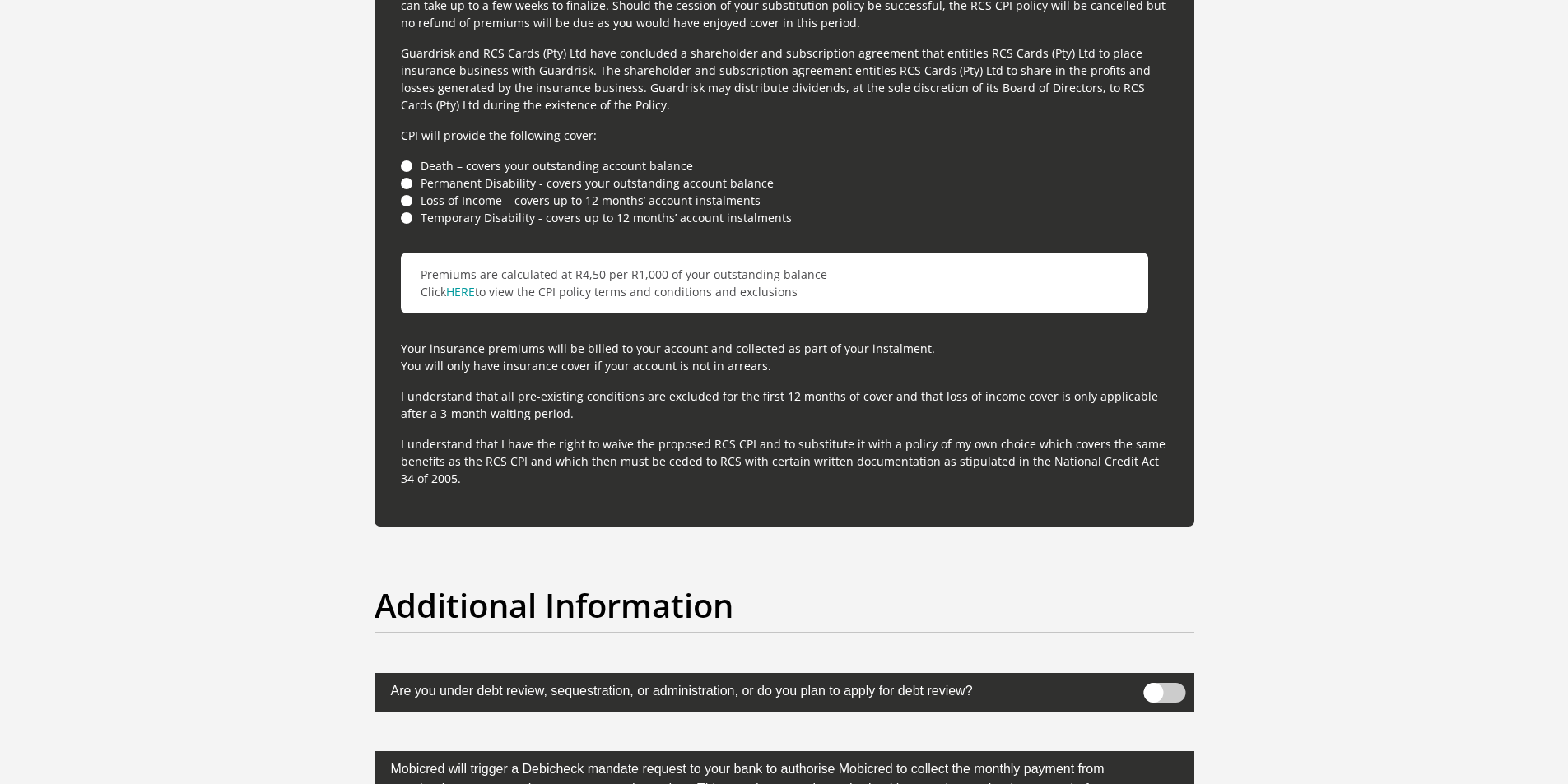
scroll to position [3934, 0]
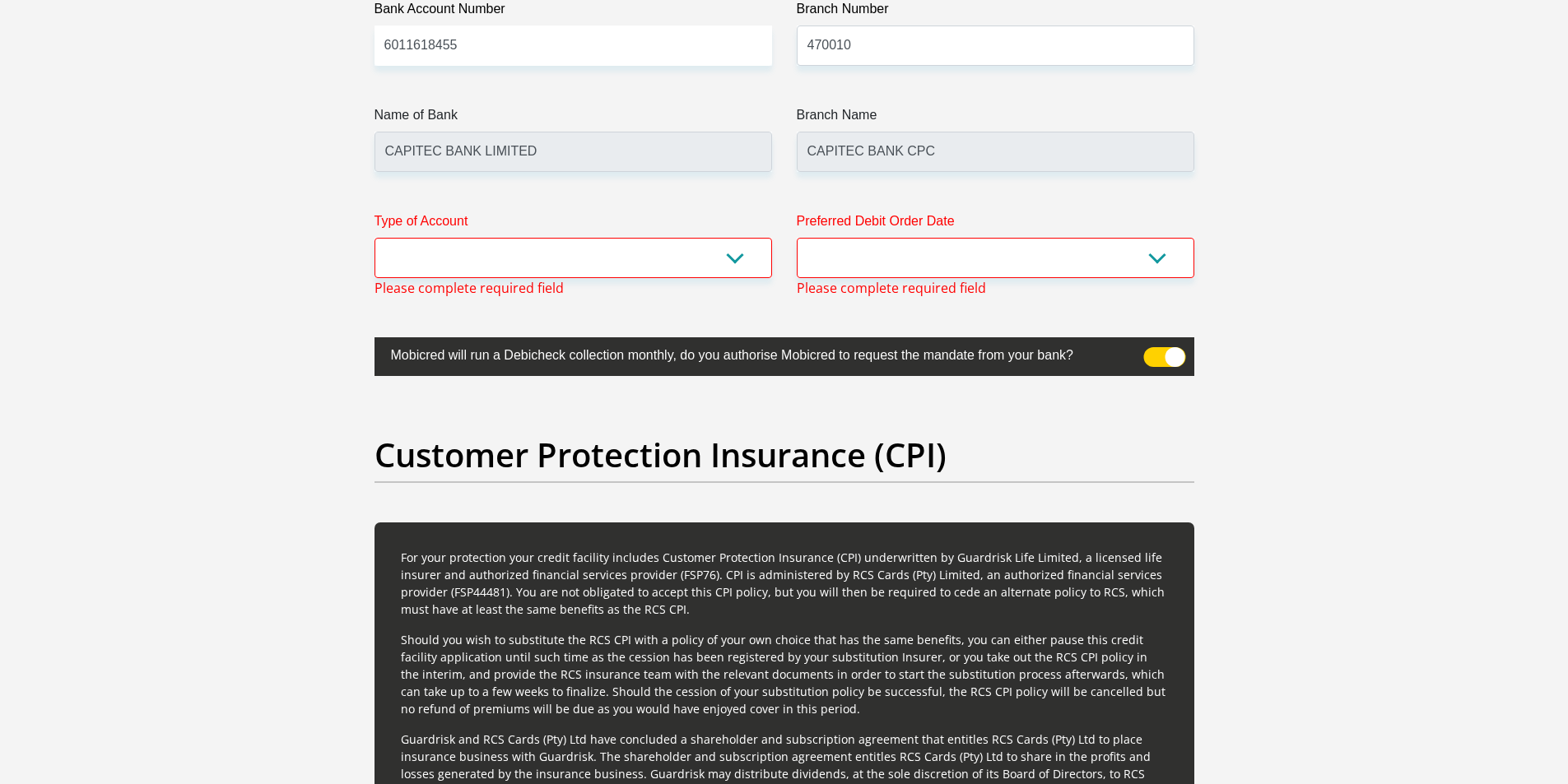
type input "0"
click at [681, 274] on select "Cheque Savings" at bounding box center [573, 257] width 397 height 40
select select "SAV"
click at [375, 238] on select "Cheque Savings" at bounding box center [573, 257] width 397 height 40
click at [819, 253] on select "1st 2nd 3rd 4th 5th 7th 18th 19th 20th 21st 22nd 23rd 24th 25th 26th 27th 28th …" at bounding box center [996, 257] width 397 height 40
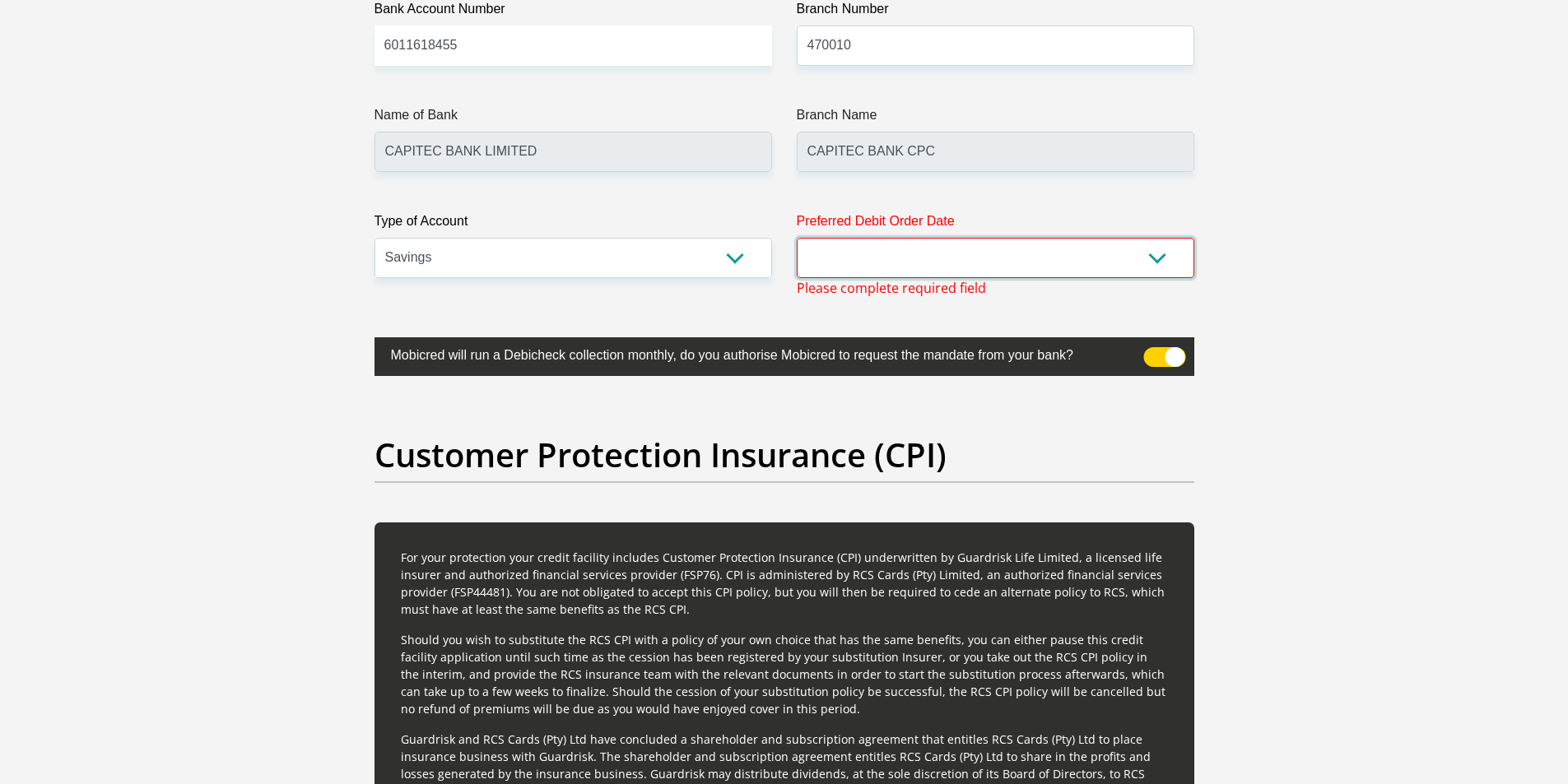
select select "25"
click at [797, 238] on select "1st 2nd 3rd 4th 5th 7th 18th 19th 20th 21st 22nd 23rd 24th 25th 26th 27th 28th …" at bounding box center [996, 257] width 397 height 40
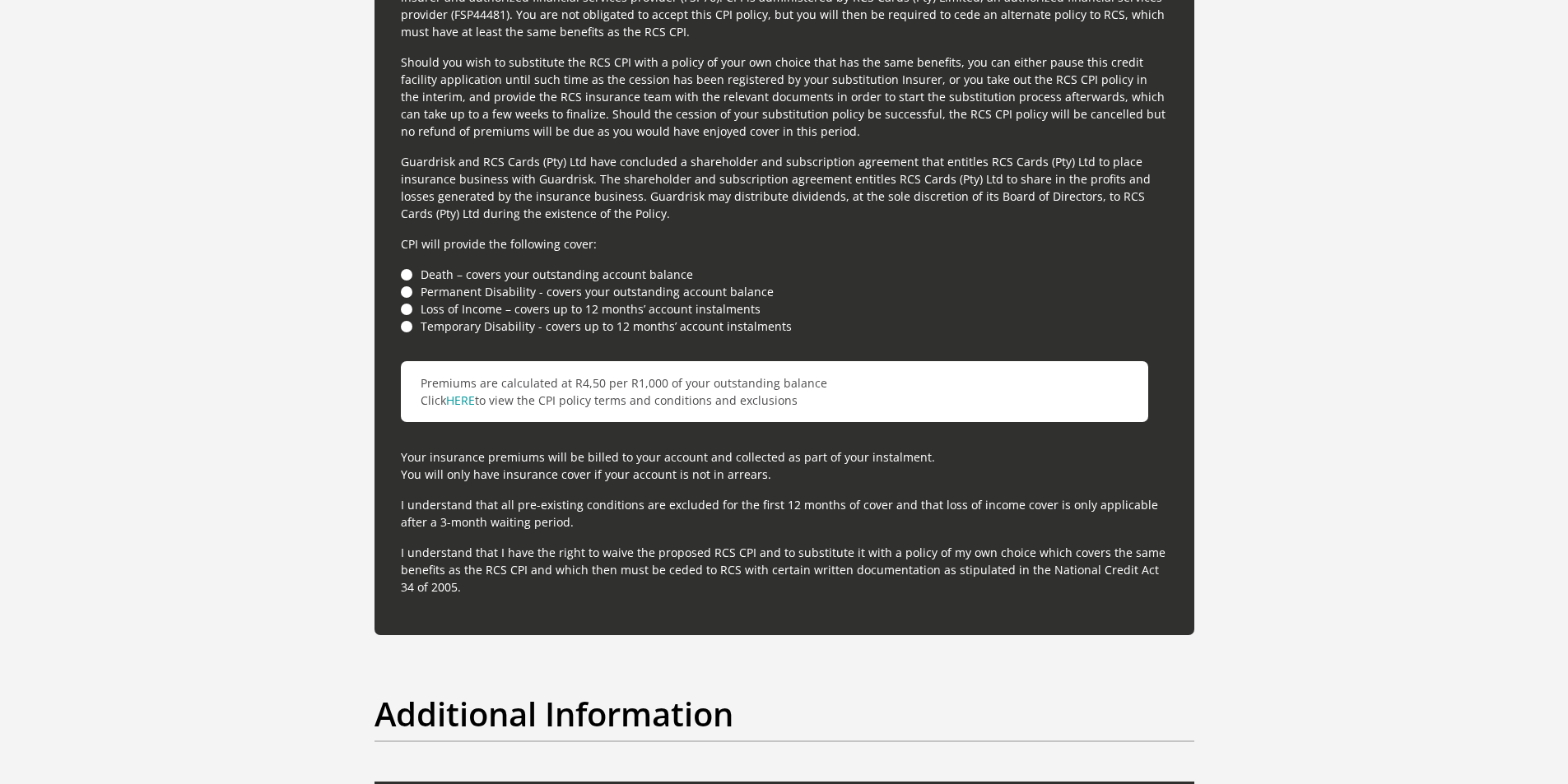
scroll to position [5179, 0]
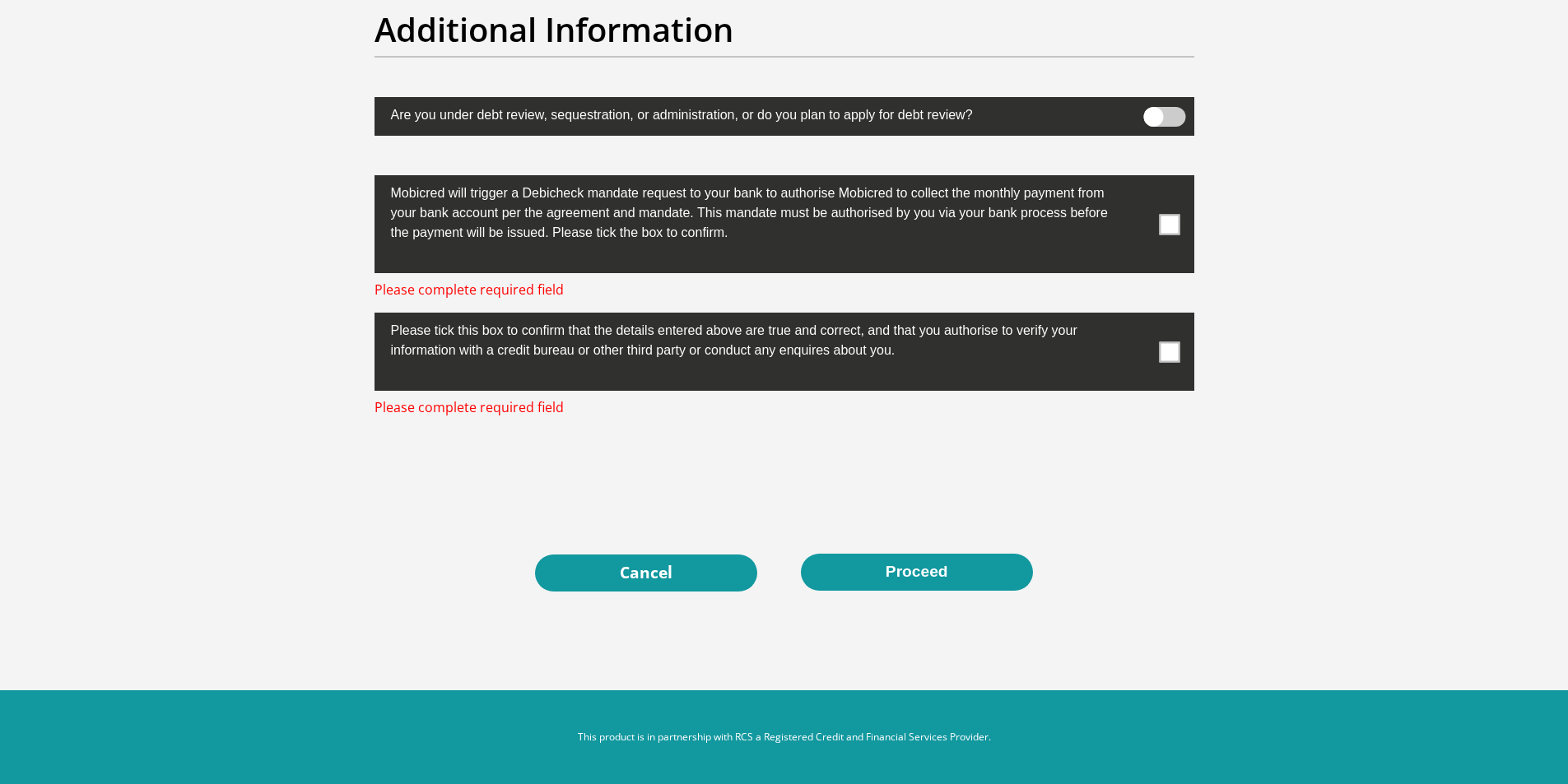
click at [1167, 224] on span at bounding box center [1169, 224] width 21 height 21
click at [1136, 180] on input "checkbox" at bounding box center [1136, 180] width 0 height 0
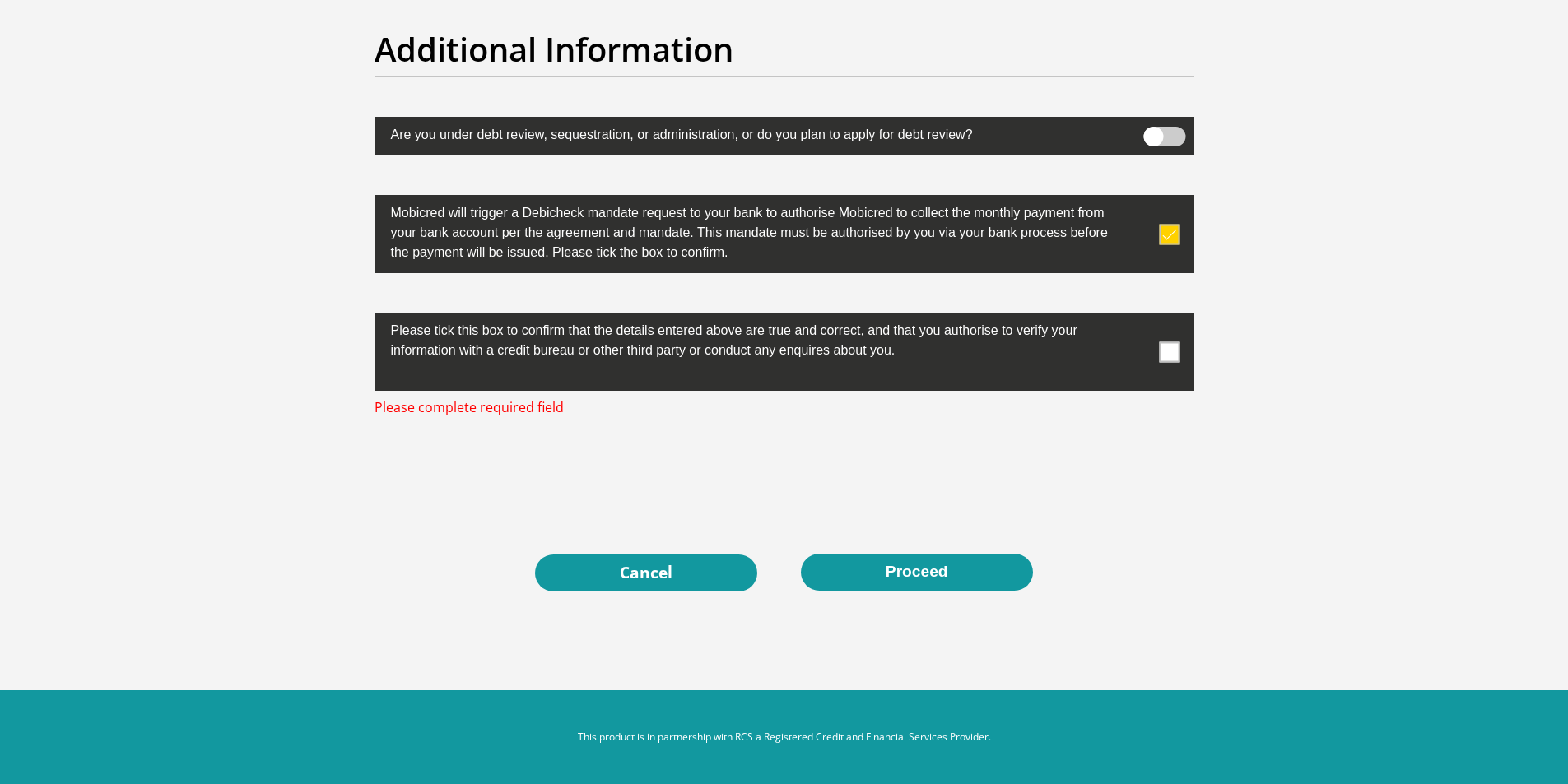
scroll to position [5159, 0]
click at [1185, 358] on label at bounding box center [784, 352] width 820 height 79
click at [1136, 316] on input "checkbox" at bounding box center [1136, 316] width 0 height 0
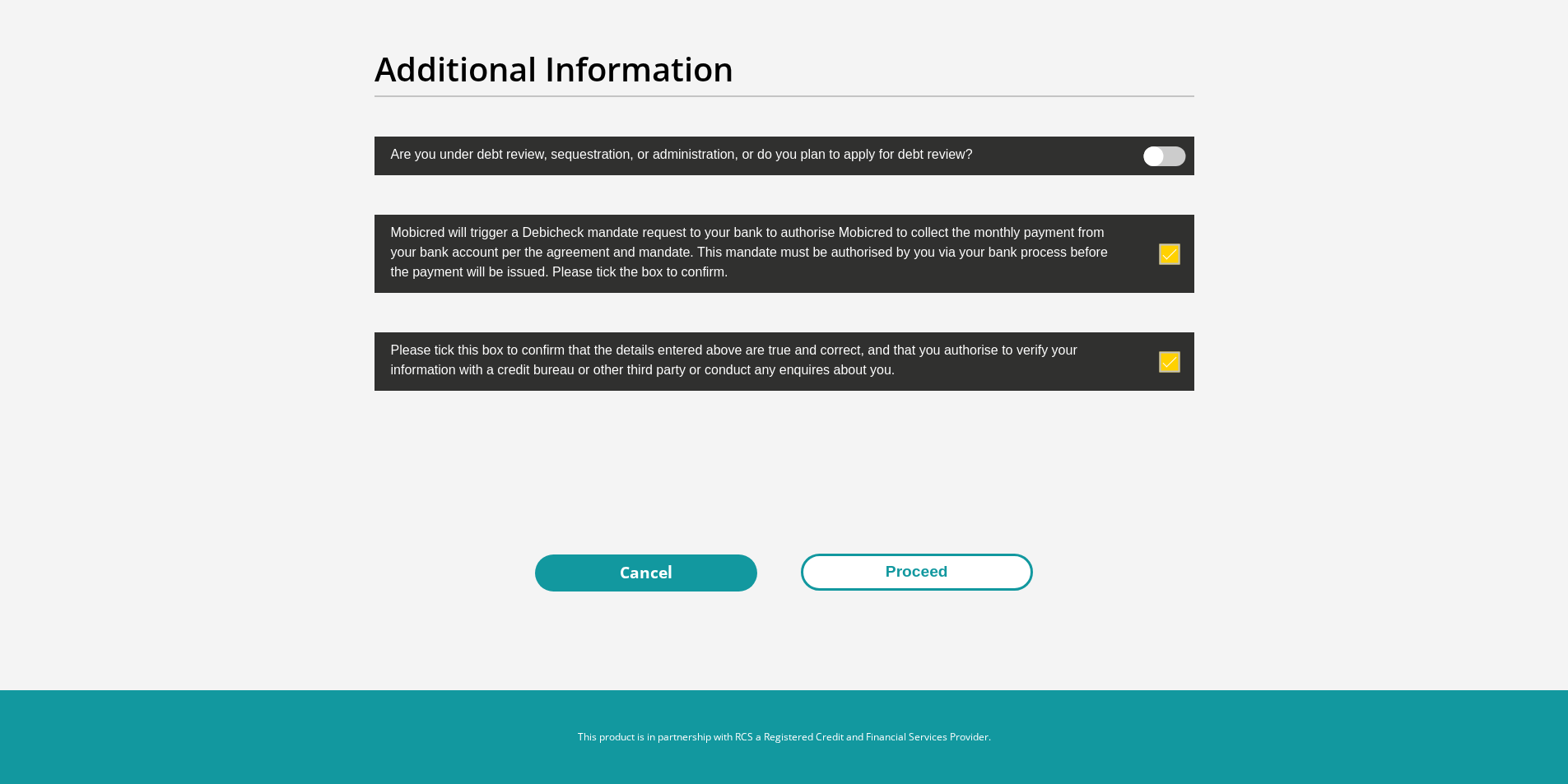
click at [964, 575] on button "Proceed" at bounding box center [917, 573] width 232 height 37
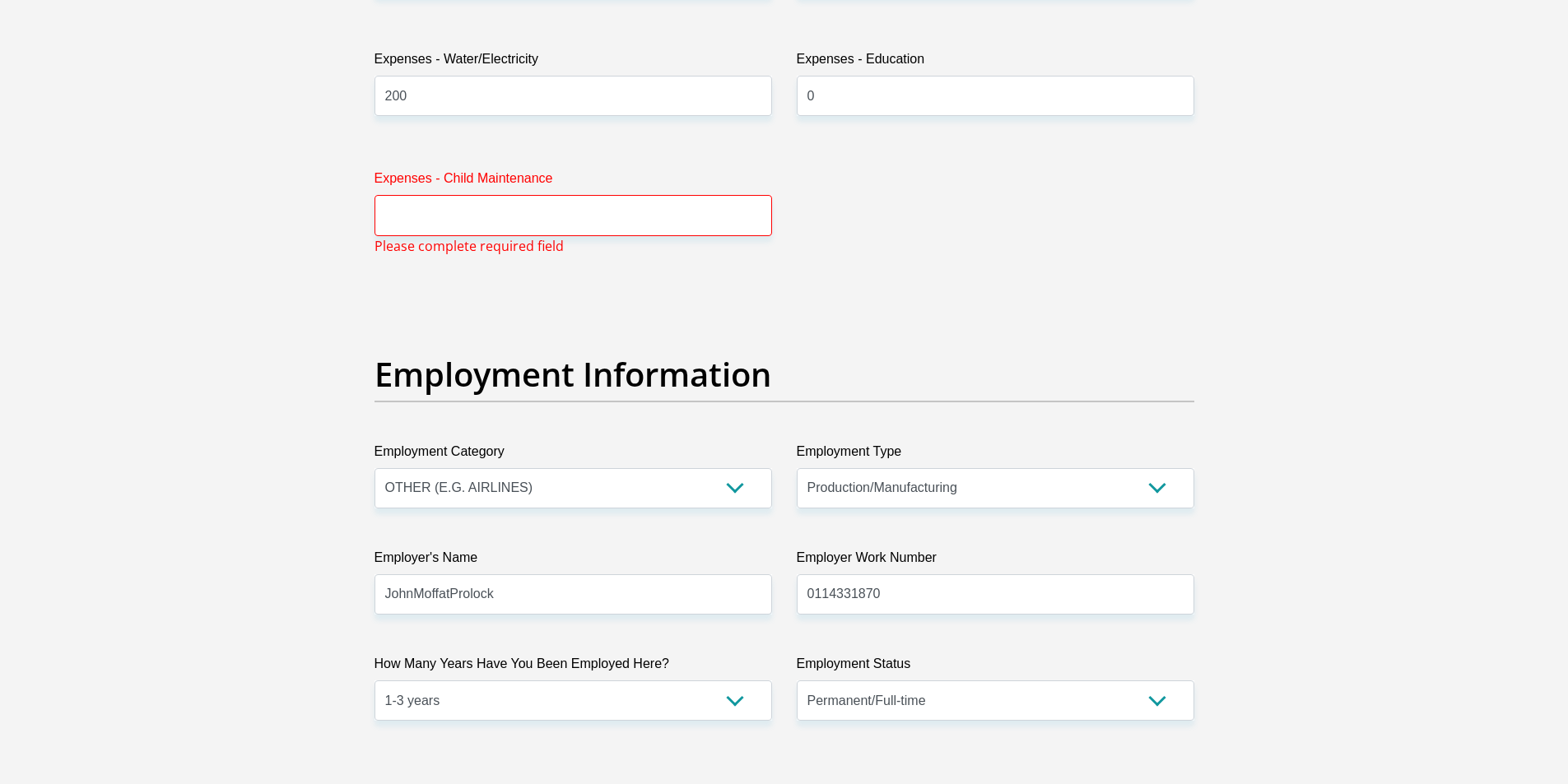
scroll to position [2657, 0]
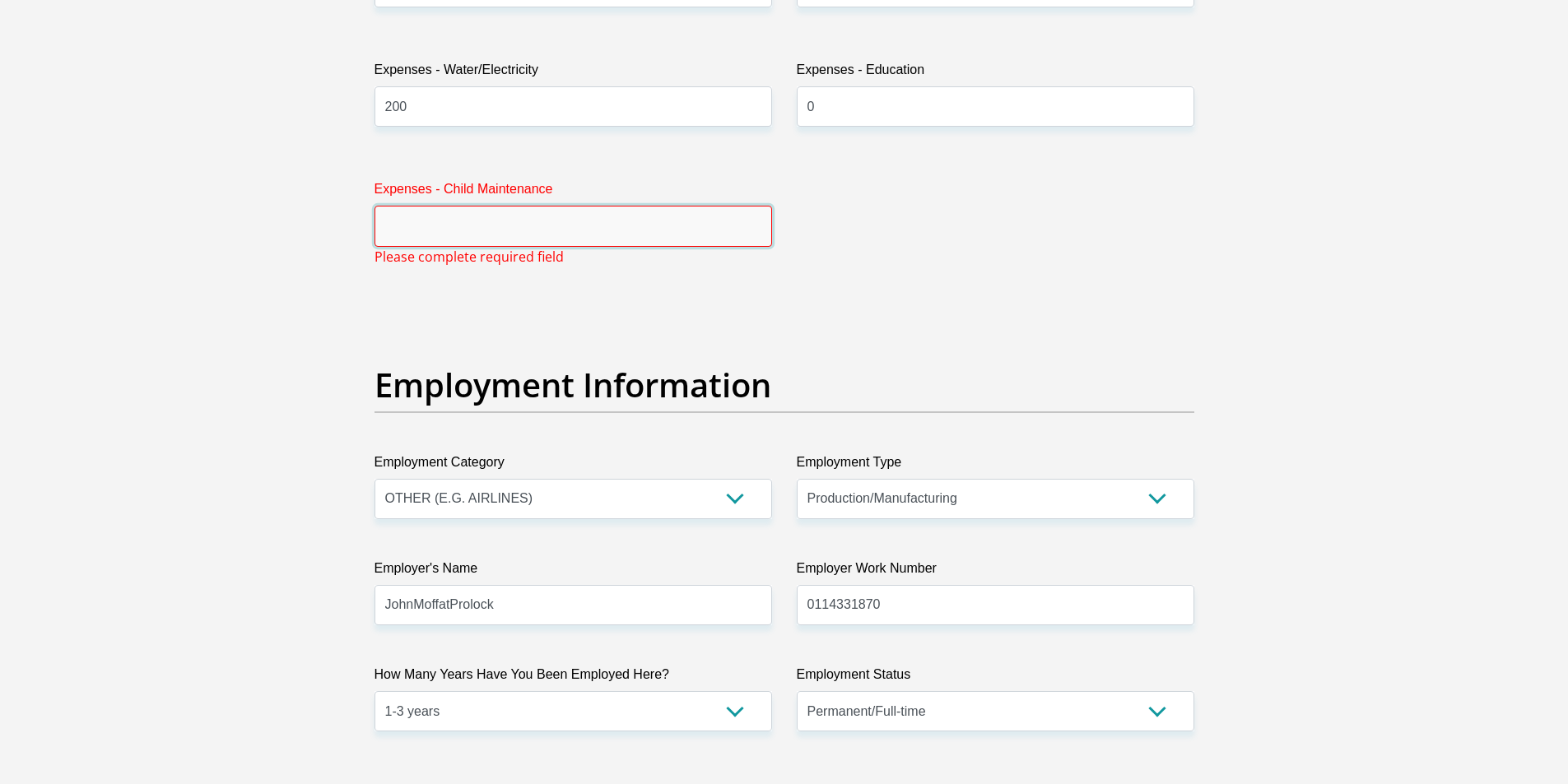
click at [459, 223] on input "Expenses - Child Maintenance" at bounding box center [573, 225] width 397 height 40
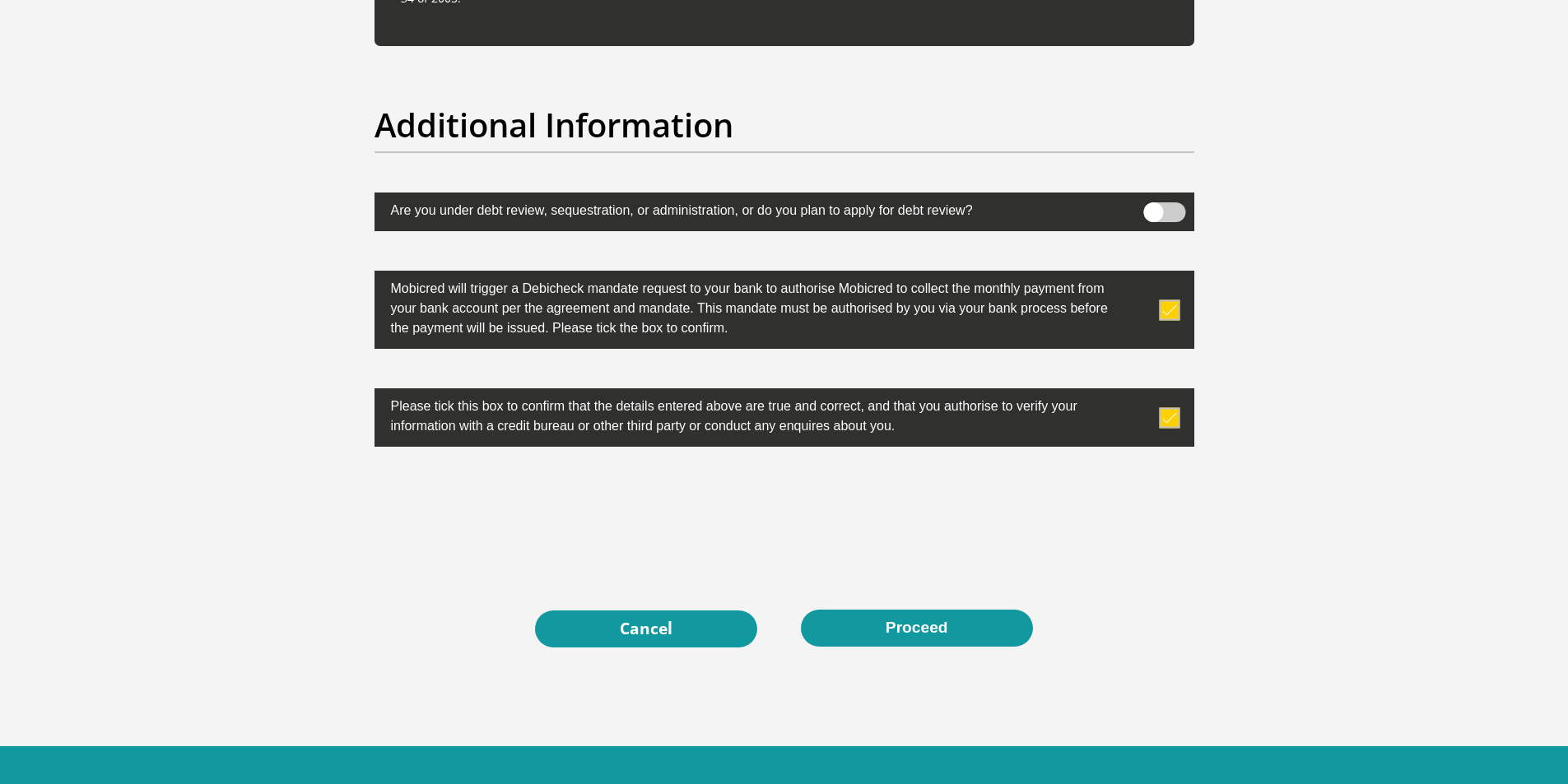
scroll to position [5119, 0]
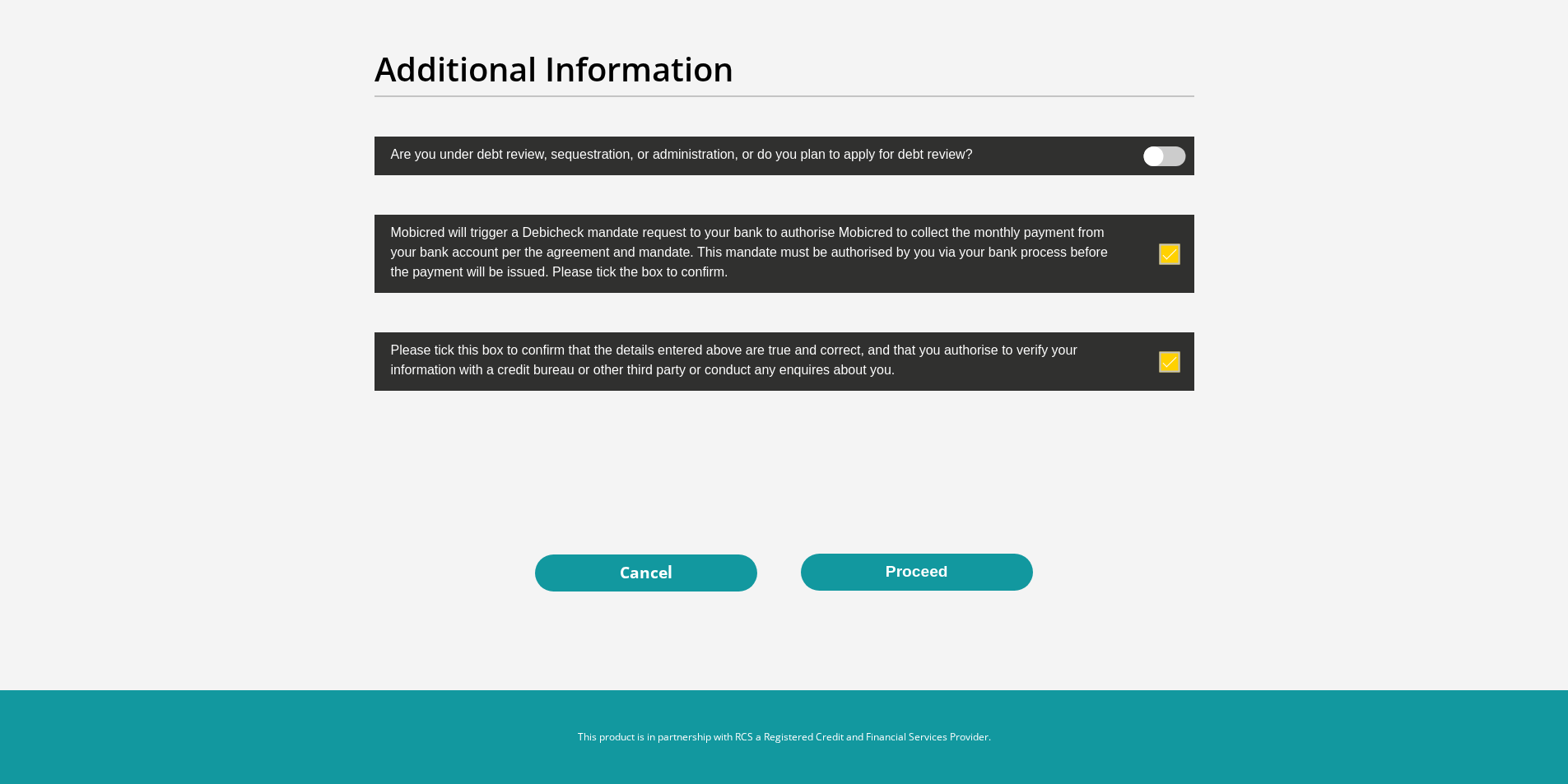
type input "0"
click at [937, 575] on button "Proceed" at bounding box center [917, 573] width 232 height 37
click at [940, 584] on button "Proceed" at bounding box center [917, 573] width 232 height 37
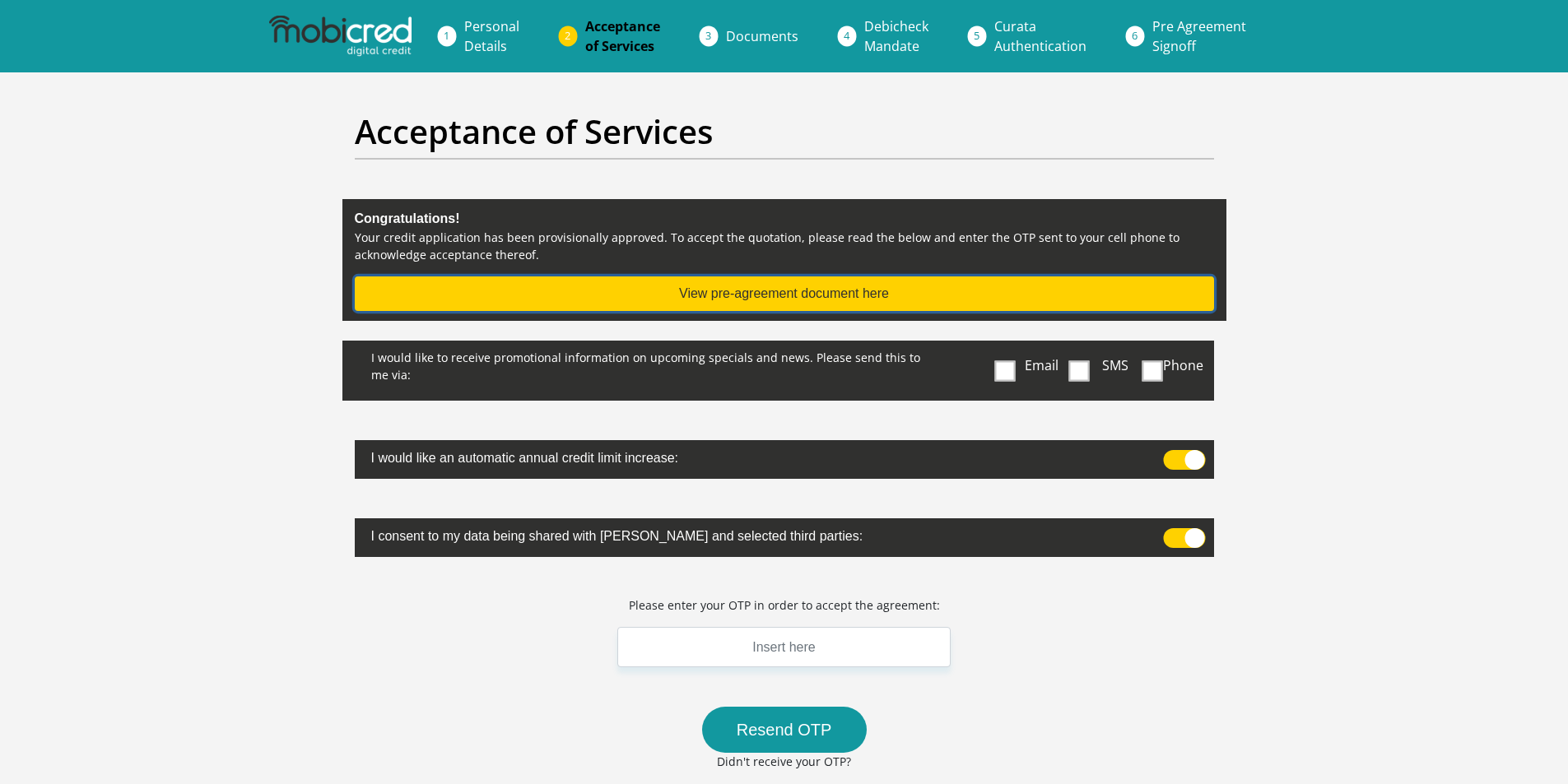
click at [722, 303] on button "View pre-agreement document here" at bounding box center [784, 293] width 859 height 34
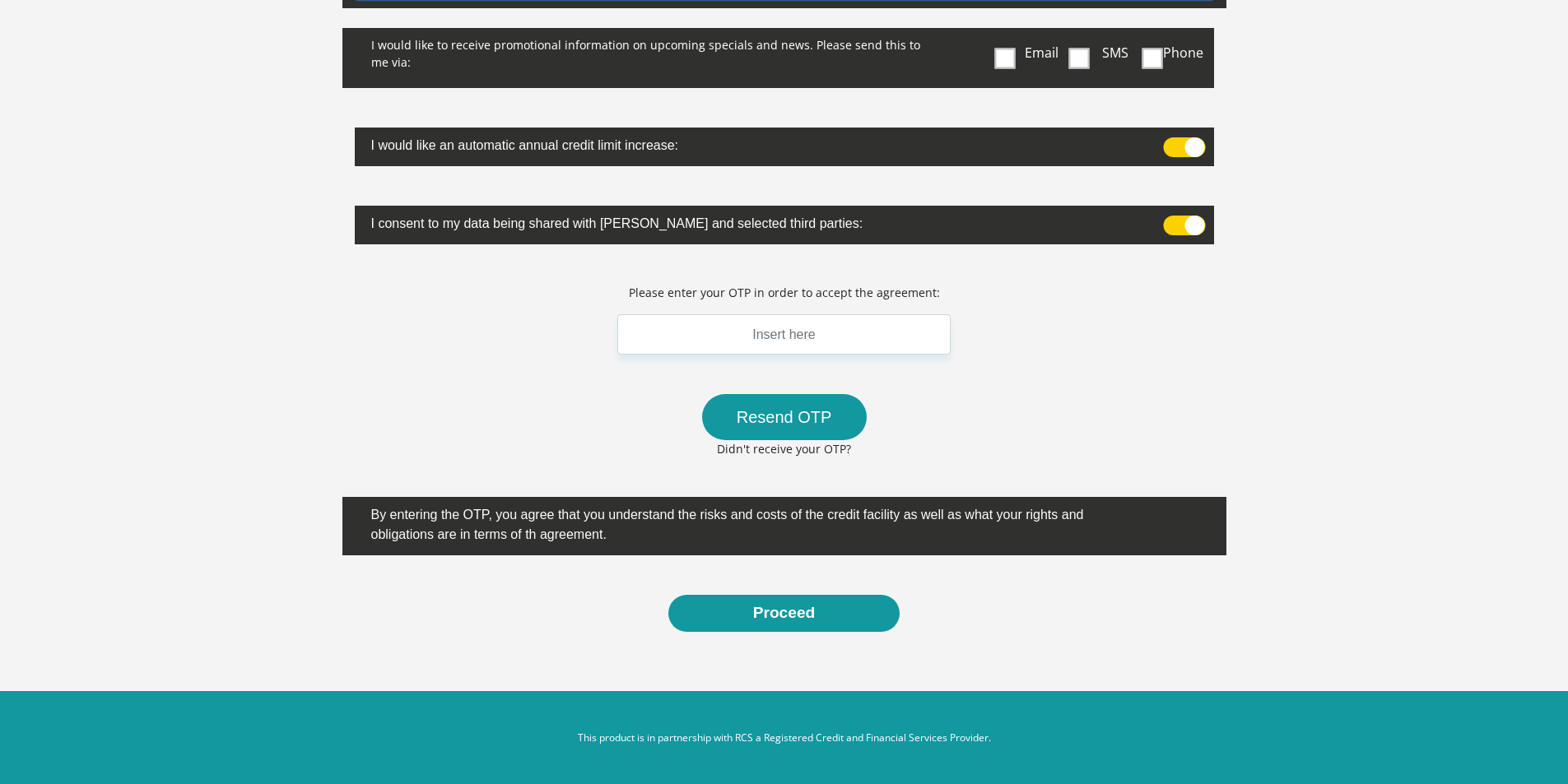
scroll to position [313, 0]
